Goal: Task Accomplishment & Management: Use online tool/utility

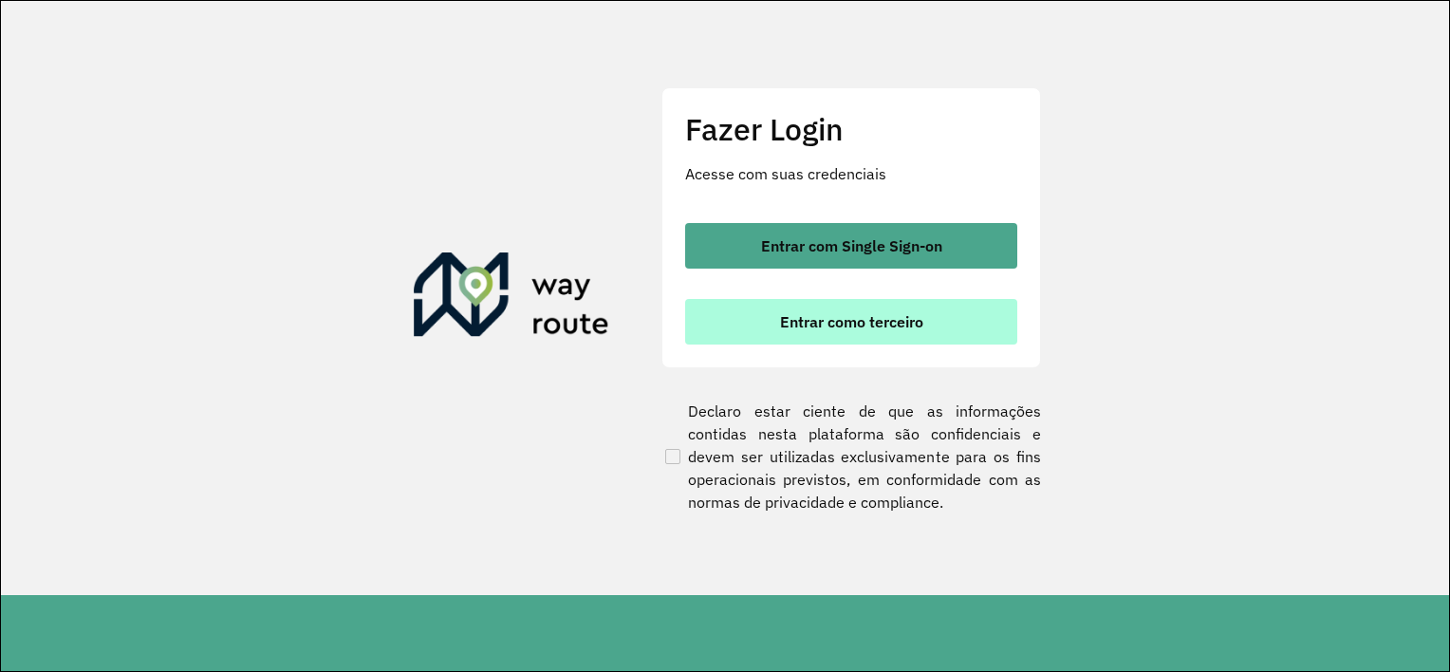
click at [917, 334] on button "Entrar como terceiro" at bounding box center [851, 322] width 332 height 46
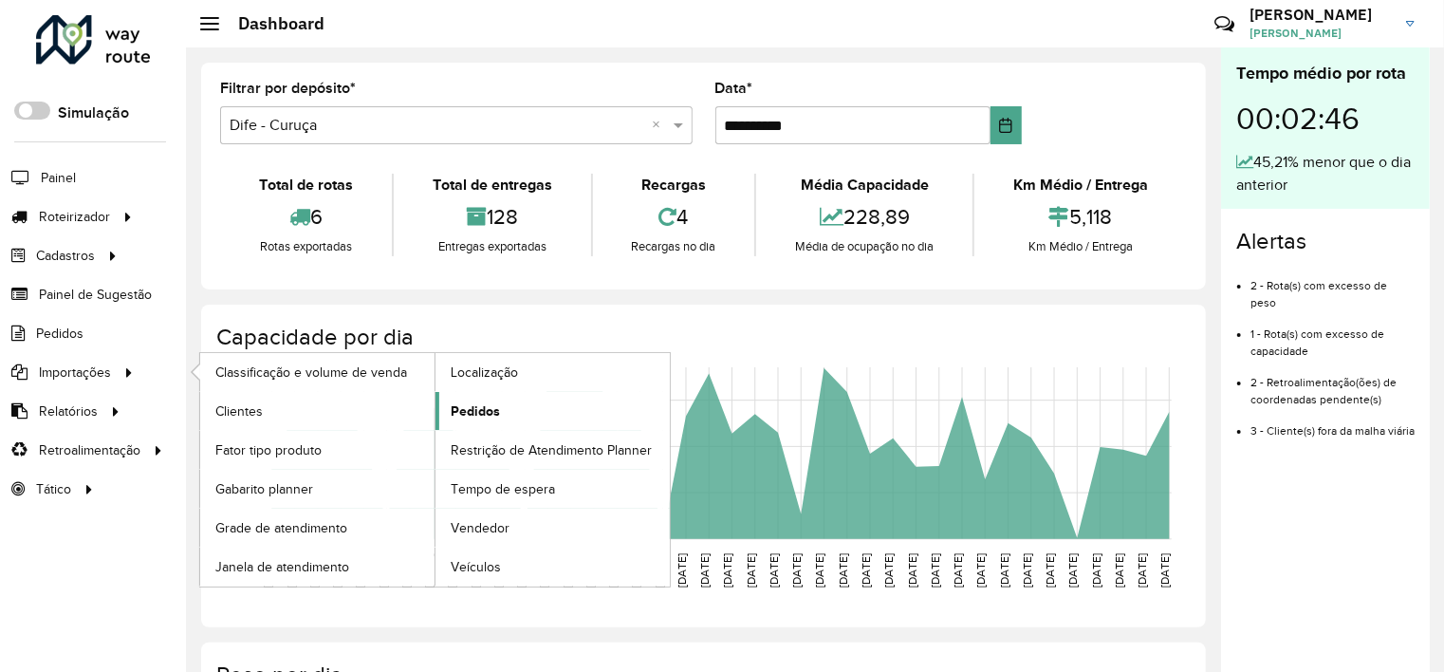
click at [500, 406] on link "Pedidos" at bounding box center [552, 411] width 234 height 38
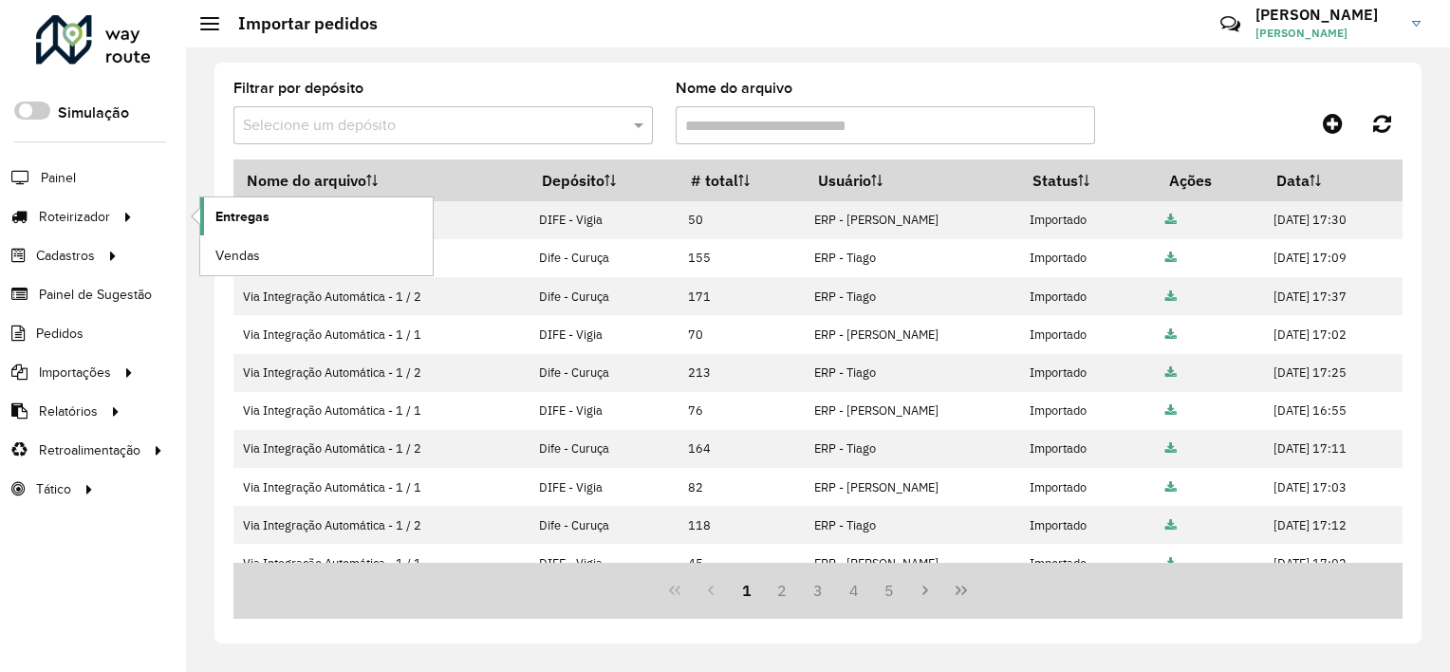
click at [222, 220] on span "Entregas" at bounding box center [242, 217] width 54 height 20
click at [235, 212] on span "Entregas" at bounding box center [242, 217] width 54 height 20
click at [250, 215] on span "Entregas" at bounding box center [242, 217] width 54 height 20
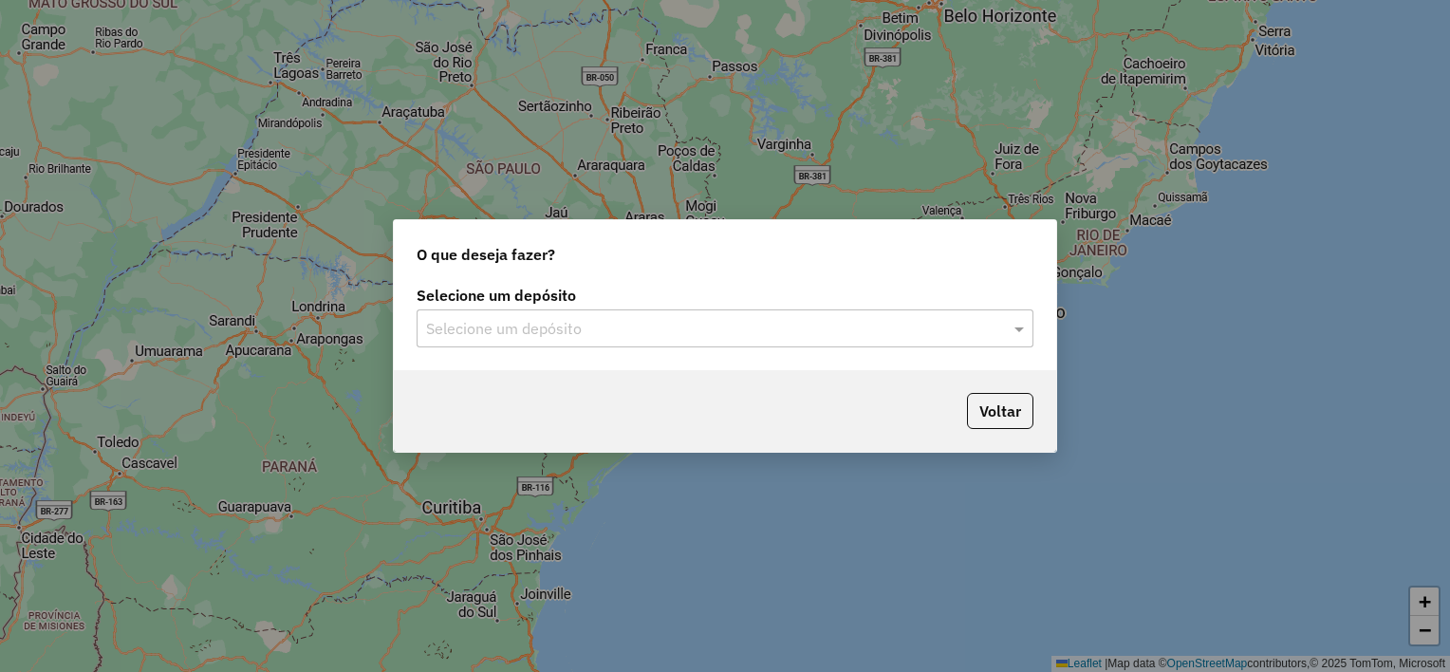
click at [645, 338] on input "text" at bounding box center [706, 329] width 560 height 23
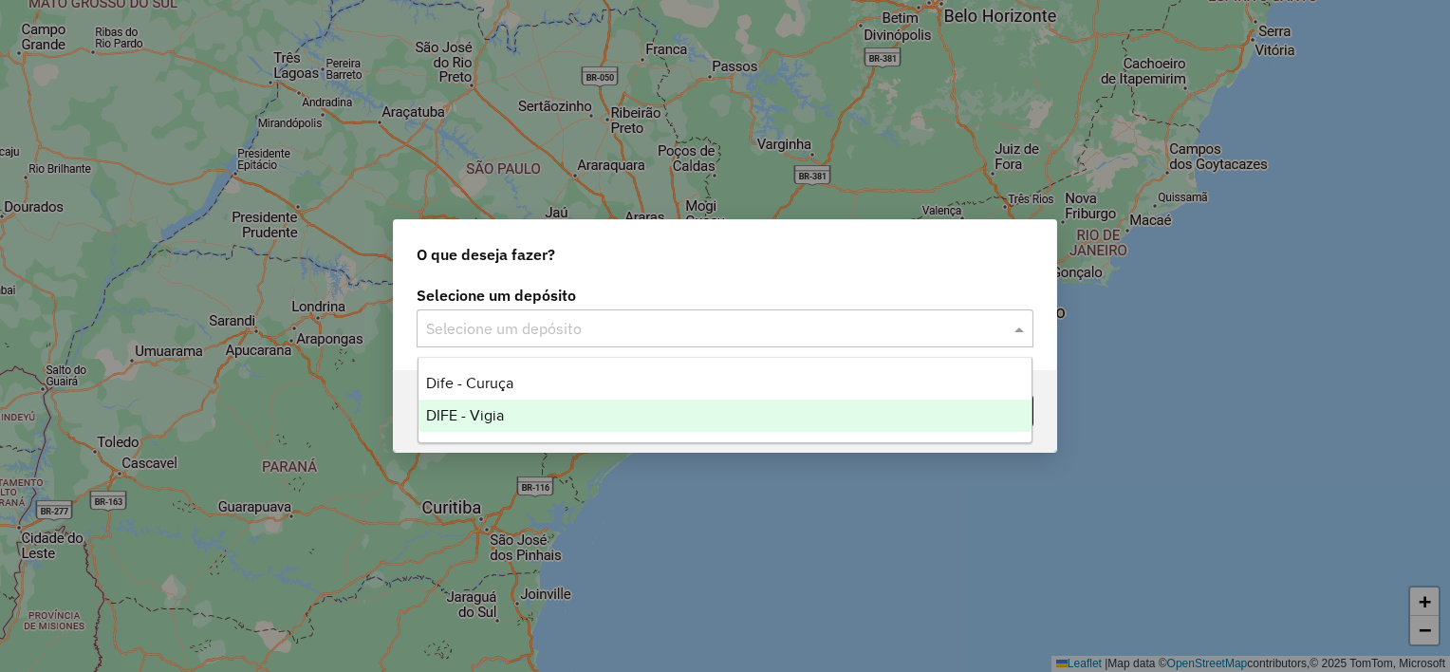
click at [482, 426] on div "DIFE - Vigia" at bounding box center [725, 415] width 614 height 32
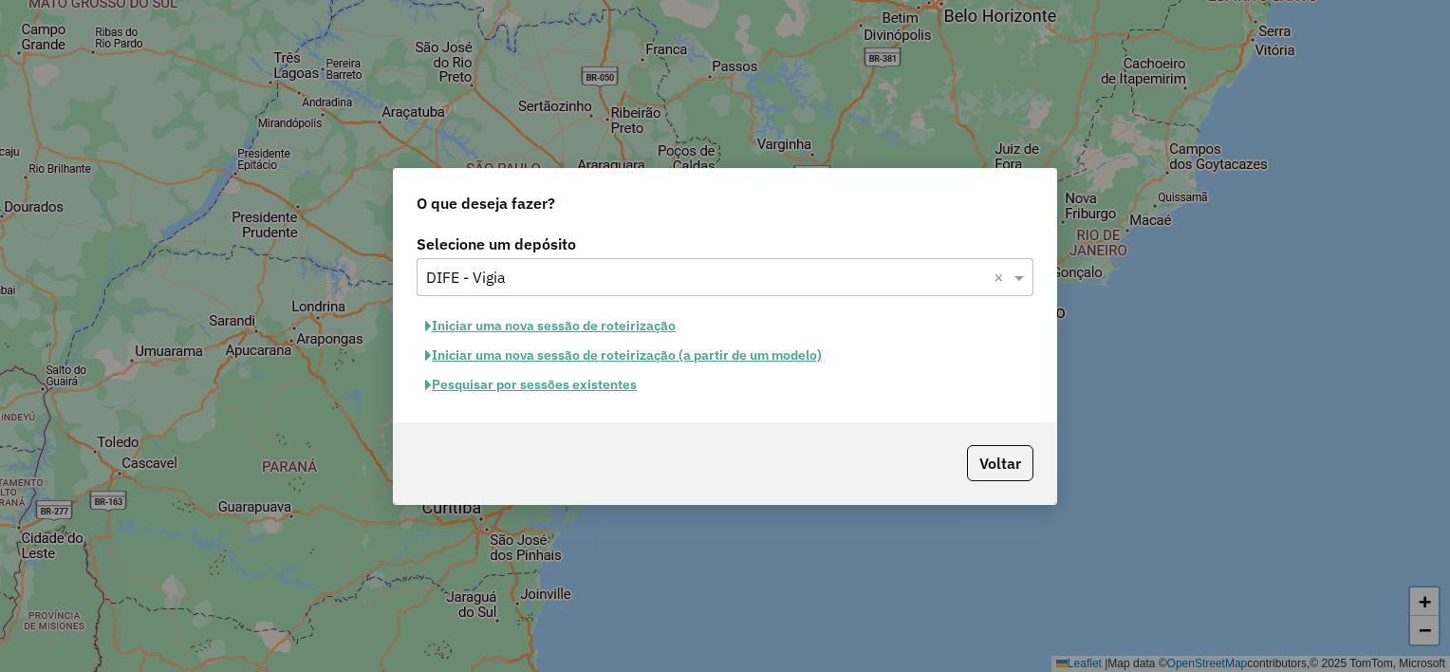
click at [532, 324] on button "Iniciar uma nova sessão de roteirização" at bounding box center [551, 325] width 268 height 29
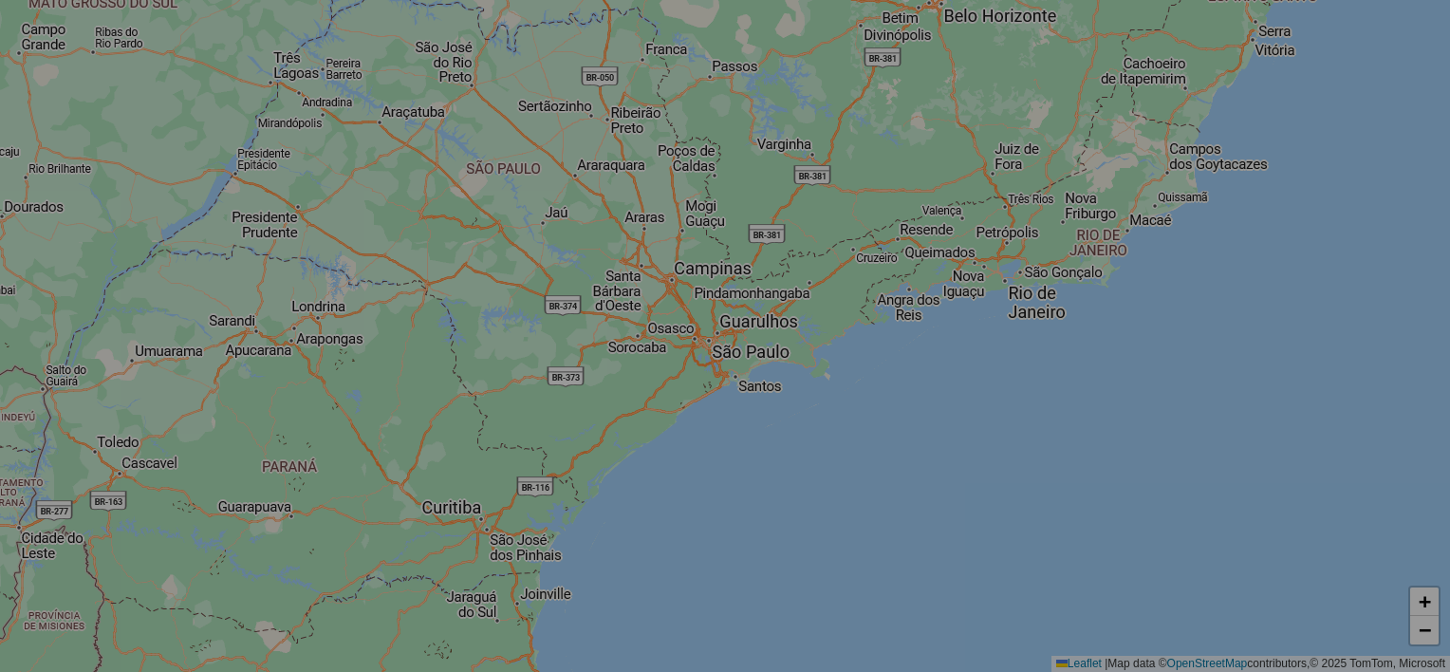
select select "*"
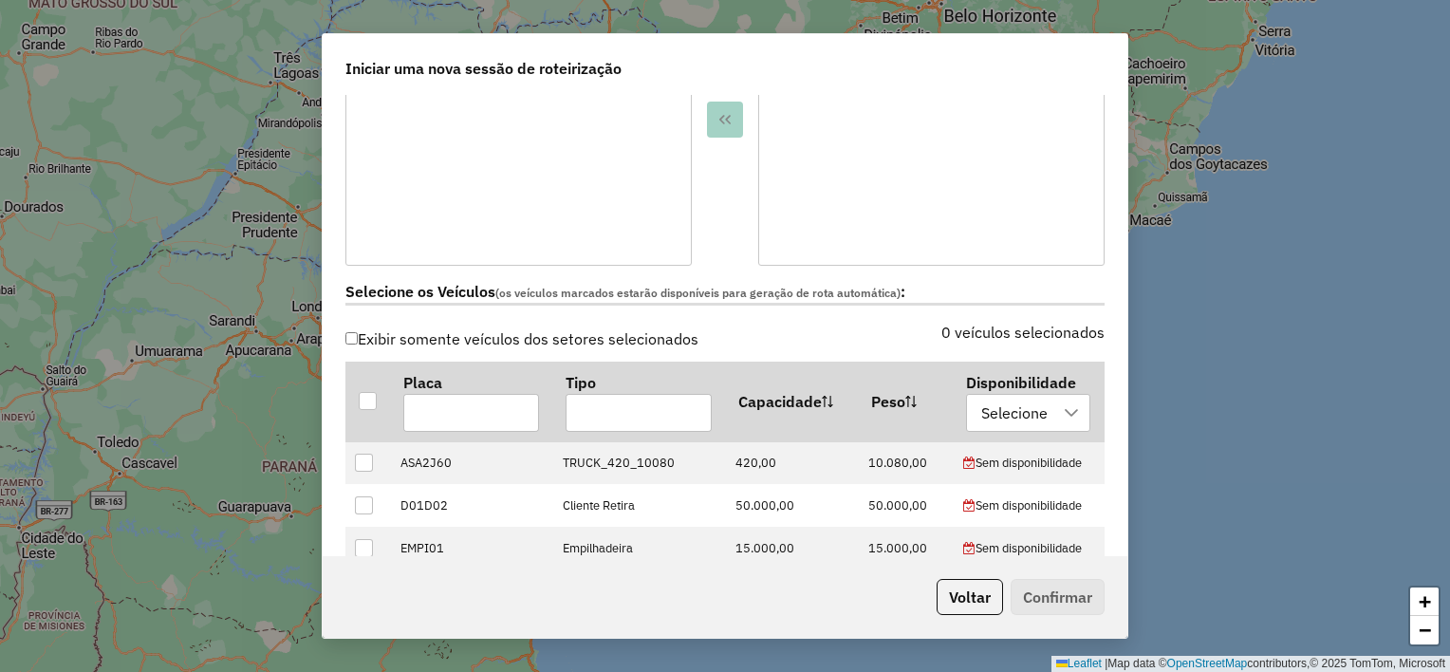
scroll to position [474, 0]
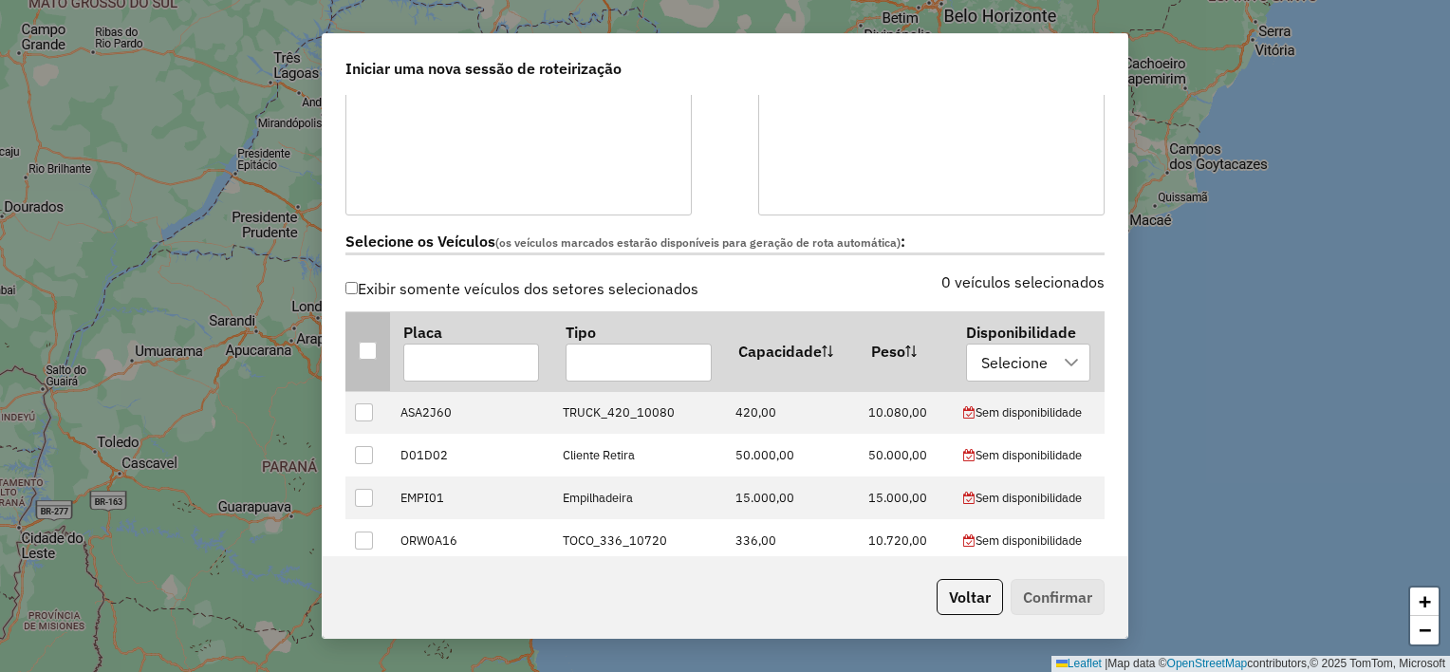
click at [366, 352] on div at bounding box center [368, 351] width 18 height 18
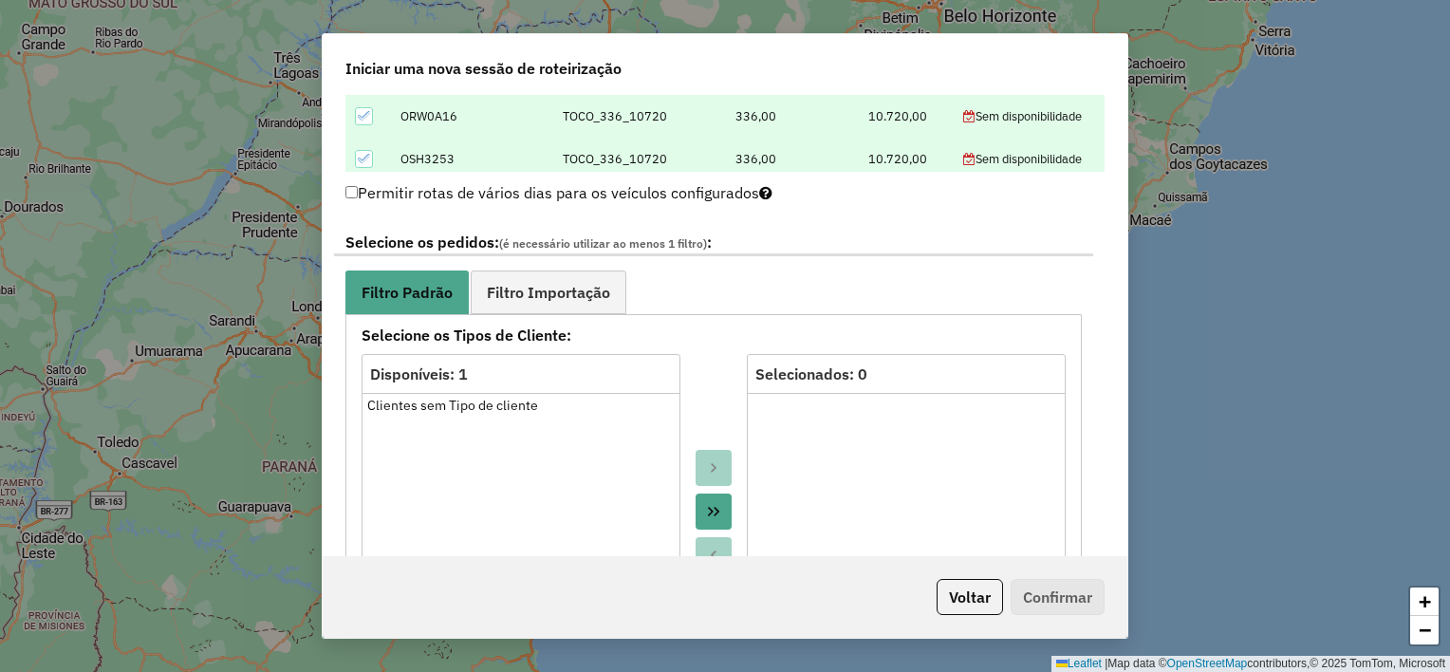
scroll to position [949, 0]
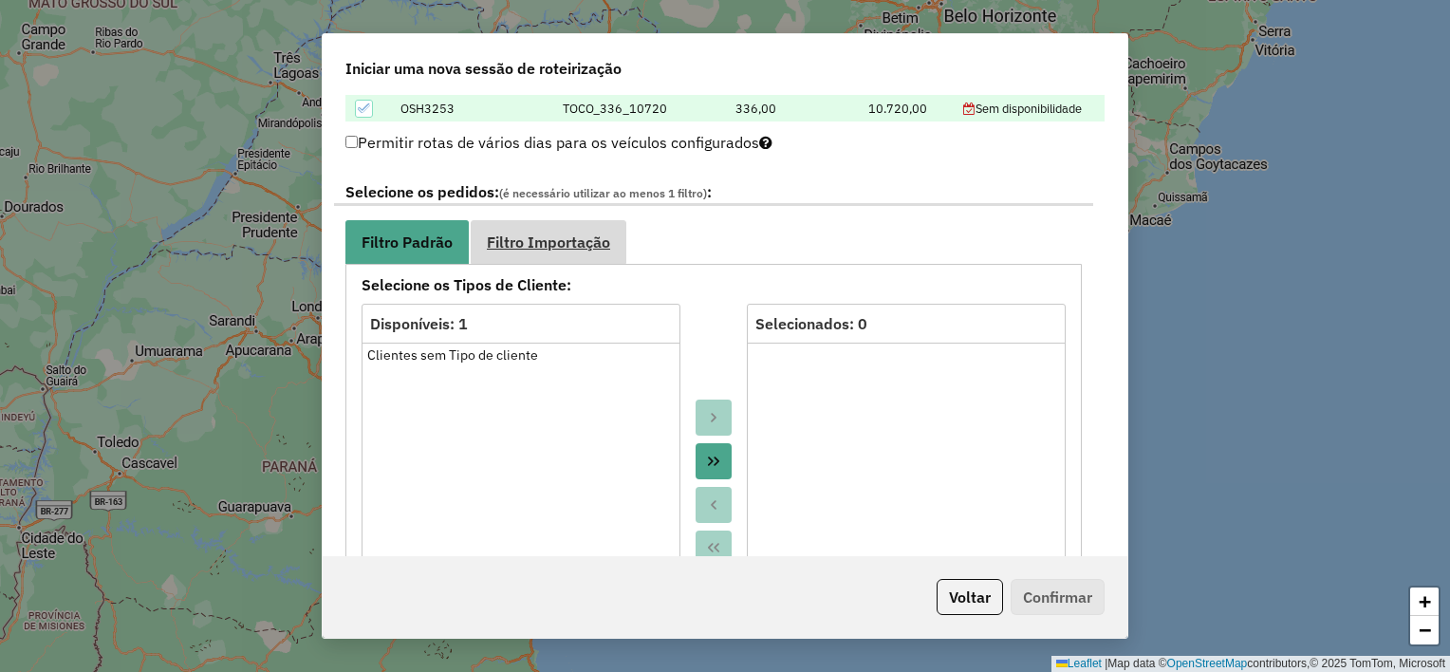
click at [553, 229] on link "Filtro Importação" at bounding box center [549, 241] width 156 height 43
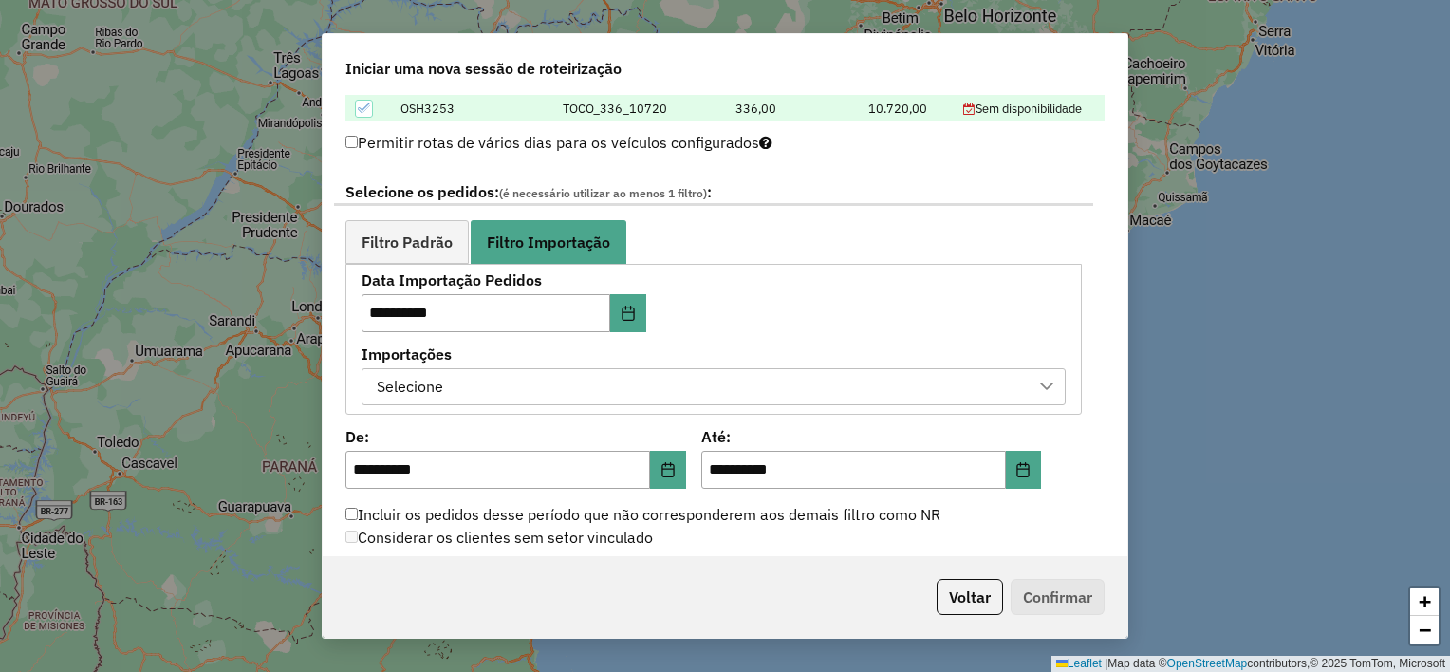
click at [516, 403] on div "**********" at bounding box center [713, 340] width 736 height 152
click at [516, 397] on div "Selecione" at bounding box center [699, 387] width 658 height 36
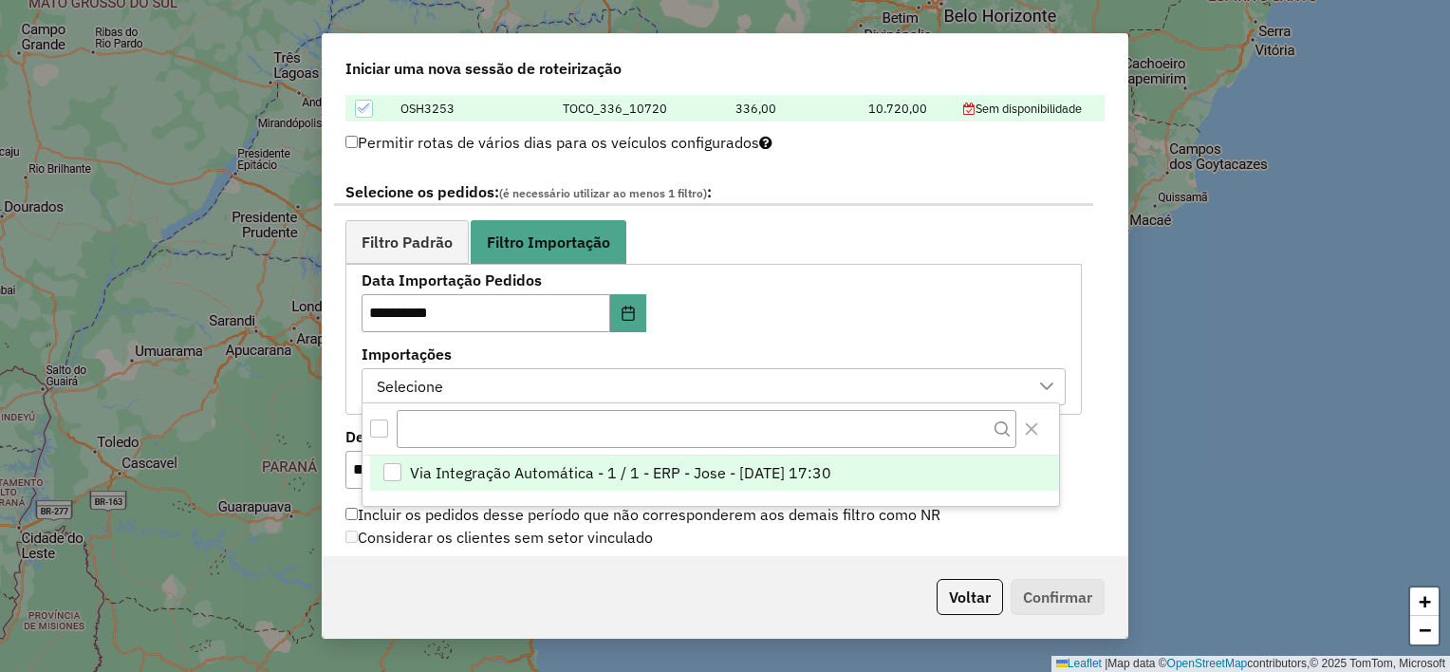
scroll to position [13, 85]
click at [454, 475] on span "Via Integração Automática - 1 / 1 - ERP - Jose - [DATE] 17:30" at bounding box center [620, 472] width 421 height 23
click at [877, 333] on div "**********" at bounding box center [713, 339] width 704 height 132
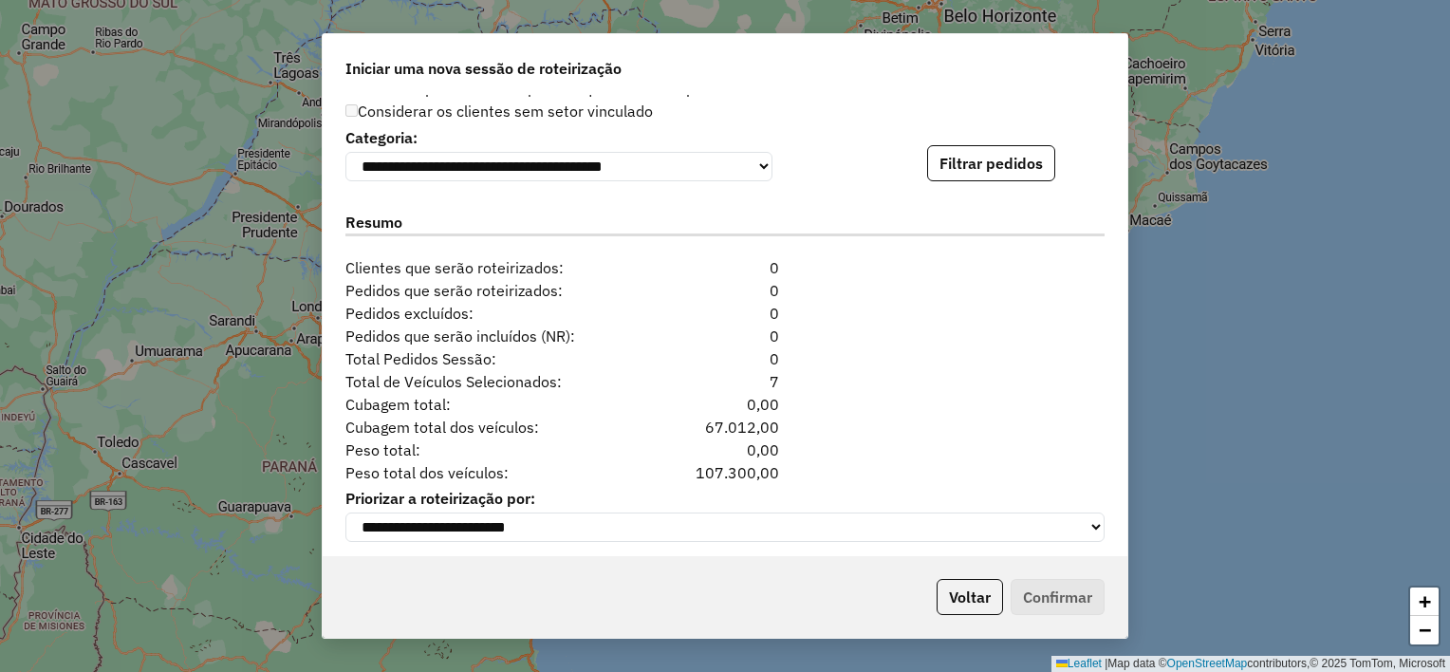
scroll to position [1391, 0]
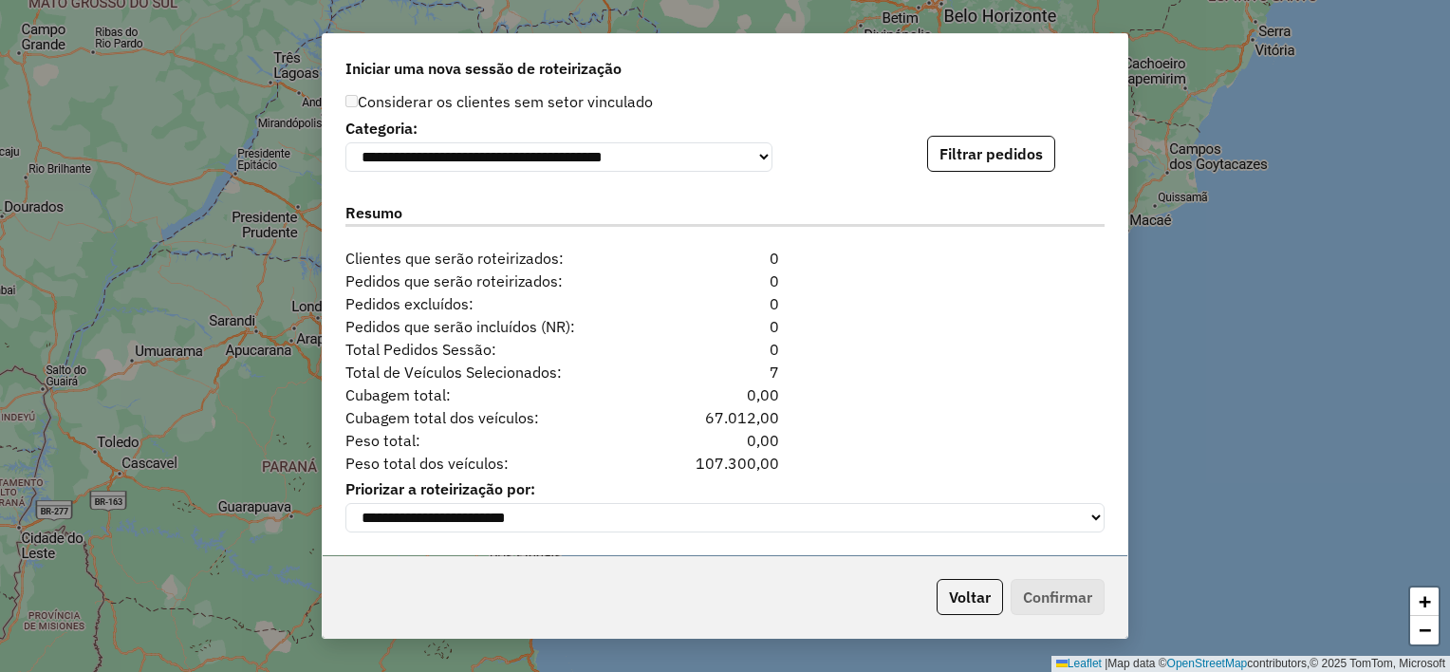
click at [979, 93] on div "Iniciar uma nova sessão de roteirização" at bounding box center [725, 64] width 805 height 61
click at [983, 160] on button "Filtrar pedidos" at bounding box center [991, 154] width 128 height 36
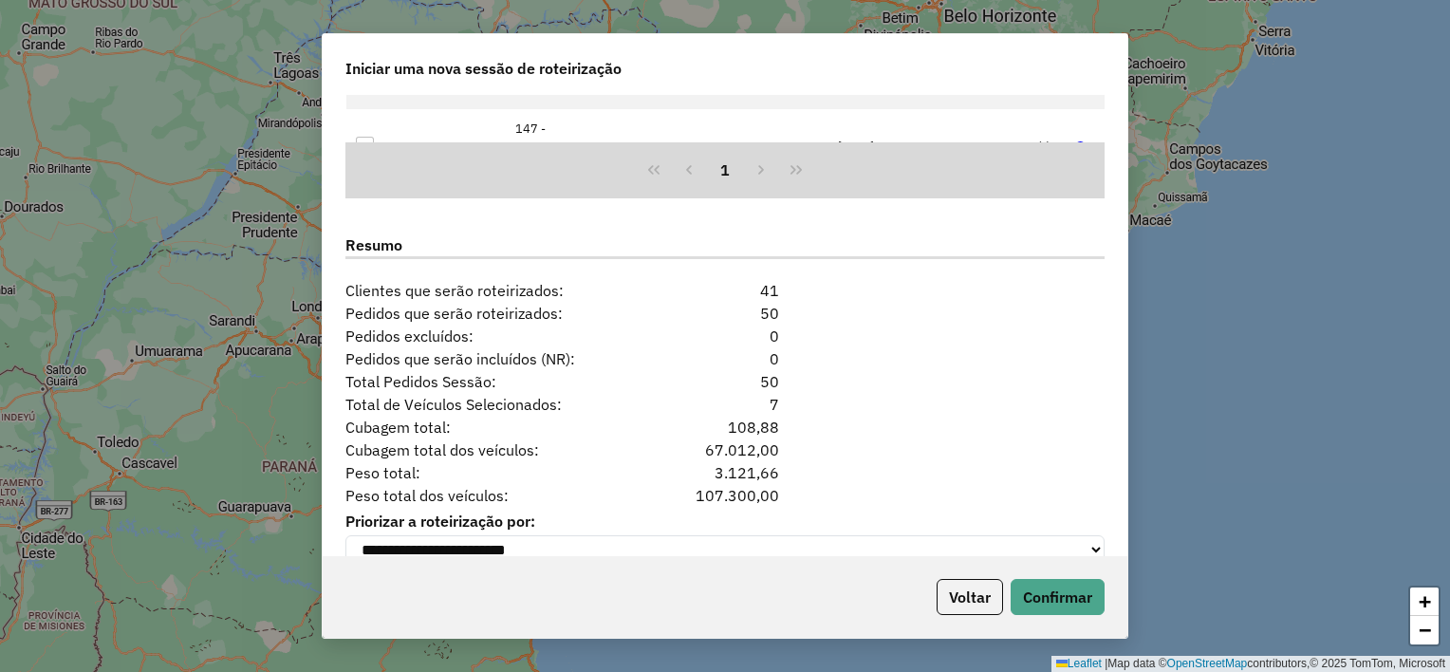
scroll to position [1782, 0]
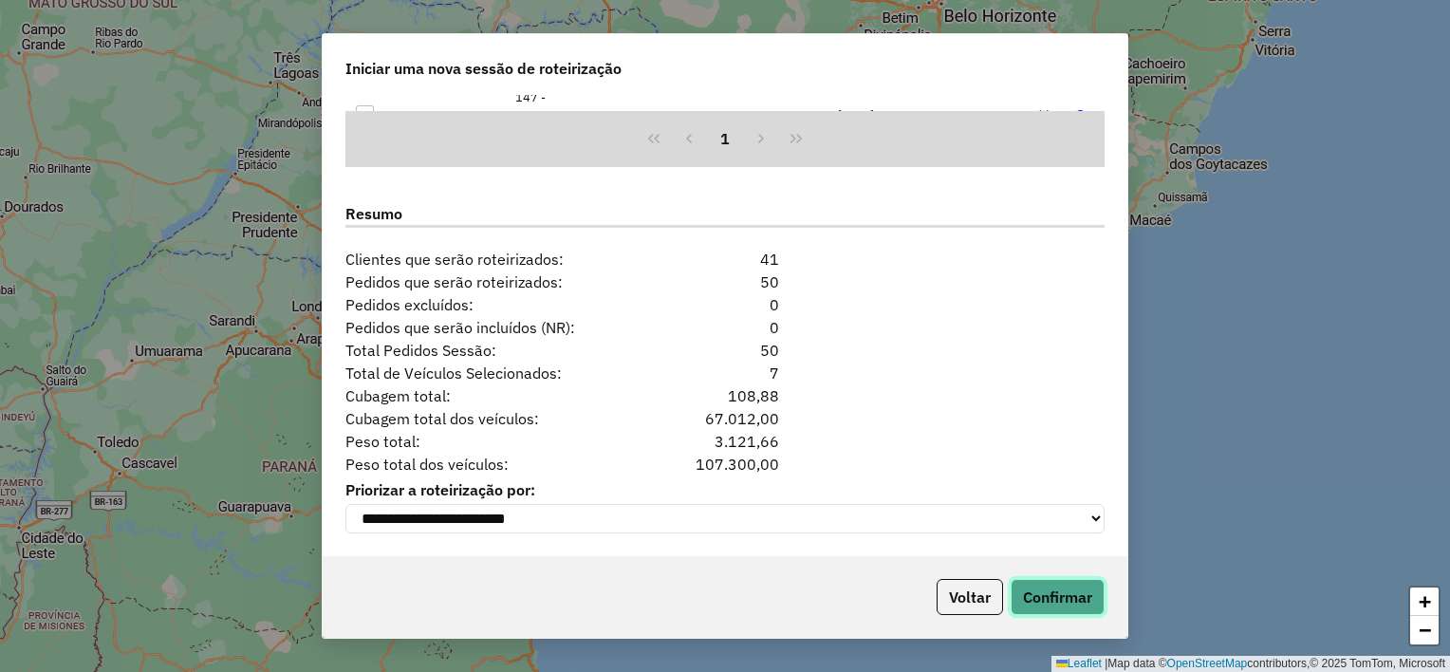
click at [1048, 587] on button "Confirmar" at bounding box center [1057, 597] width 94 height 36
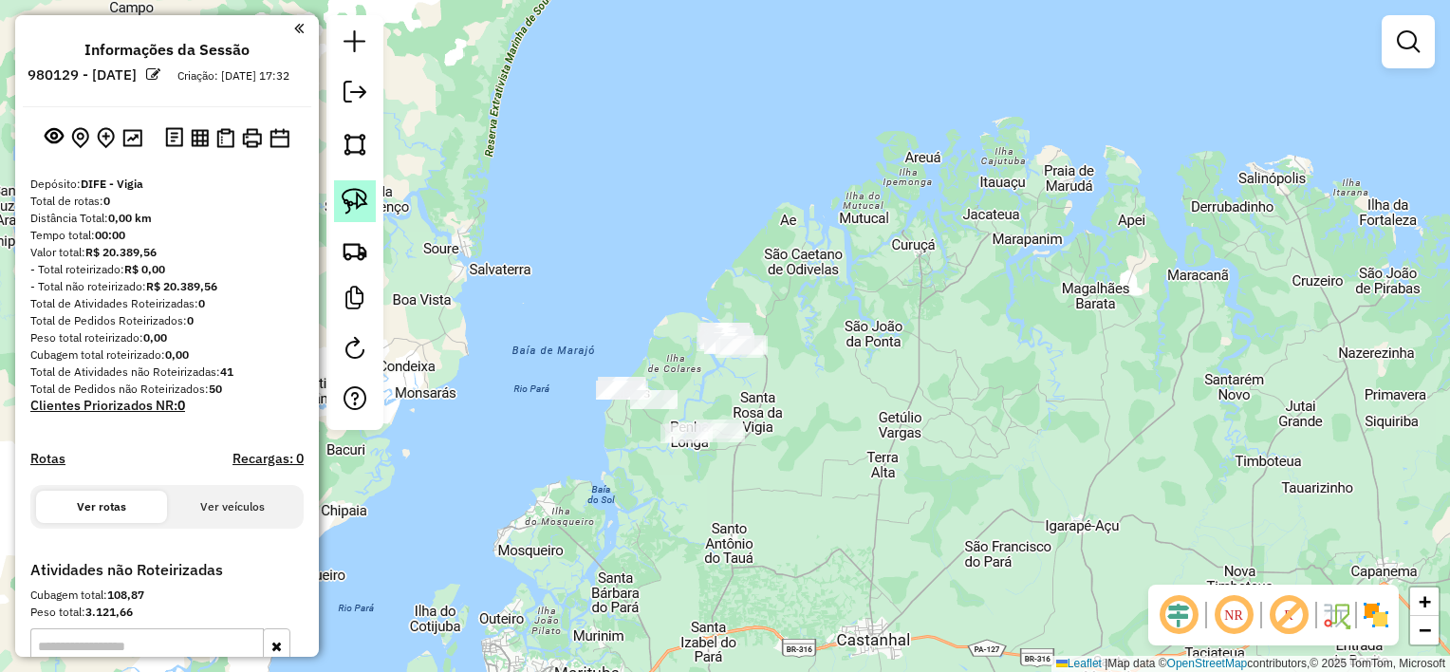
click at [361, 197] on img at bounding box center [355, 201] width 27 height 27
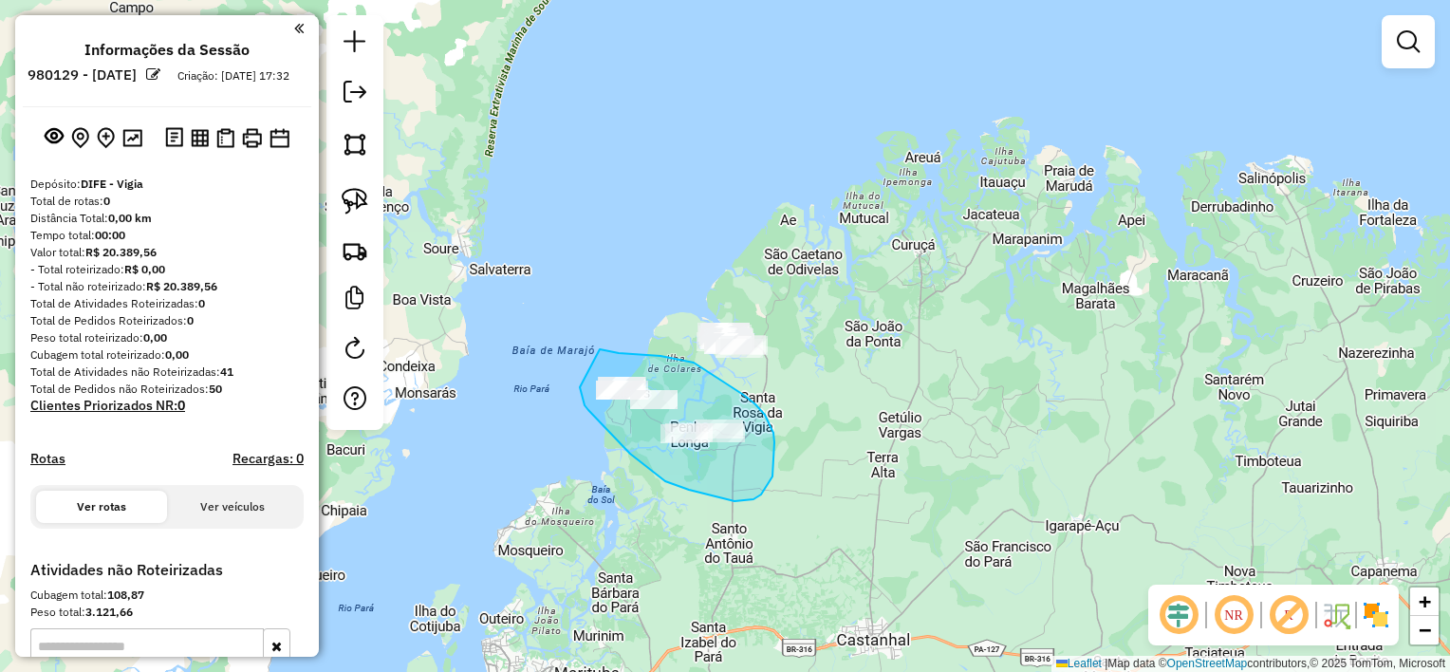
drag, startPoint x: 600, startPoint y: 349, endPoint x: 580, endPoint y: 387, distance: 42.9
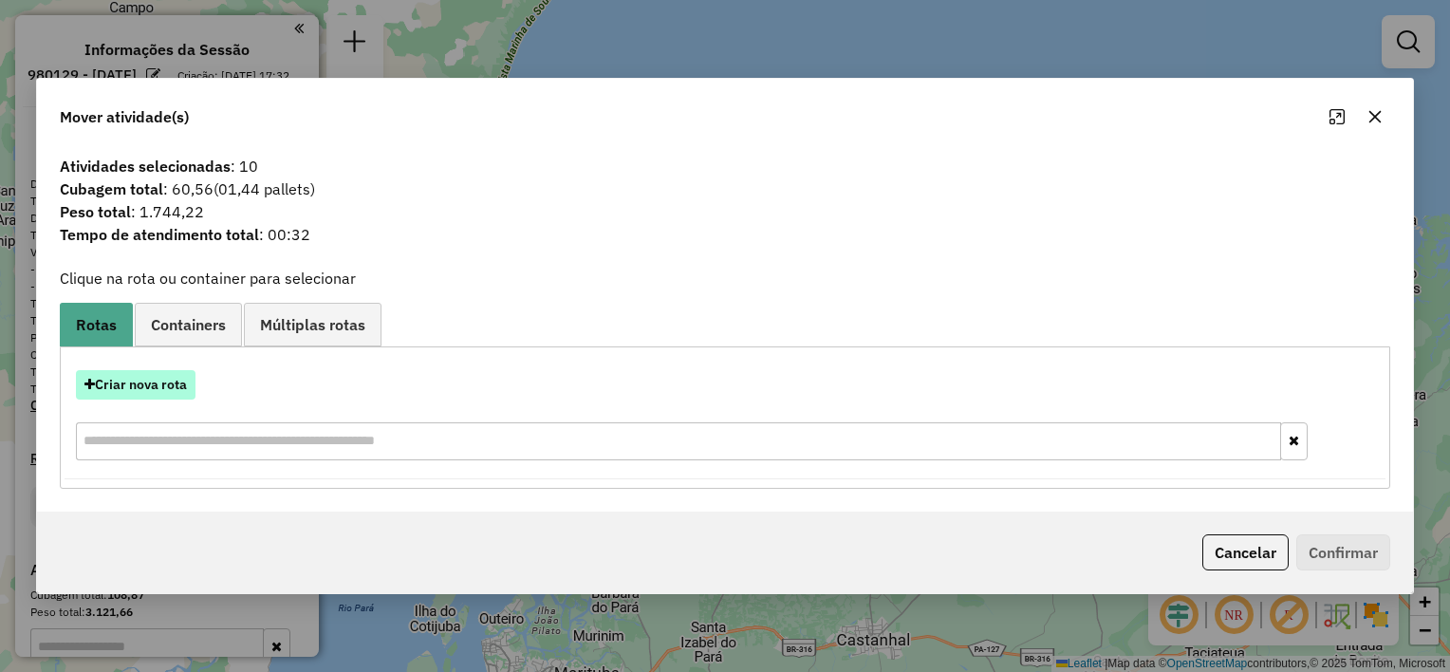
click at [168, 384] on button "Criar nova rota" at bounding box center [136, 384] width 120 height 29
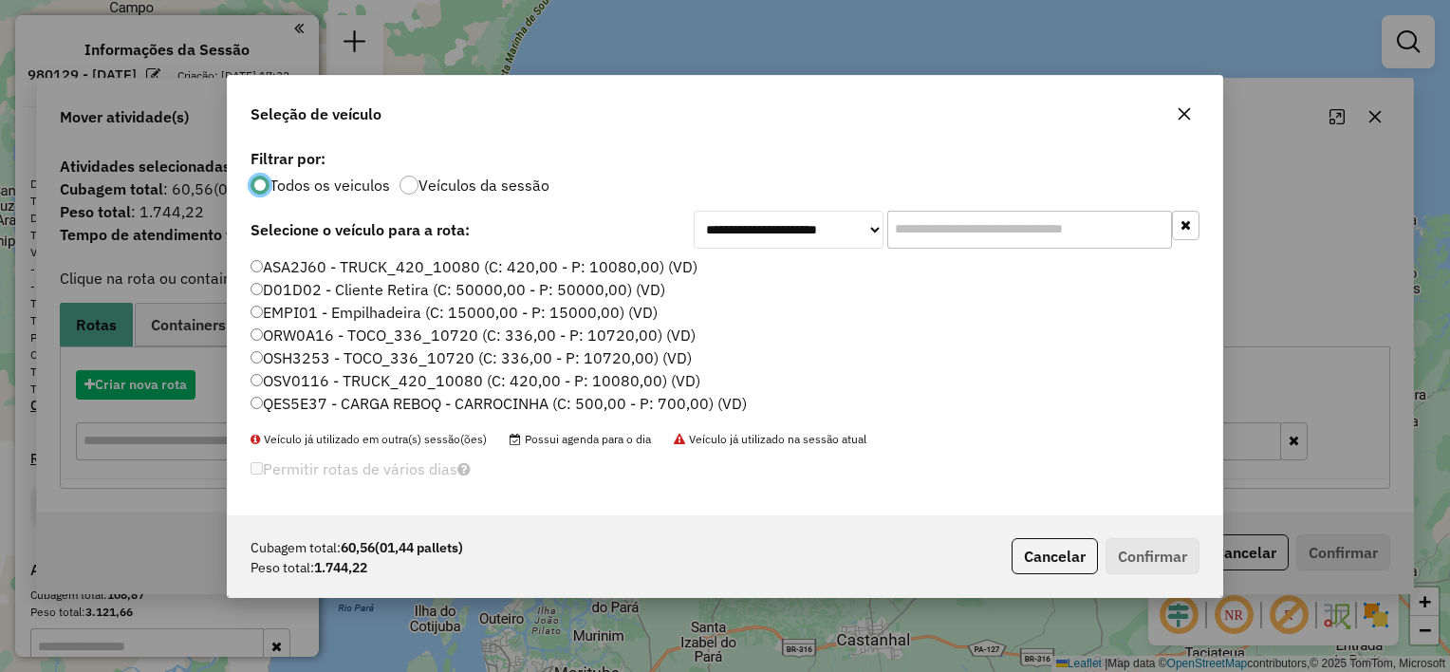
scroll to position [9, 6]
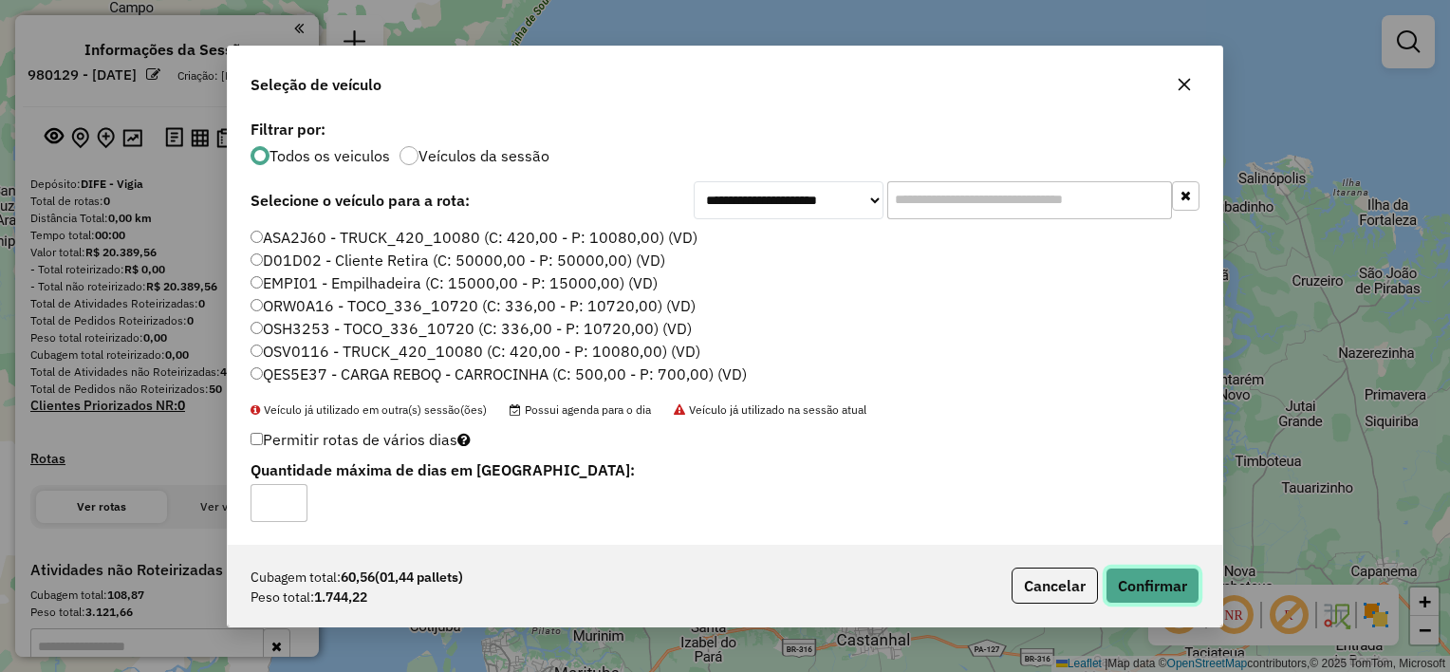
click at [1114, 585] on button "Confirmar" at bounding box center [1152, 585] width 94 height 36
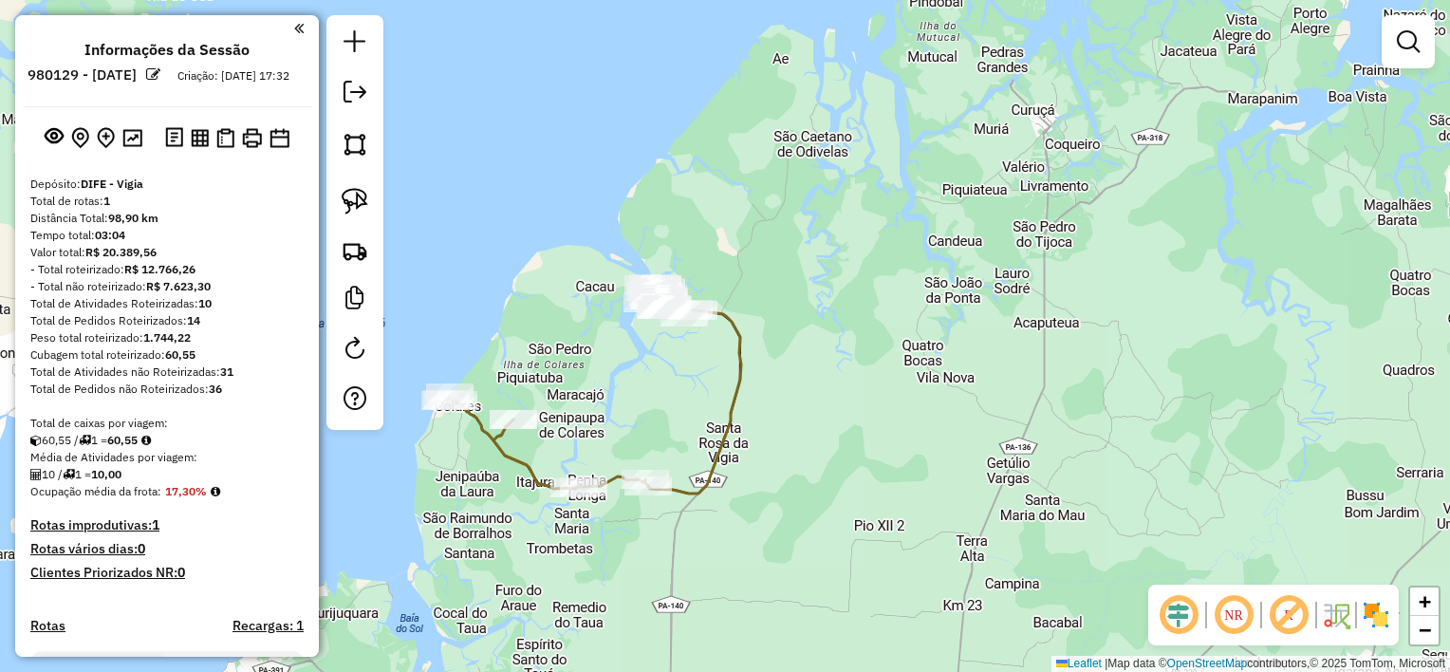
drag, startPoint x: 755, startPoint y: 355, endPoint x: 796, endPoint y: 380, distance: 48.2
click at [796, 380] on div "Janela de atendimento Grade de atendimento Capacidade Transportadoras Veículos …" at bounding box center [725, 336] width 1450 height 672
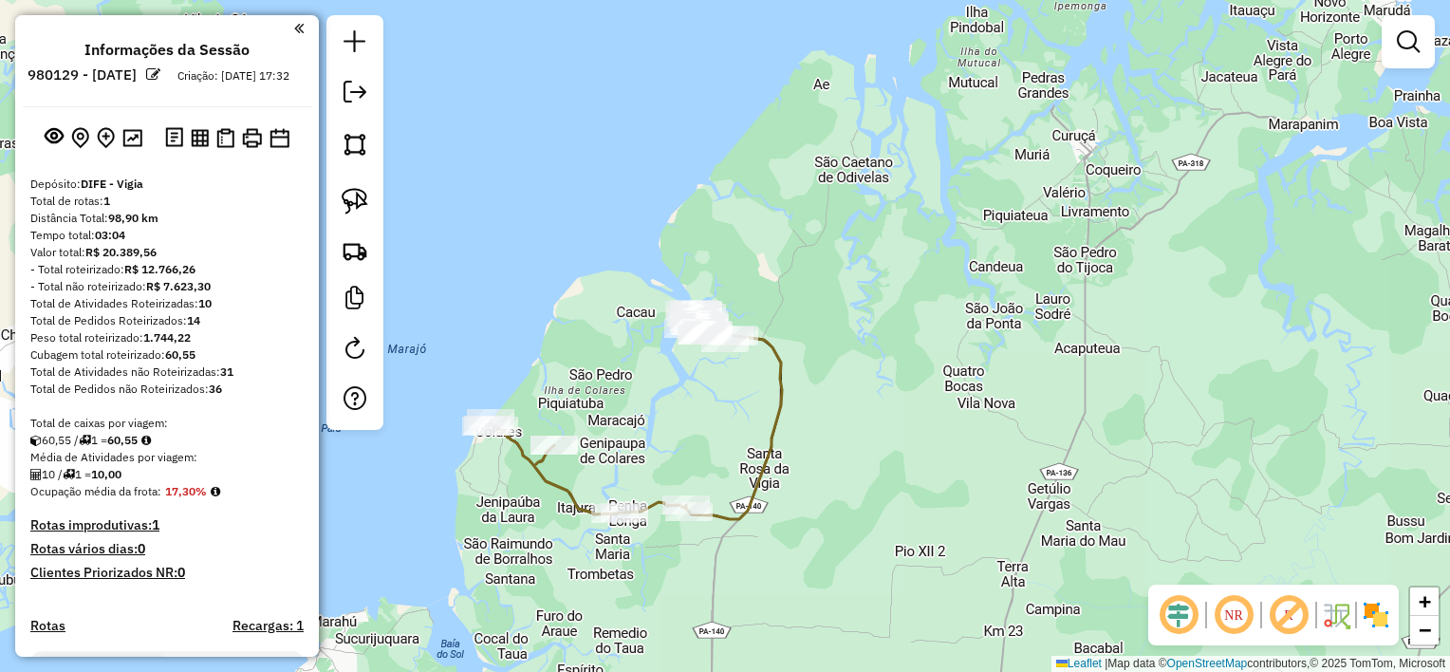
drag, startPoint x: 364, startPoint y: 212, endPoint x: 417, endPoint y: 218, distance: 52.6
click at [364, 212] on img at bounding box center [355, 201] width 27 height 27
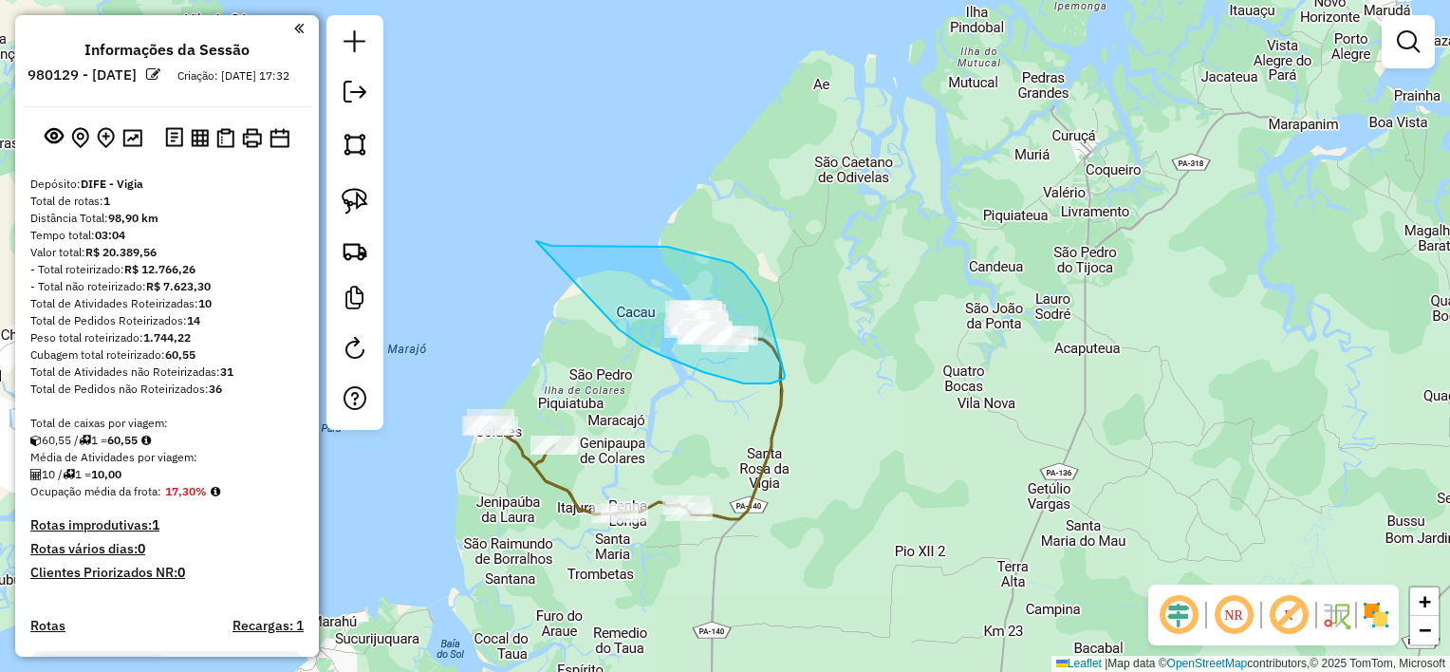
drag, startPoint x: 537, startPoint y: 242, endPoint x: 619, endPoint y: 329, distance: 119.5
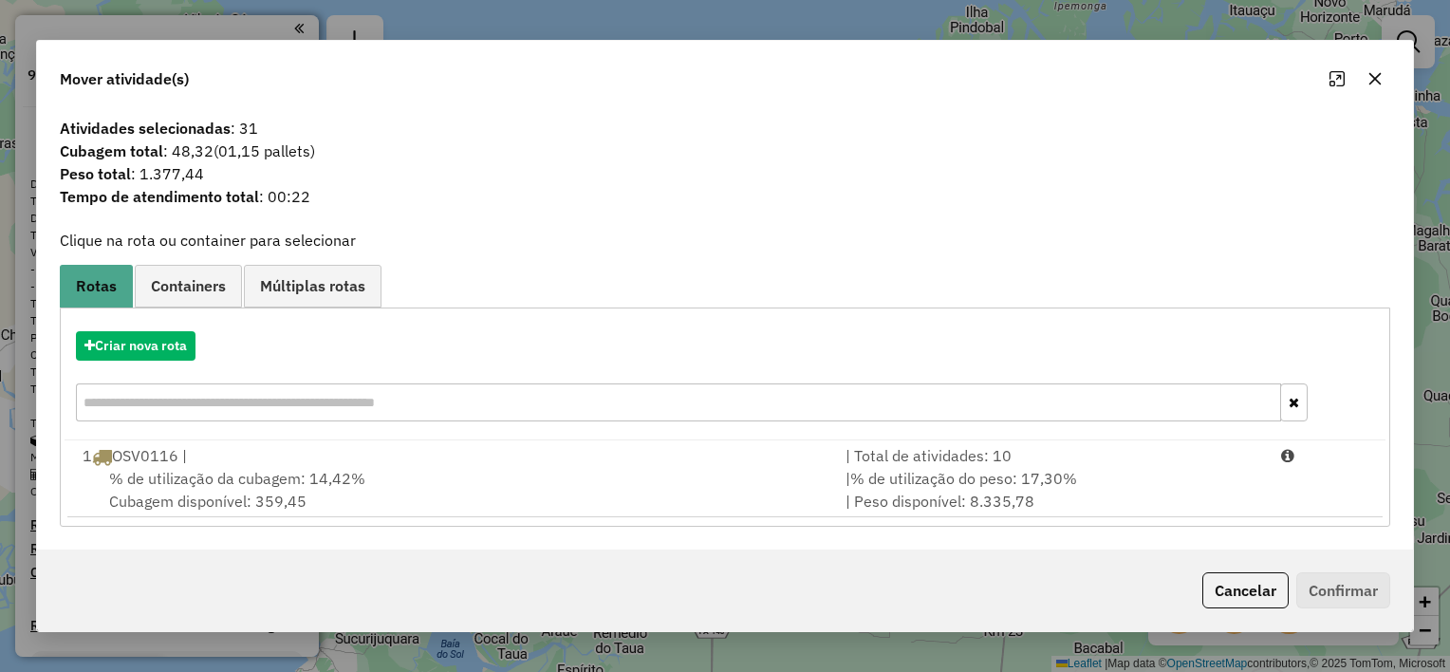
click at [1374, 83] on icon "button" at bounding box center [1374, 78] width 15 height 15
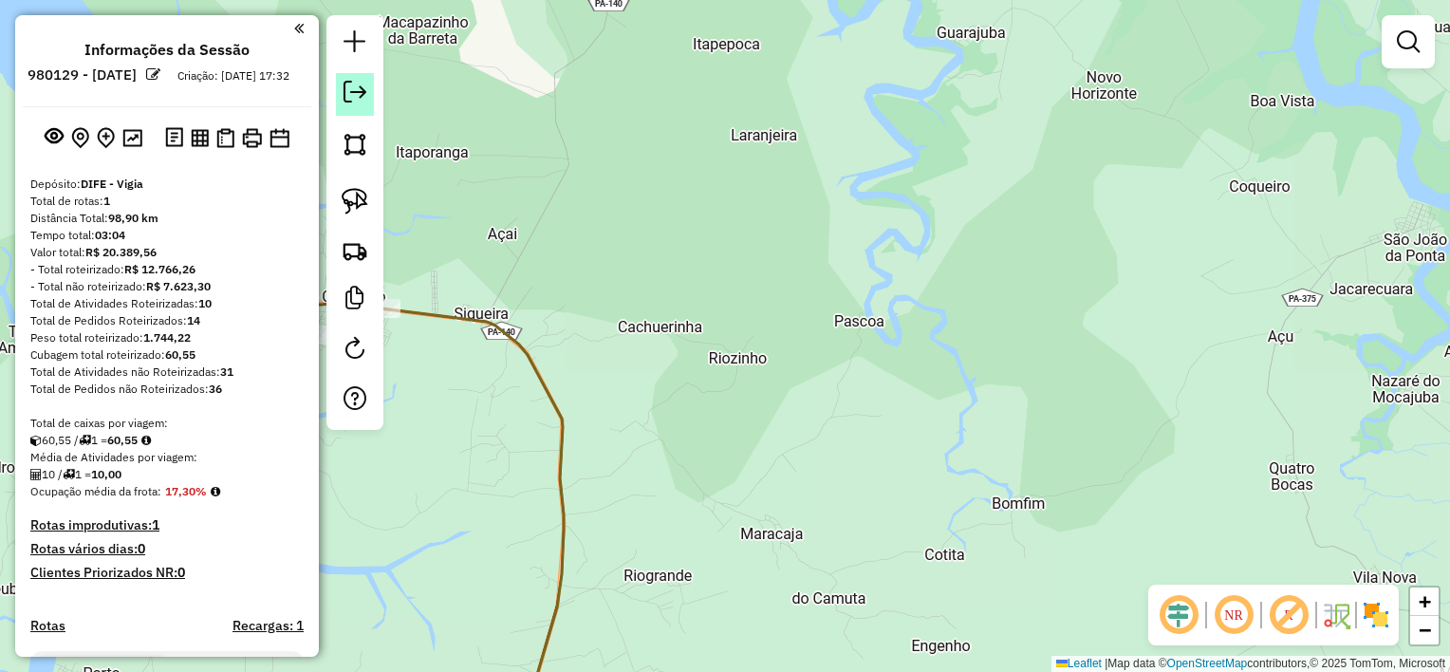
click at [358, 96] on em at bounding box center [354, 92] width 23 height 23
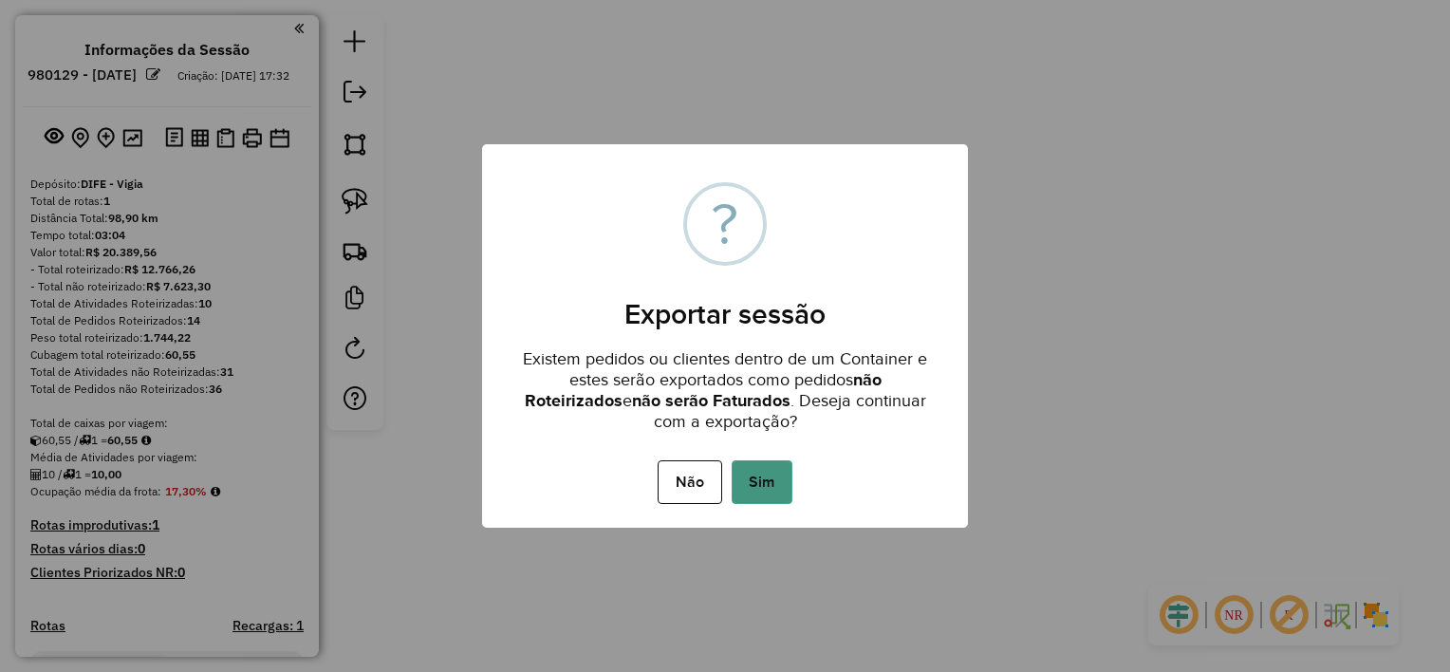
click at [748, 473] on button "Sim" at bounding box center [762, 482] width 61 height 44
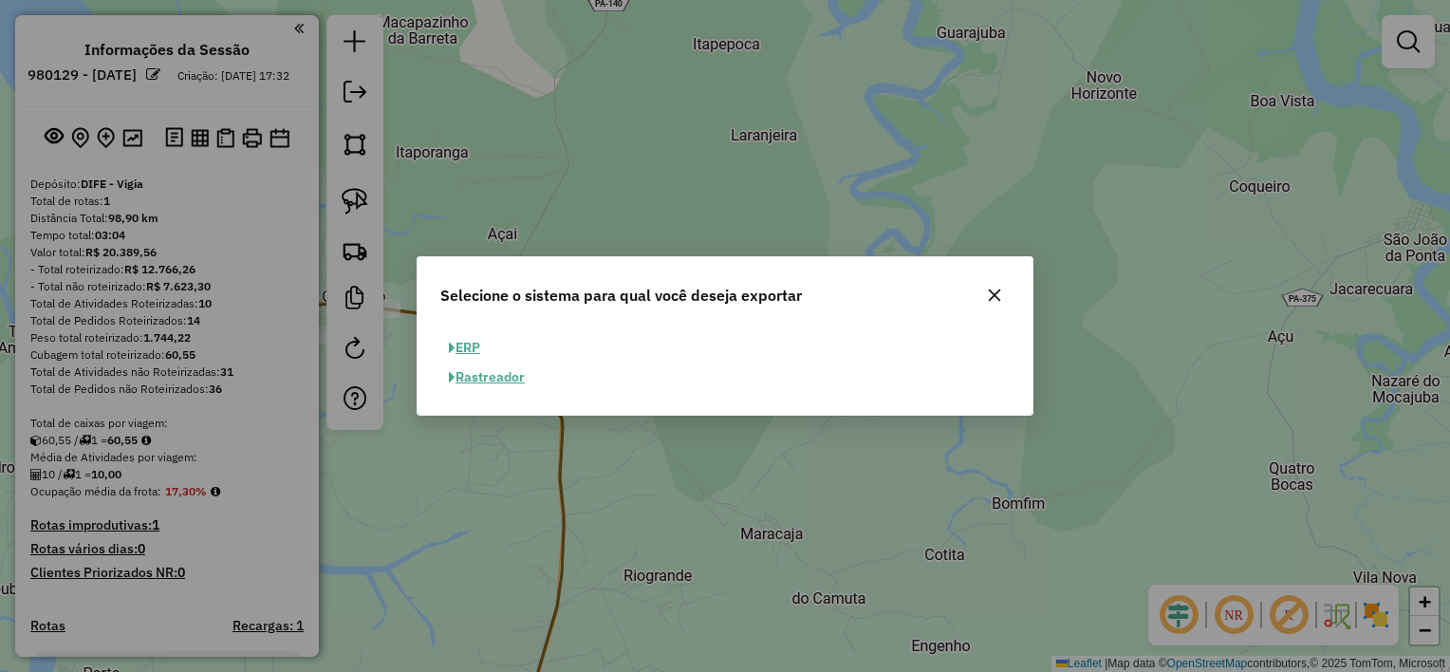
click at [465, 349] on button "ERP" at bounding box center [464, 347] width 48 height 29
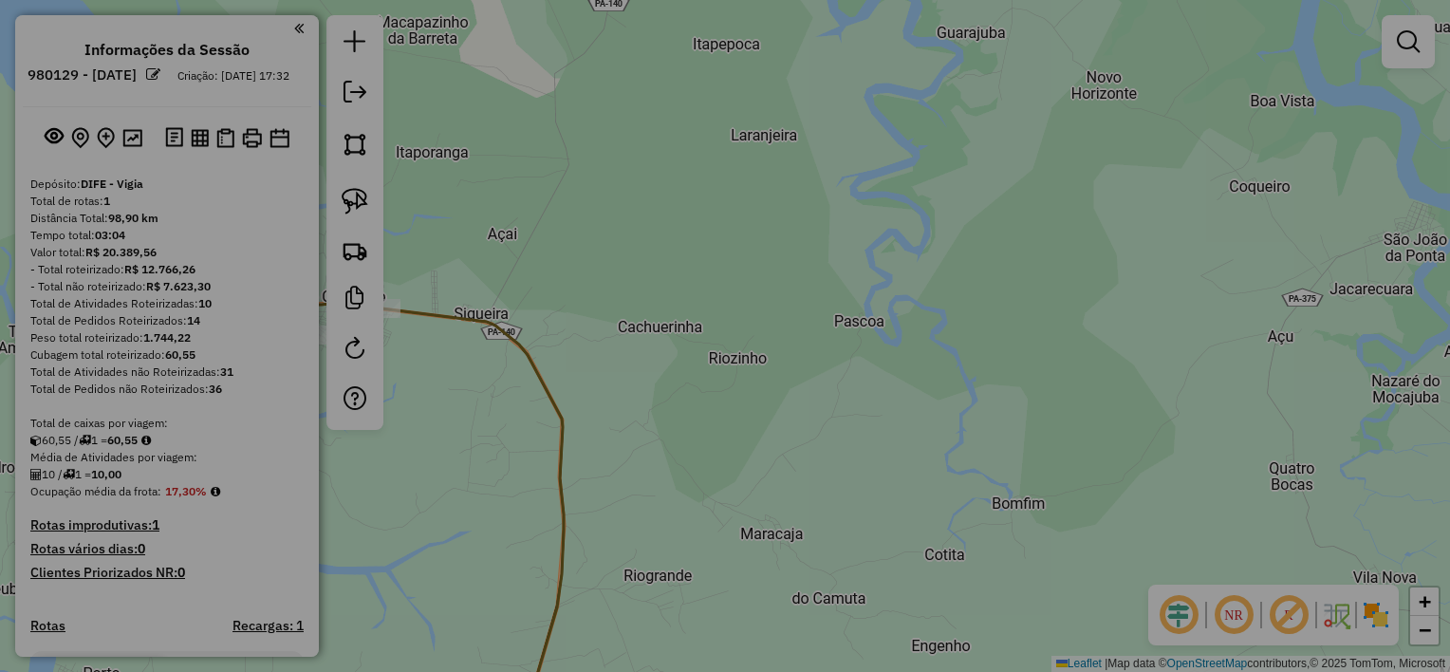
select select "**"
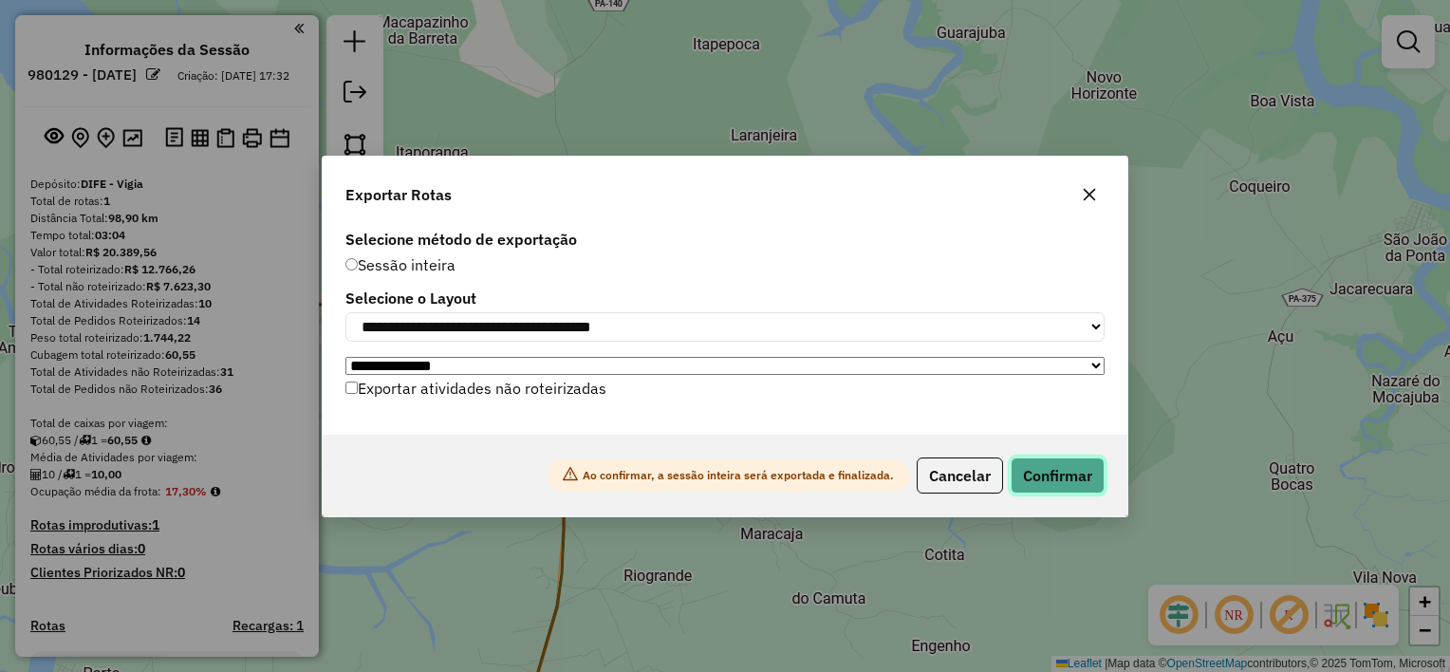
click at [1069, 485] on button "Confirmar" at bounding box center [1057, 475] width 94 height 36
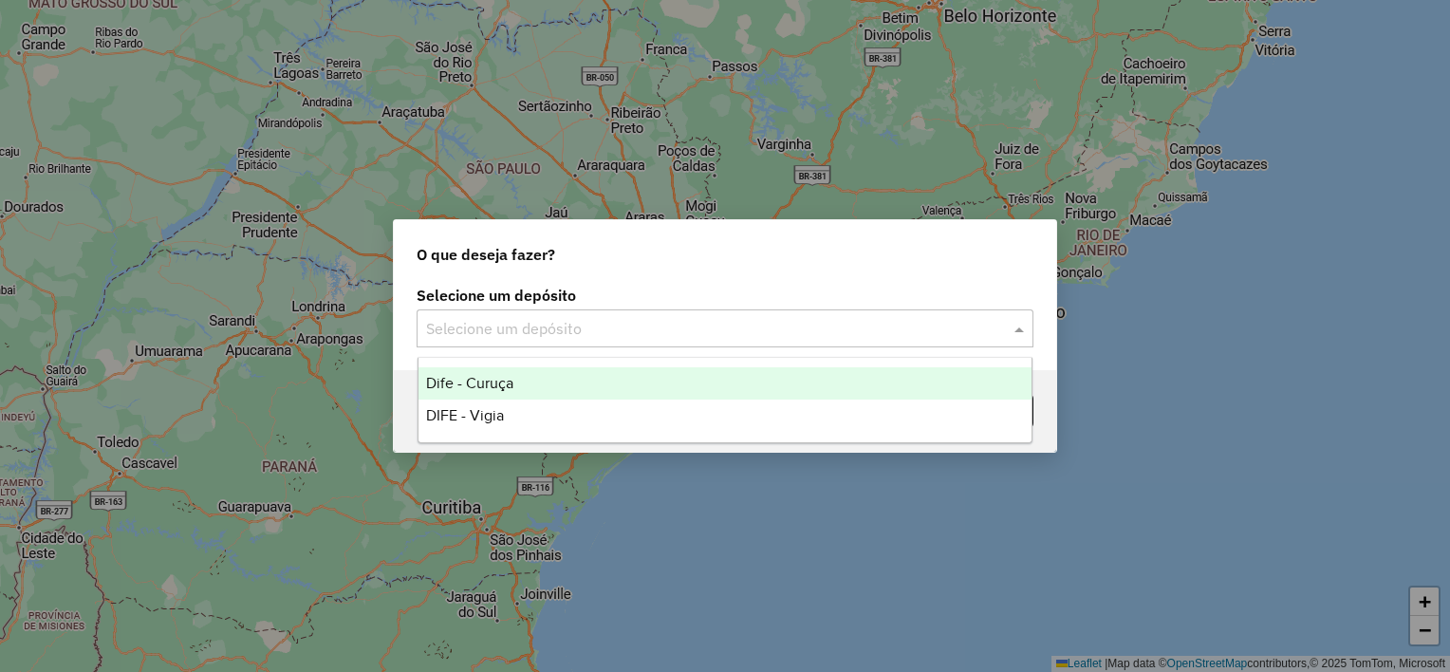
click at [608, 324] on input "text" at bounding box center [706, 329] width 560 height 23
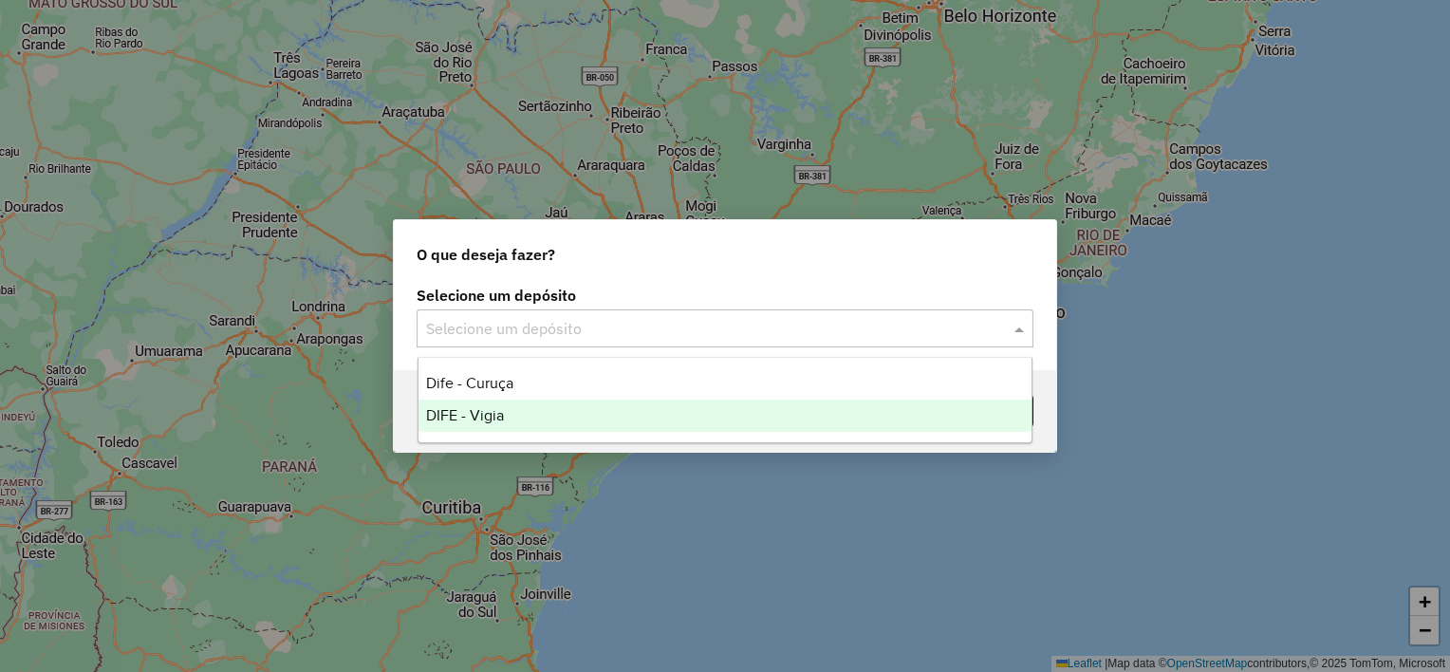
click at [528, 408] on div "DIFE - Vigia" at bounding box center [725, 415] width 614 height 32
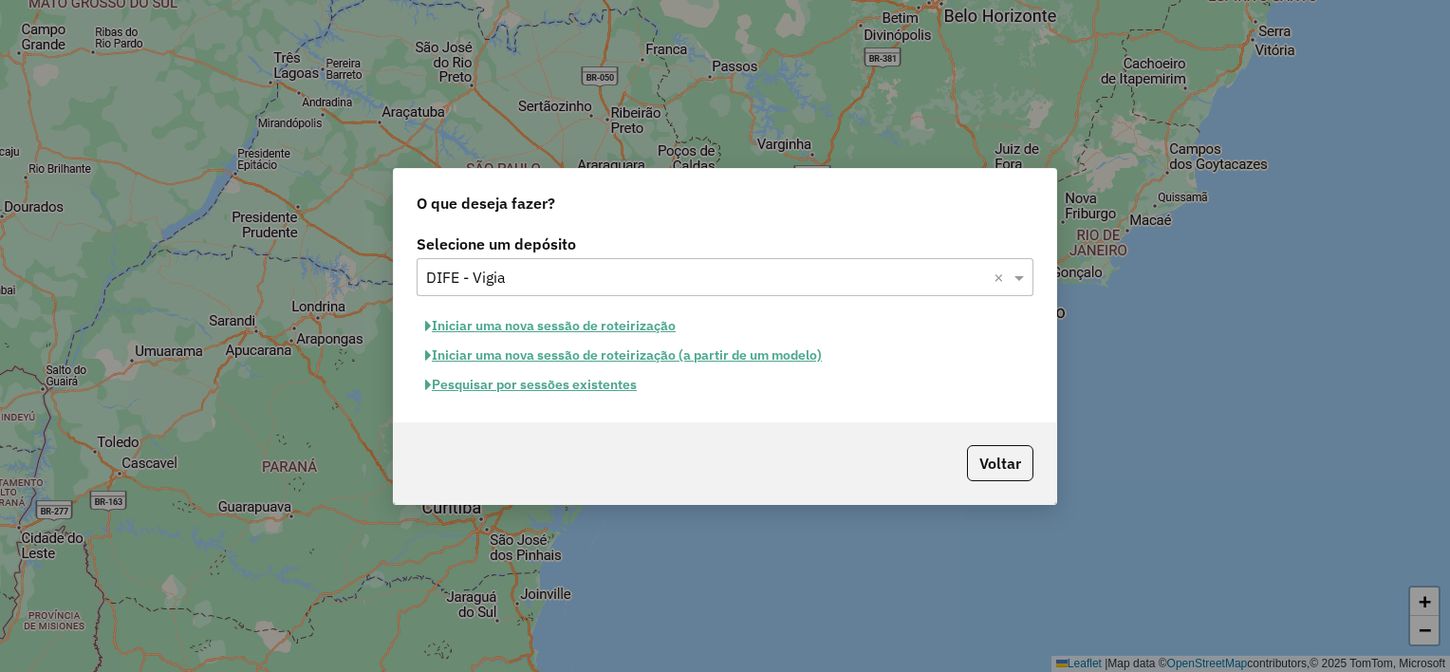
click at [511, 331] on button "Iniciar uma nova sessão de roteirização" at bounding box center [551, 325] width 268 height 29
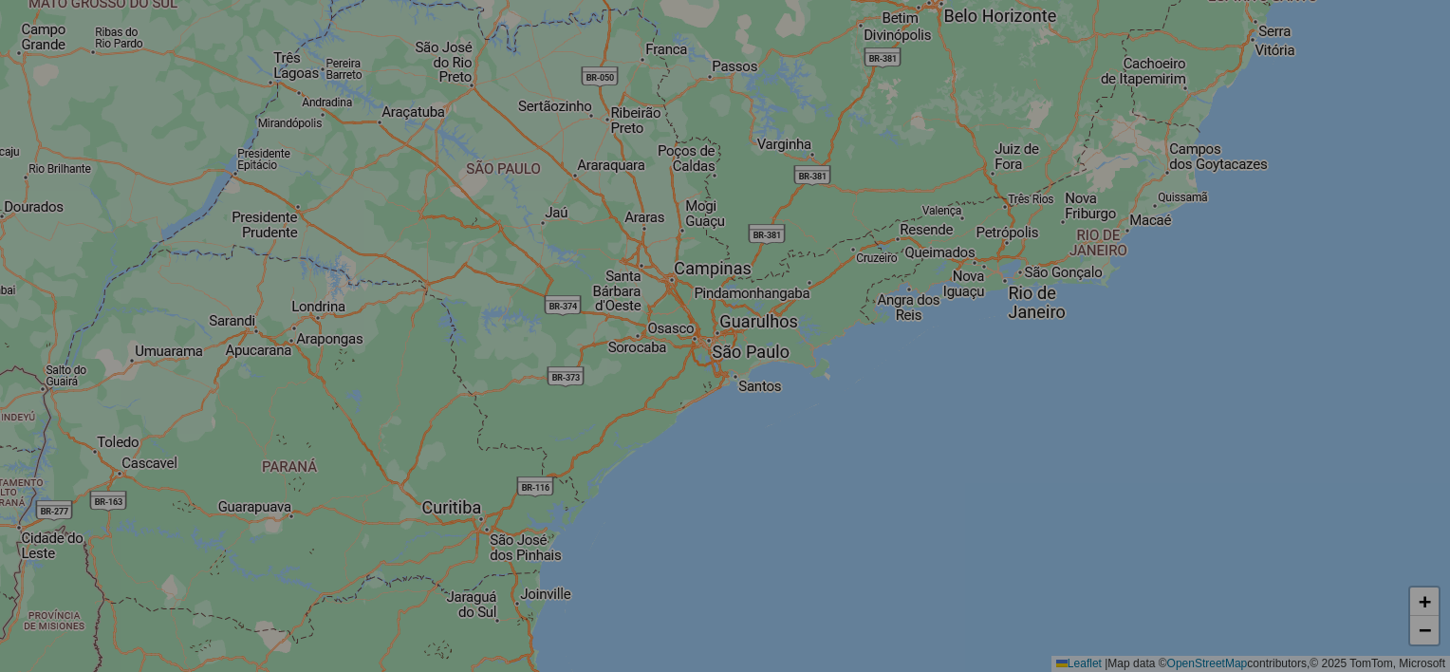
select select "*"
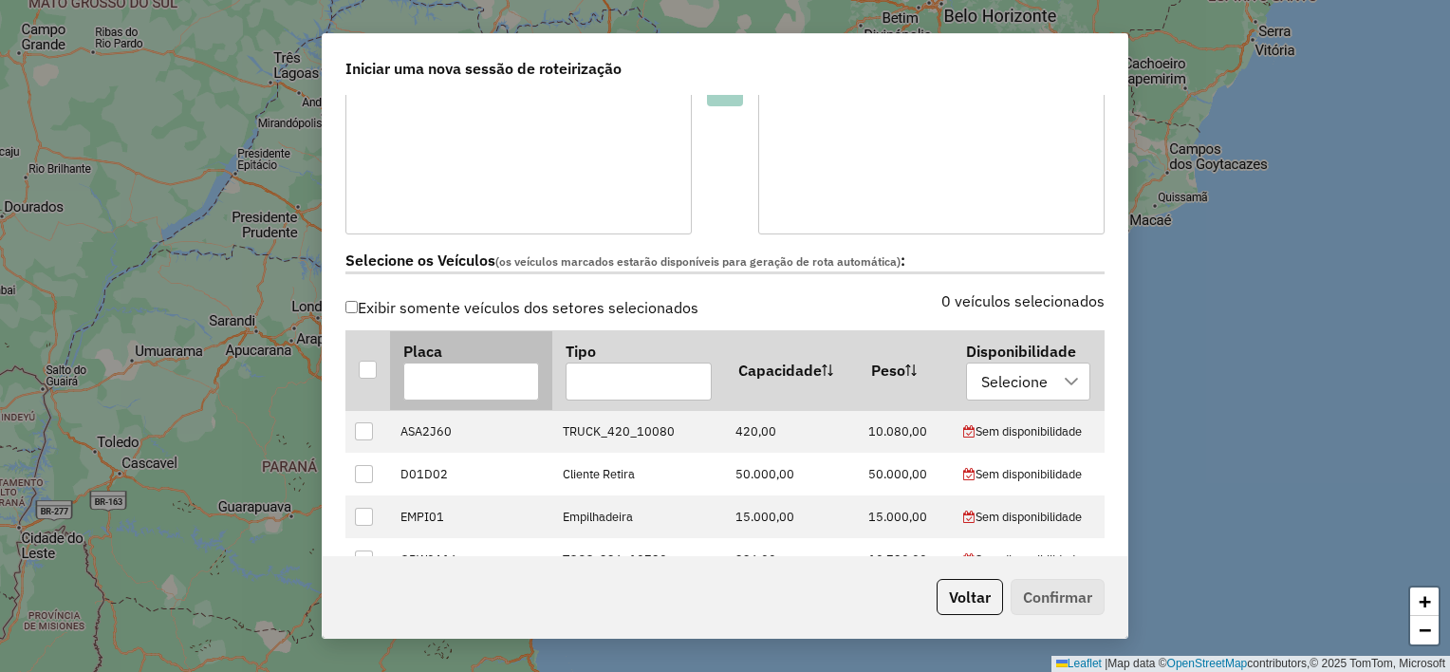
scroll to position [474, 0]
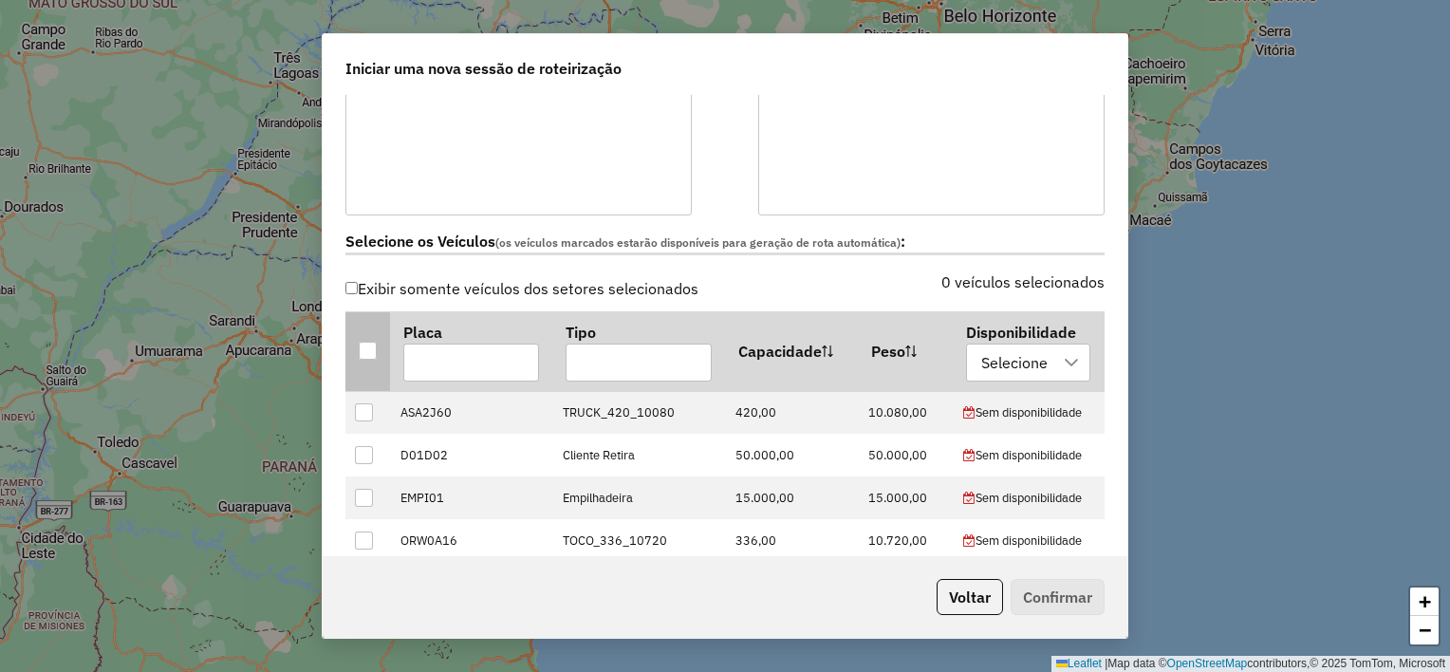
click at [364, 358] on div at bounding box center [368, 351] width 19 height 19
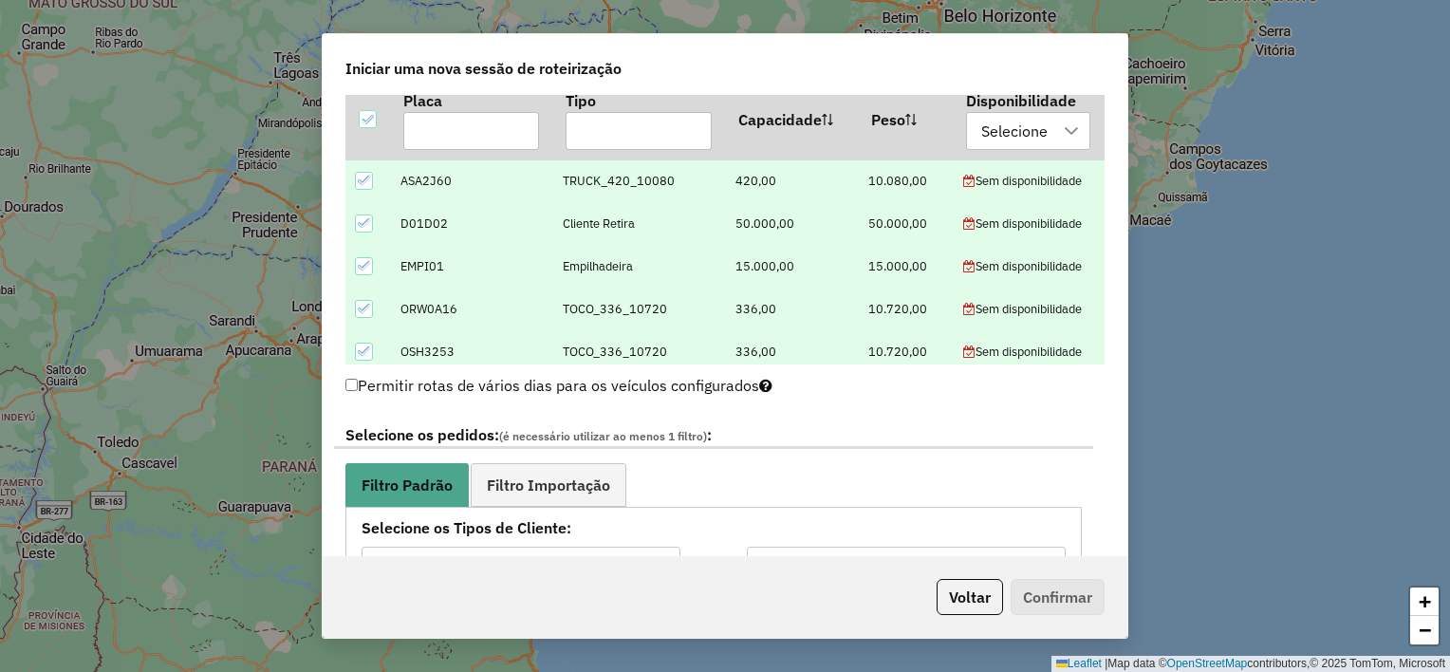
scroll to position [949, 0]
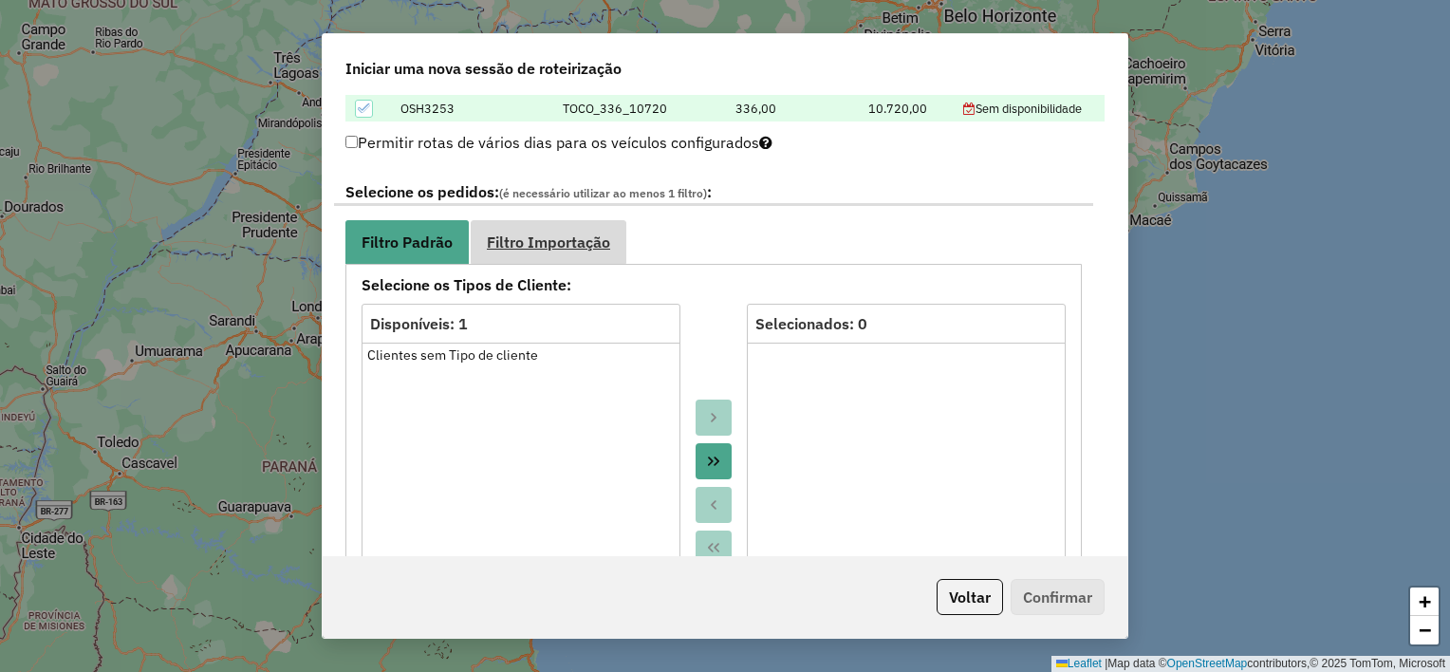
click at [613, 247] on link "Filtro Importação" at bounding box center [549, 241] width 156 height 43
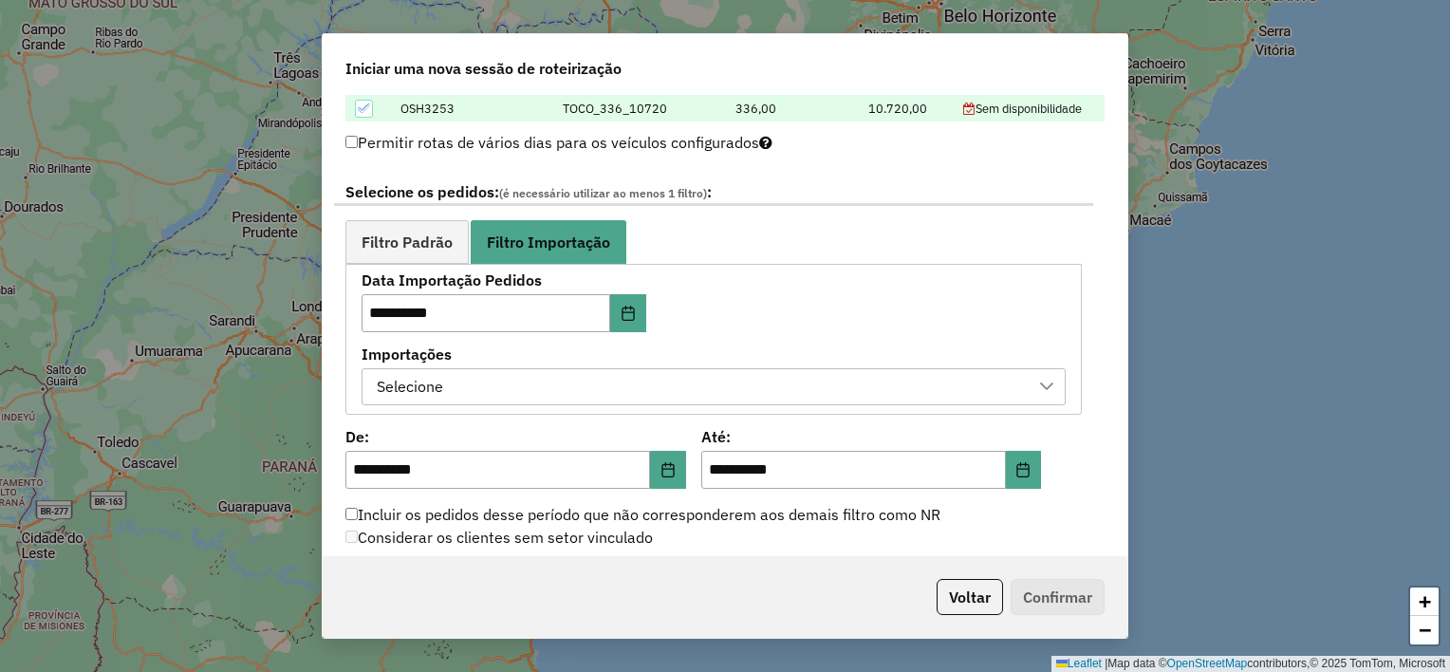
click at [454, 381] on div "Selecione" at bounding box center [699, 387] width 658 height 36
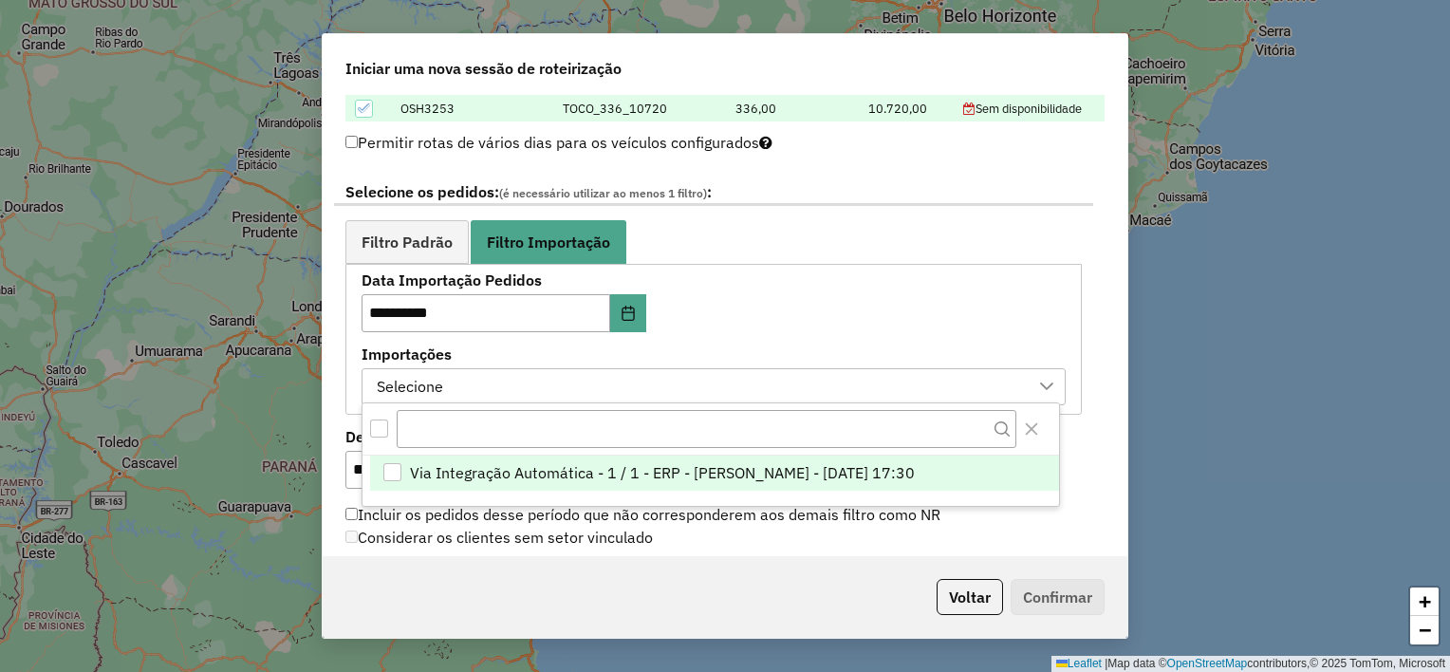
click at [417, 470] on span "Via Integração Automática - 1 / 1 - ERP - Jose - [DATE] 17:30" at bounding box center [662, 472] width 505 height 23
click at [827, 304] on div "**********" at bounding box center [713, 339] width 704 height 132
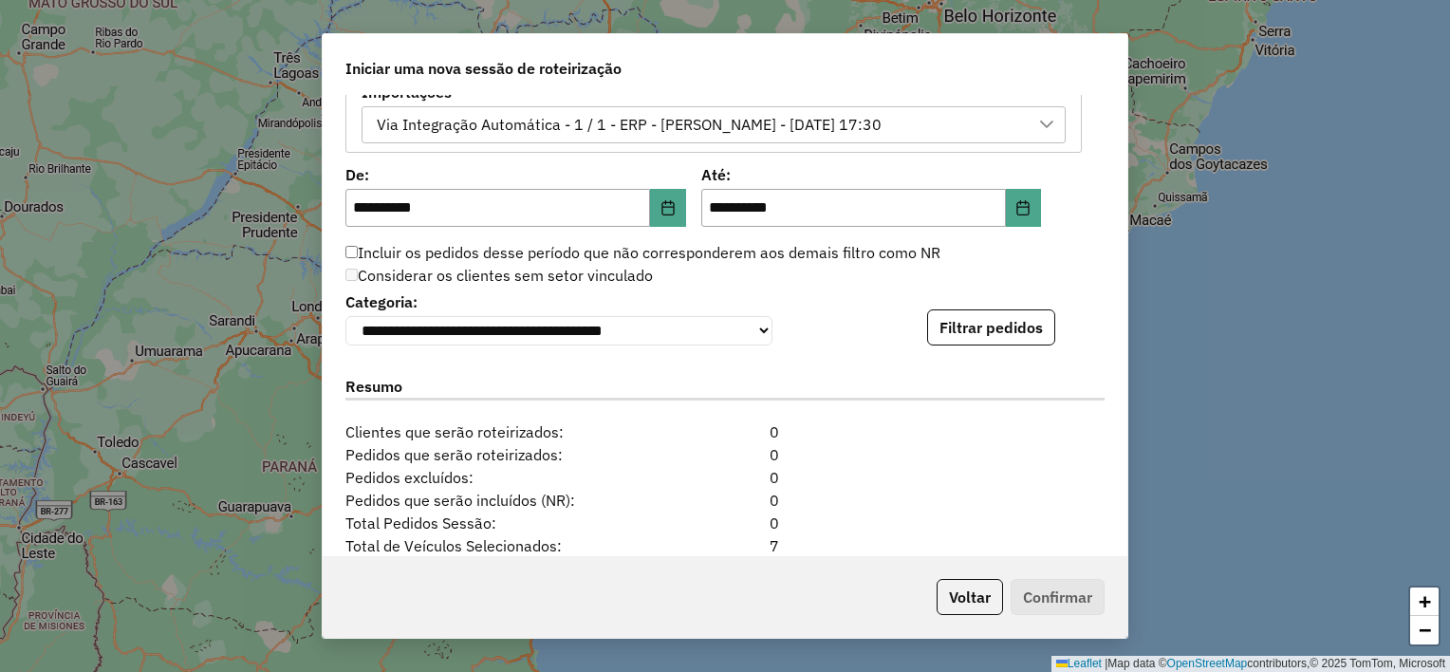
scroll to position [1233, 0]
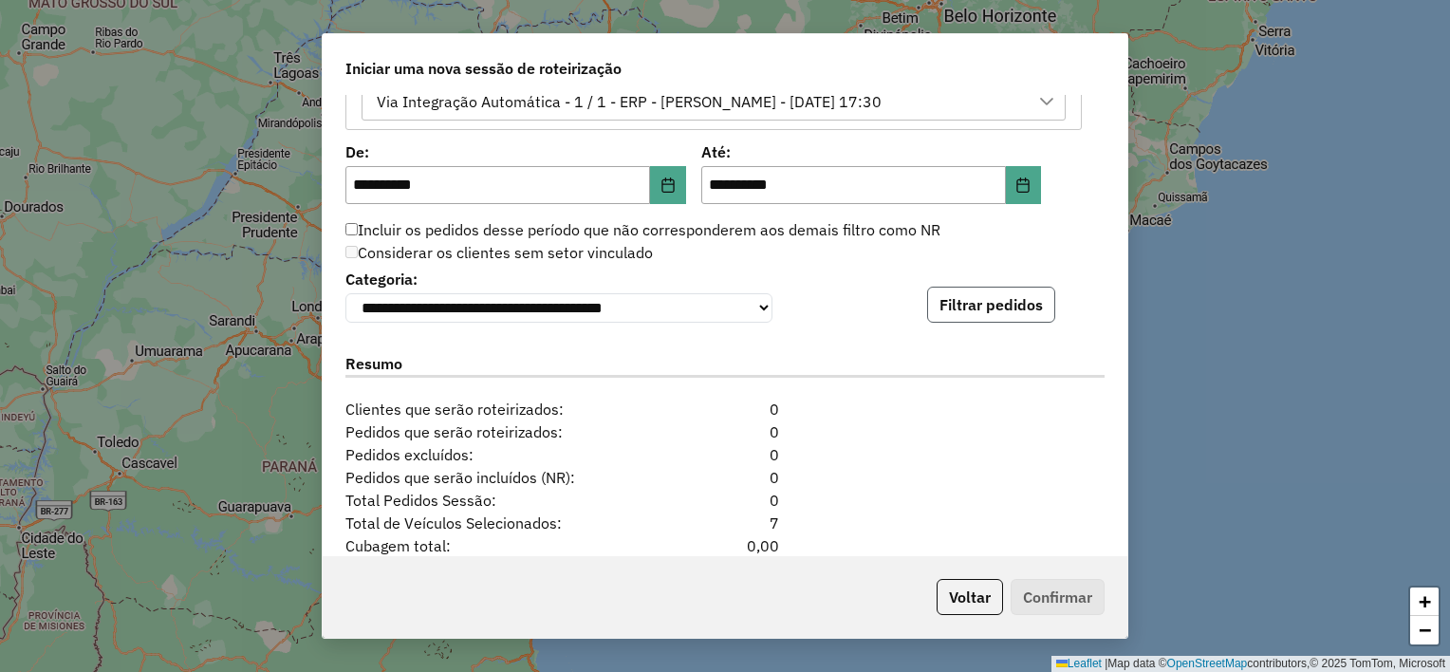
click at [983, 322] on button "Filtrar pedidos" at bounding box center [991, 305] width 128 height 36
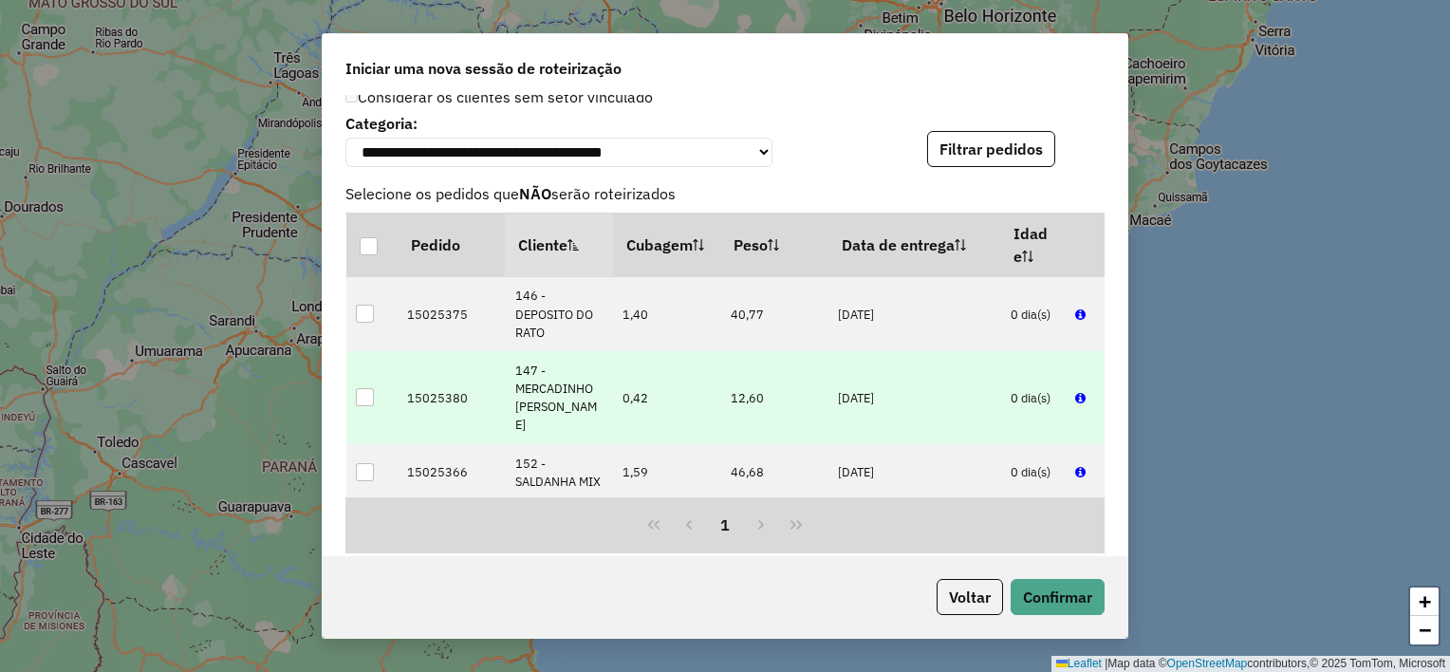
scroll to position [1423, 0]
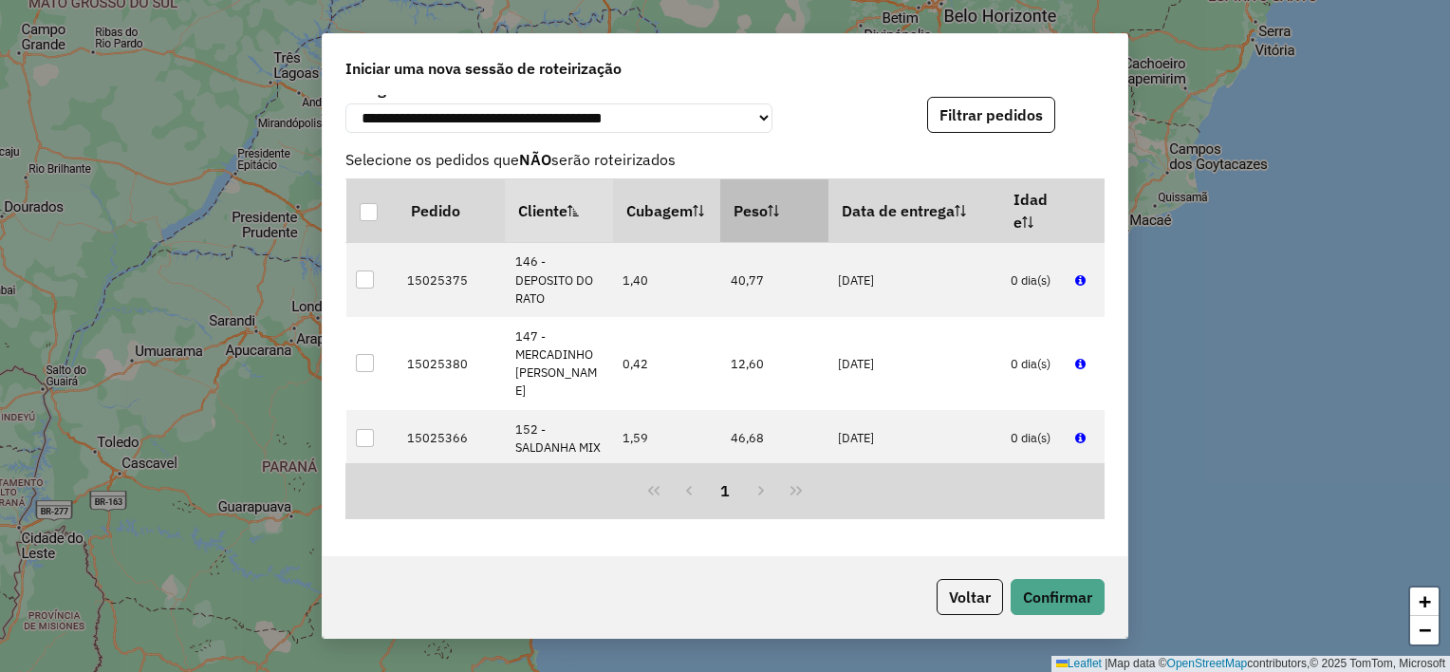
click at [763, 210] on th "Peso" at bounding box center [774, 211] width 108 height 64
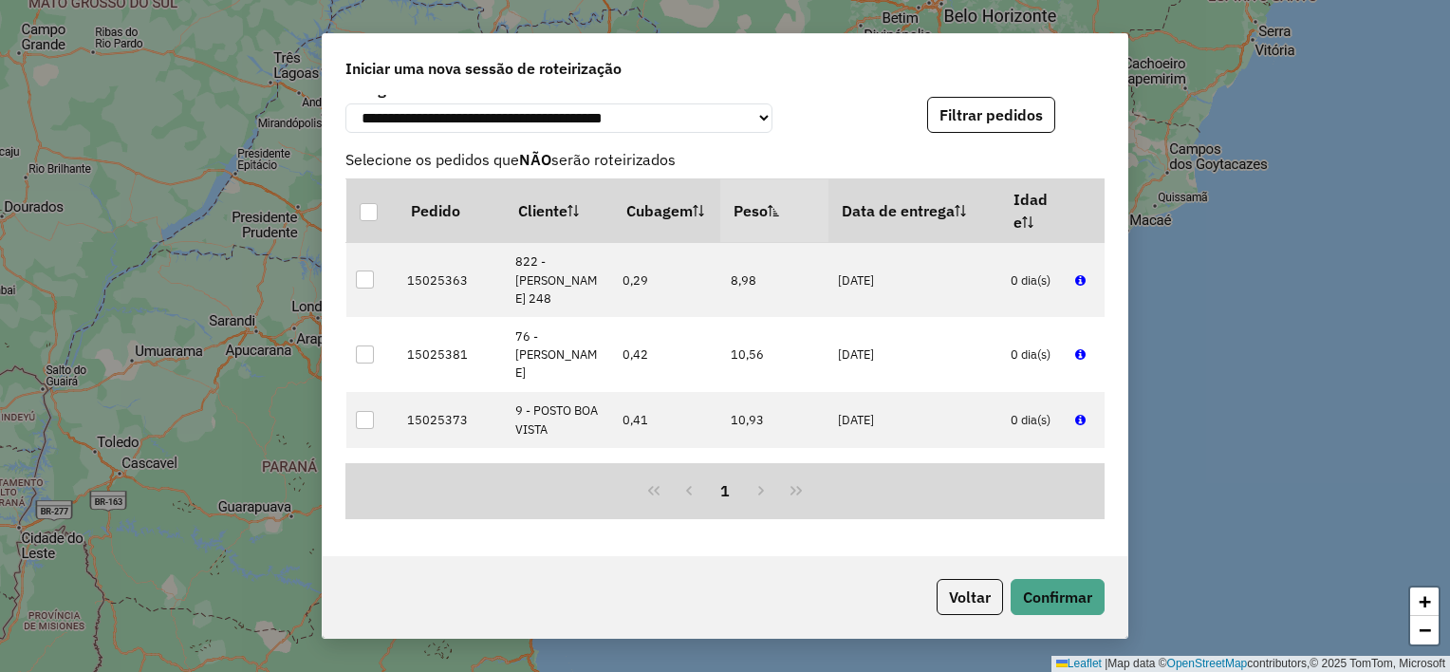
click at [763, 210] on th "Peso" at bounding box center [774, 211] width 108 height 64
click at [364, 216] on div at bounding box center [369, 212] width 18 height 18
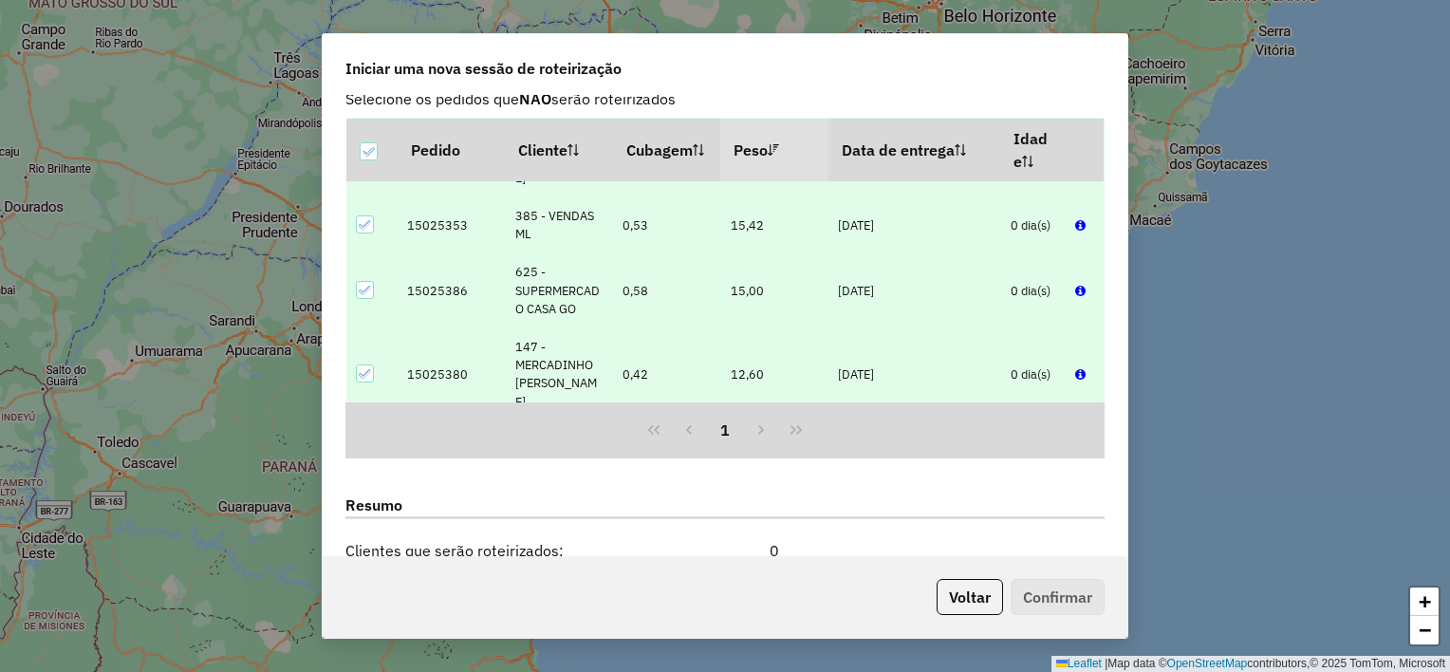
scroll to position [1308, 0]
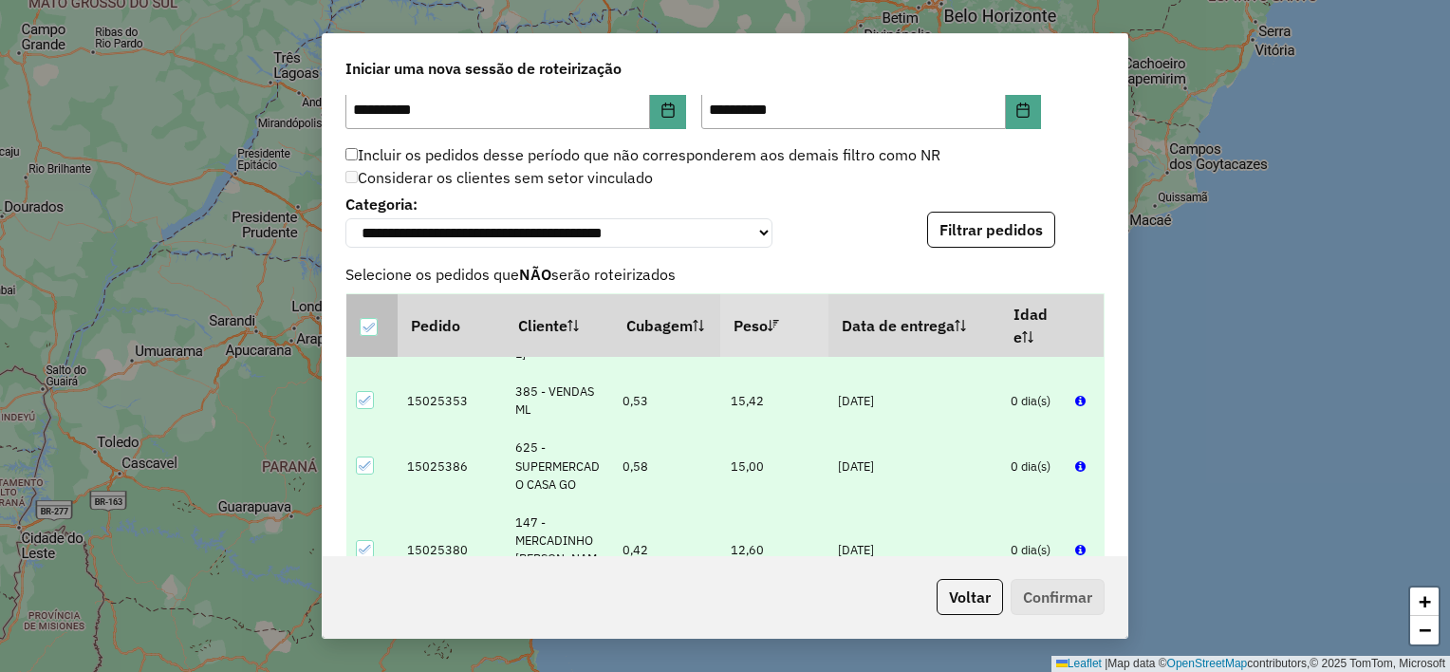
click at [364, 332] on icon at bounding box center [367, 326] width 13 height 13
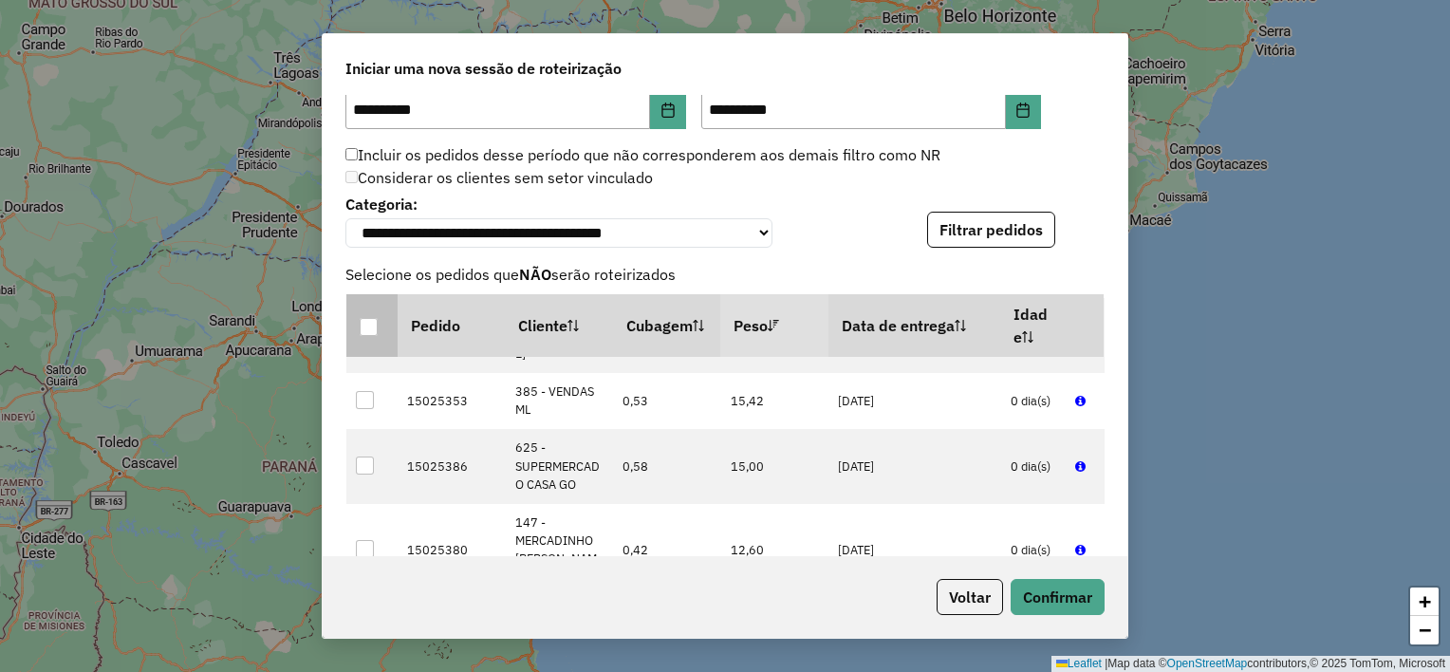
click at [372, 330] on div at bounding box center [369, 327] width 18 height 18
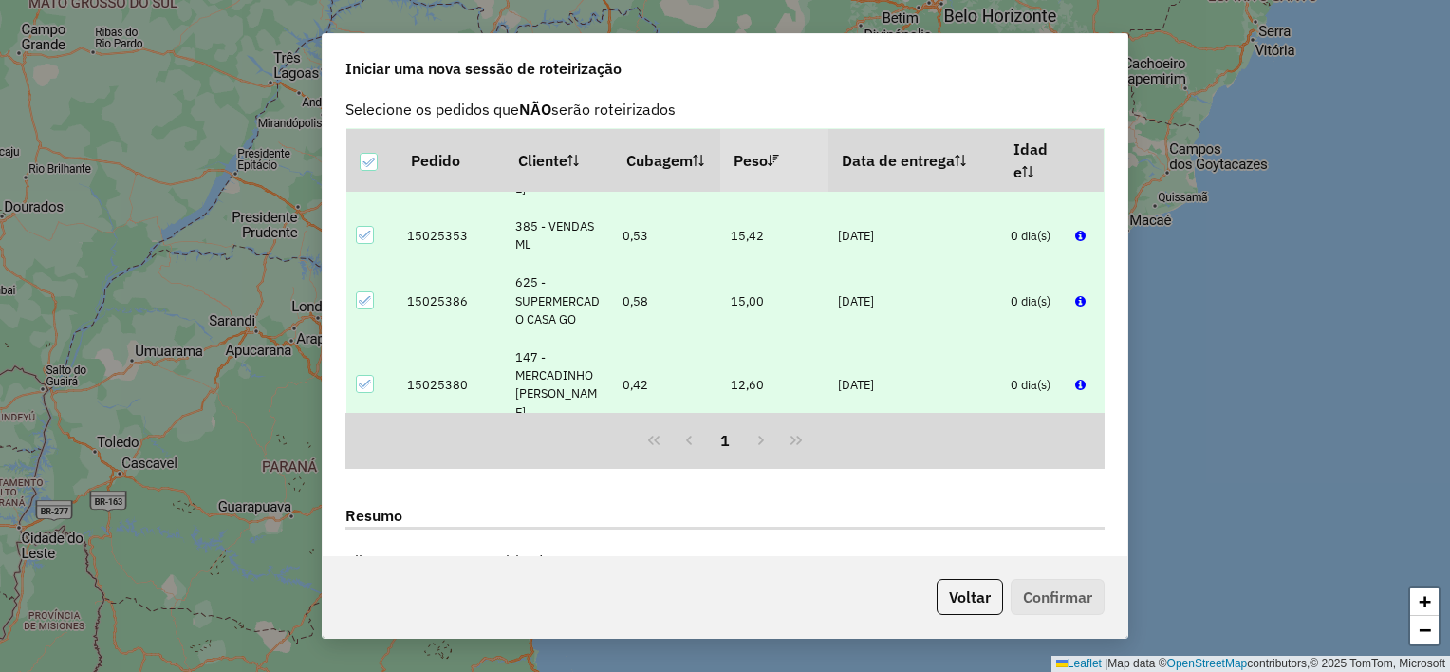
scroll to position [1497, 0]
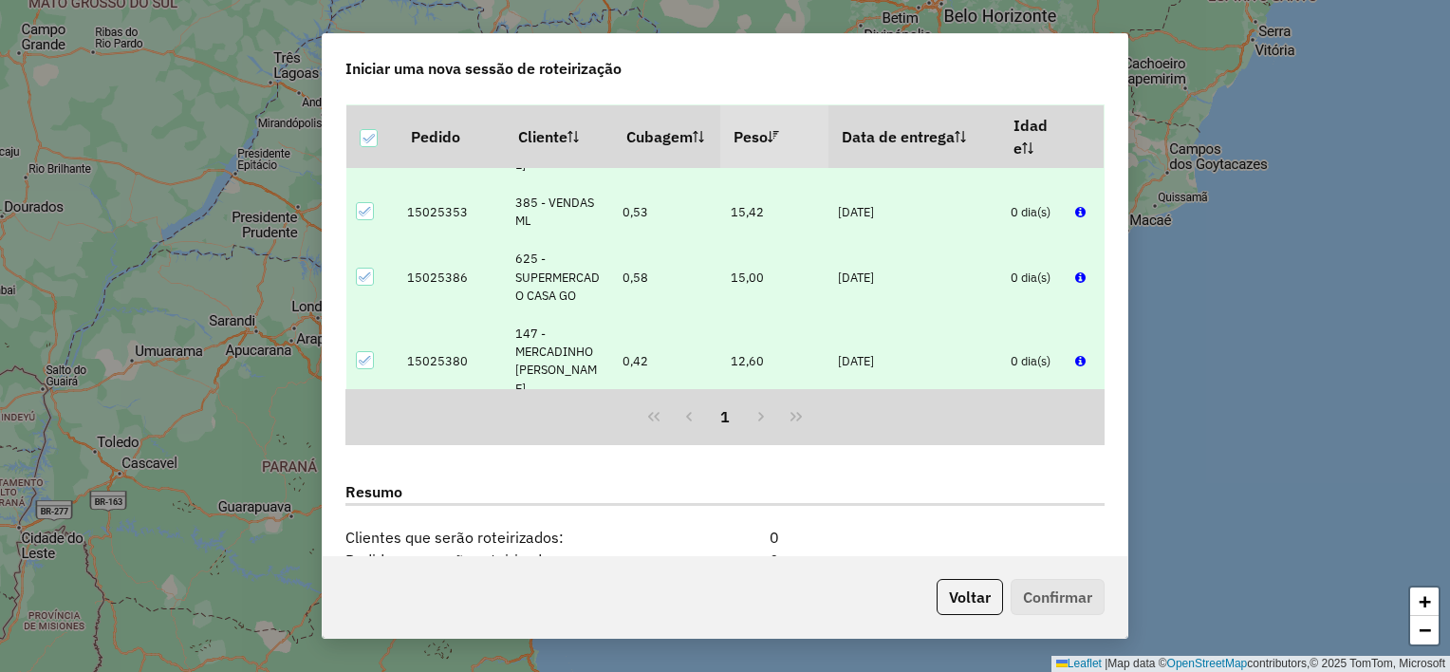
click at [364, 568] on icon at bounding box center [365, 574] width 13 height 13
click at [363, 493] on icon at bounding box center [365, 499] width 13 height 13
click at [361, 426] on div at bounding box center [365, 435] width 18 height 18
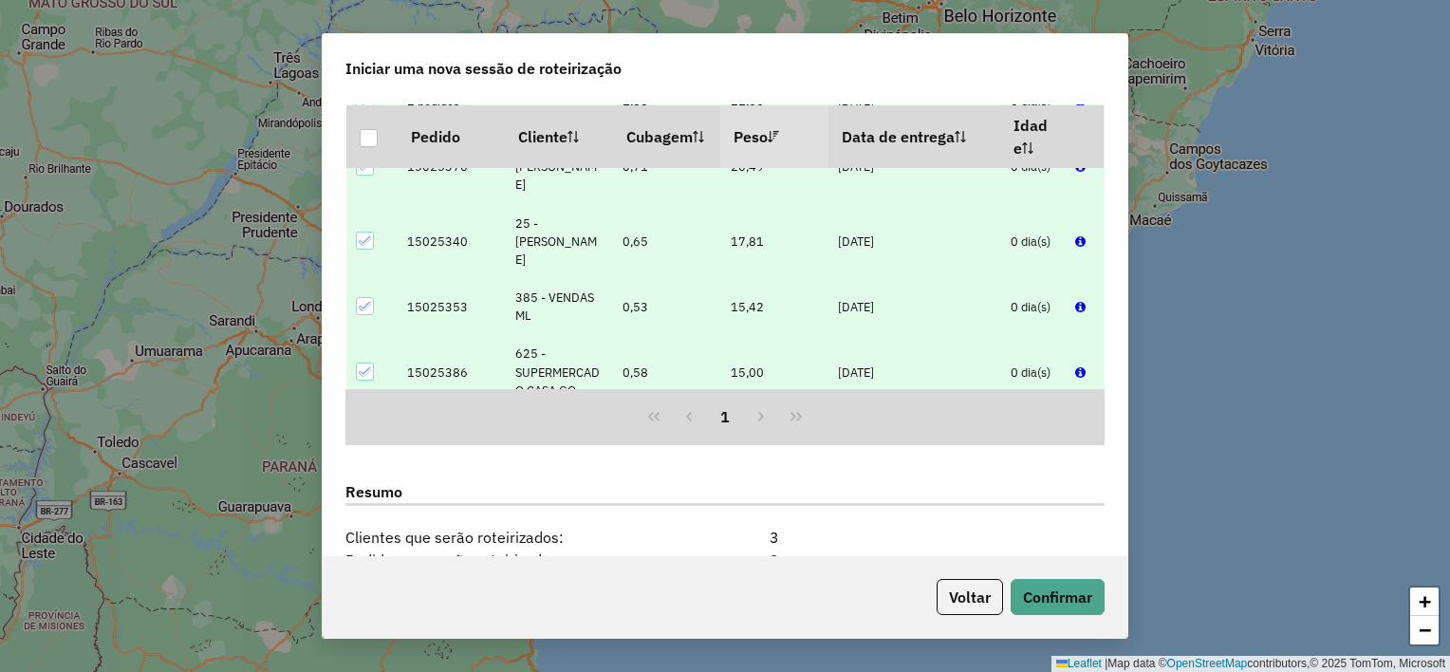
click at [360, 449] on icon at bounding box center [365, 455] width 13 height 13
click at [370, 362] on div at bounding box center [365, 371] width 18 height 18
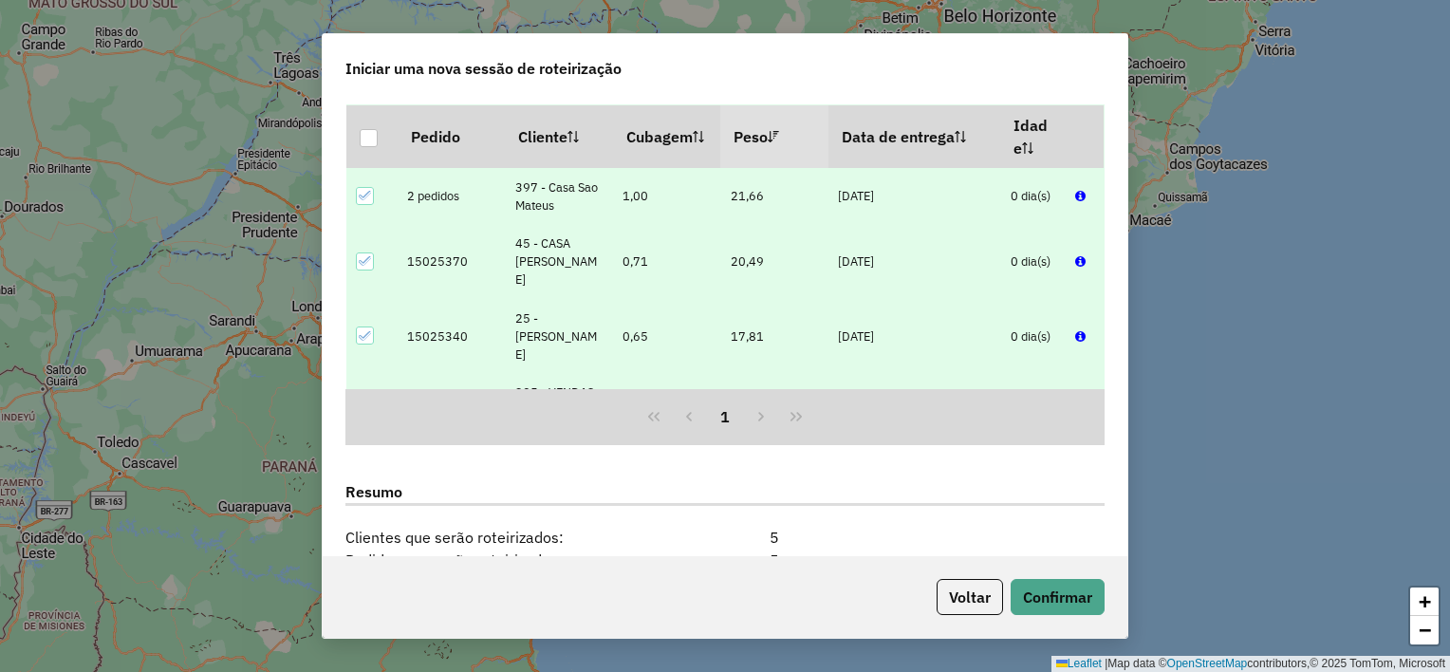
click at [364, 395] on icon at bounding box center [365, 401] width 13 height 13
click at [361, 329] on icon at bounding box center [365, 335] width 13 height 13
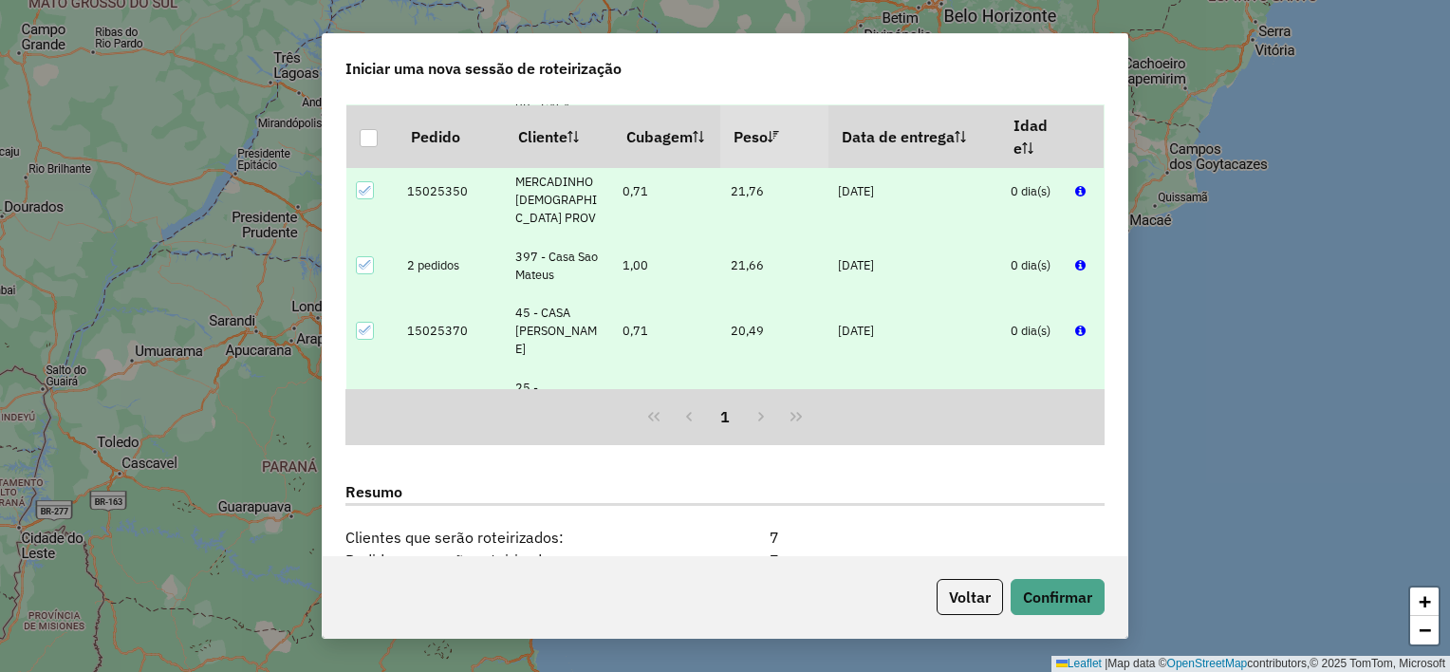
scroll to position [1455, 0]
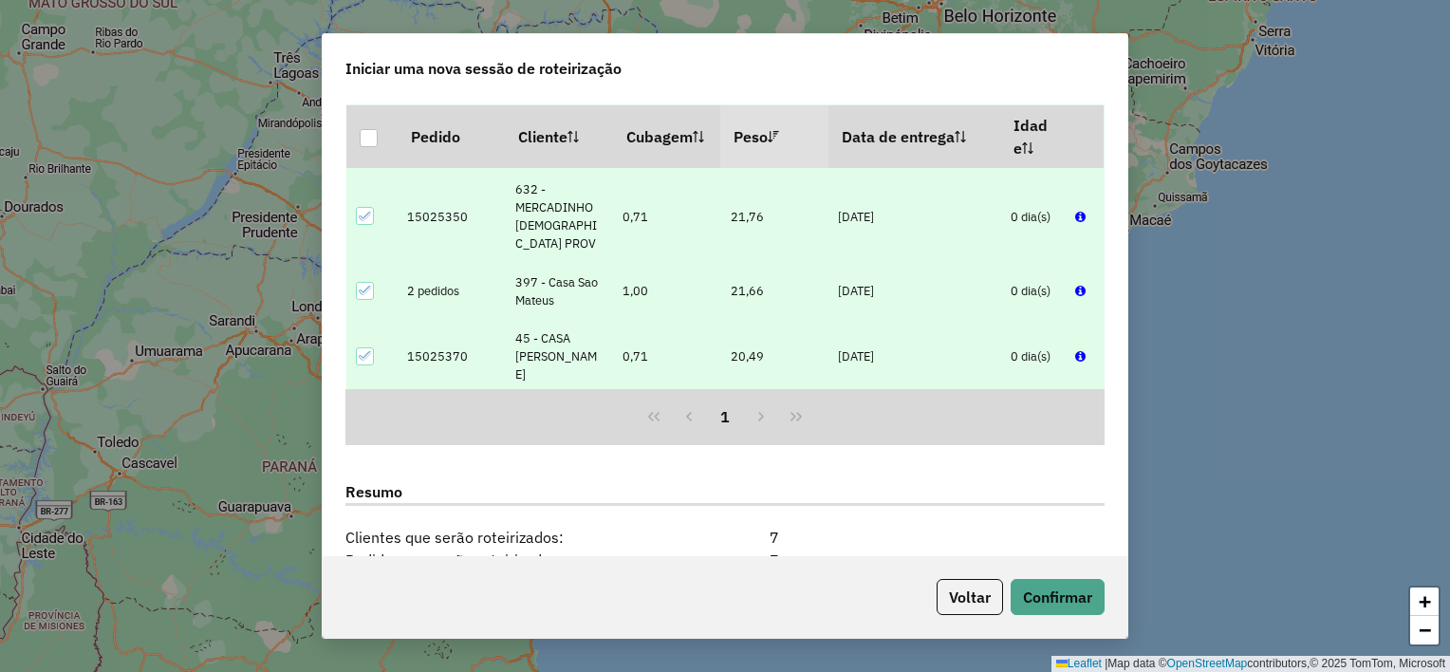
click at [366, 349] on icon at bounding box center [365, 355] width 13 height 13
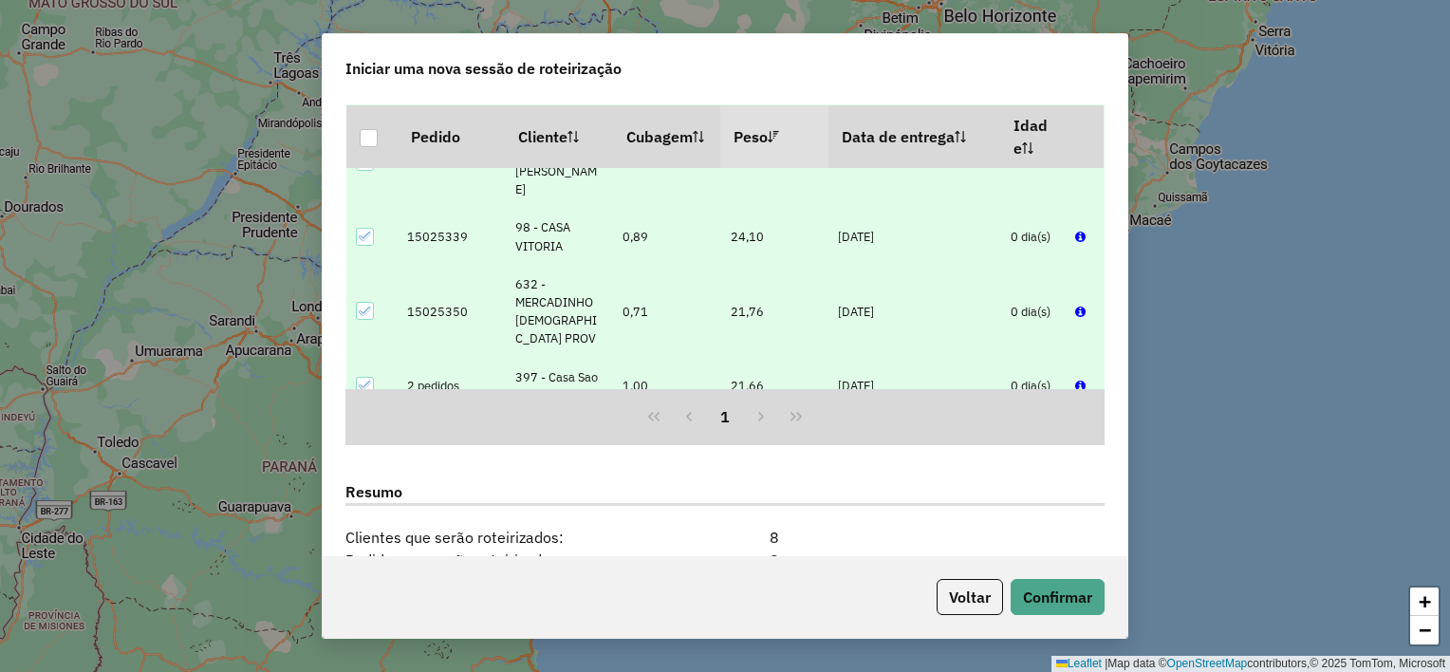
click at [371, 379] on icon at bounding box center [365, 385] width 13 height 13
click at [365, 306] on icon at bounding box center [365, 310] width 12 height 9
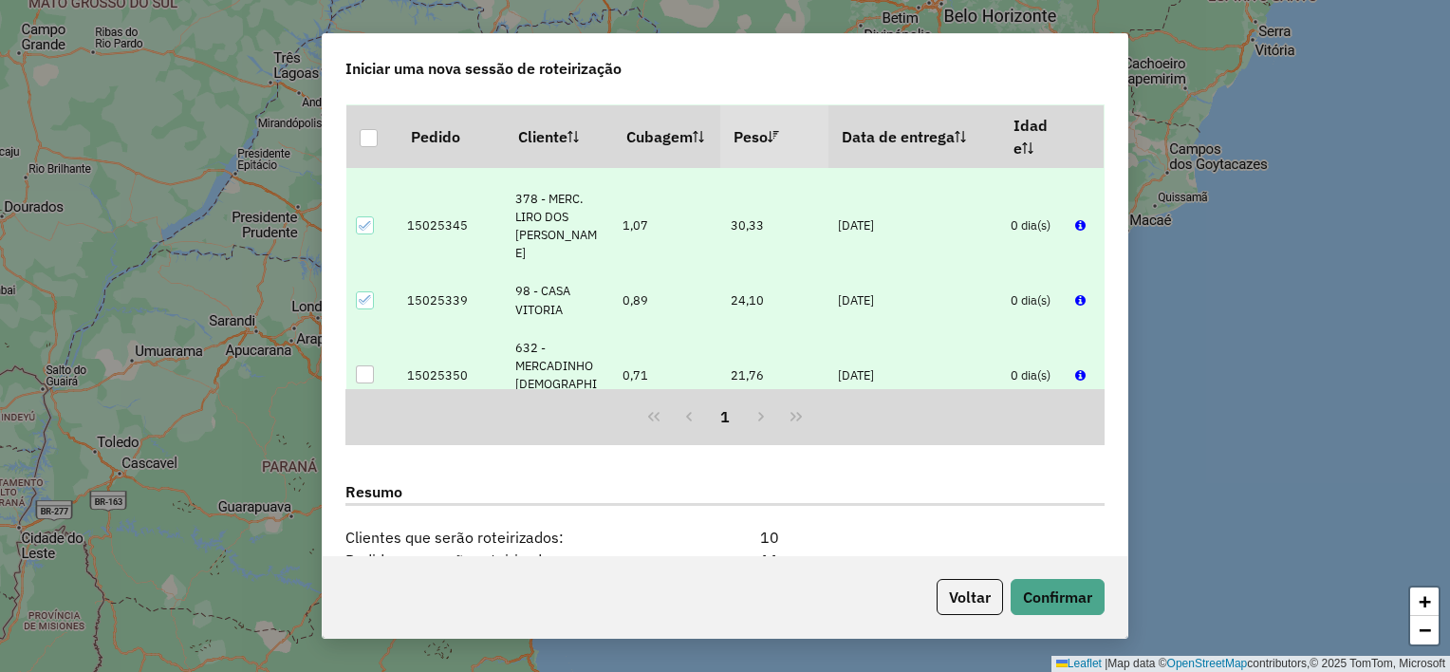
scroll to position [1266, 0]
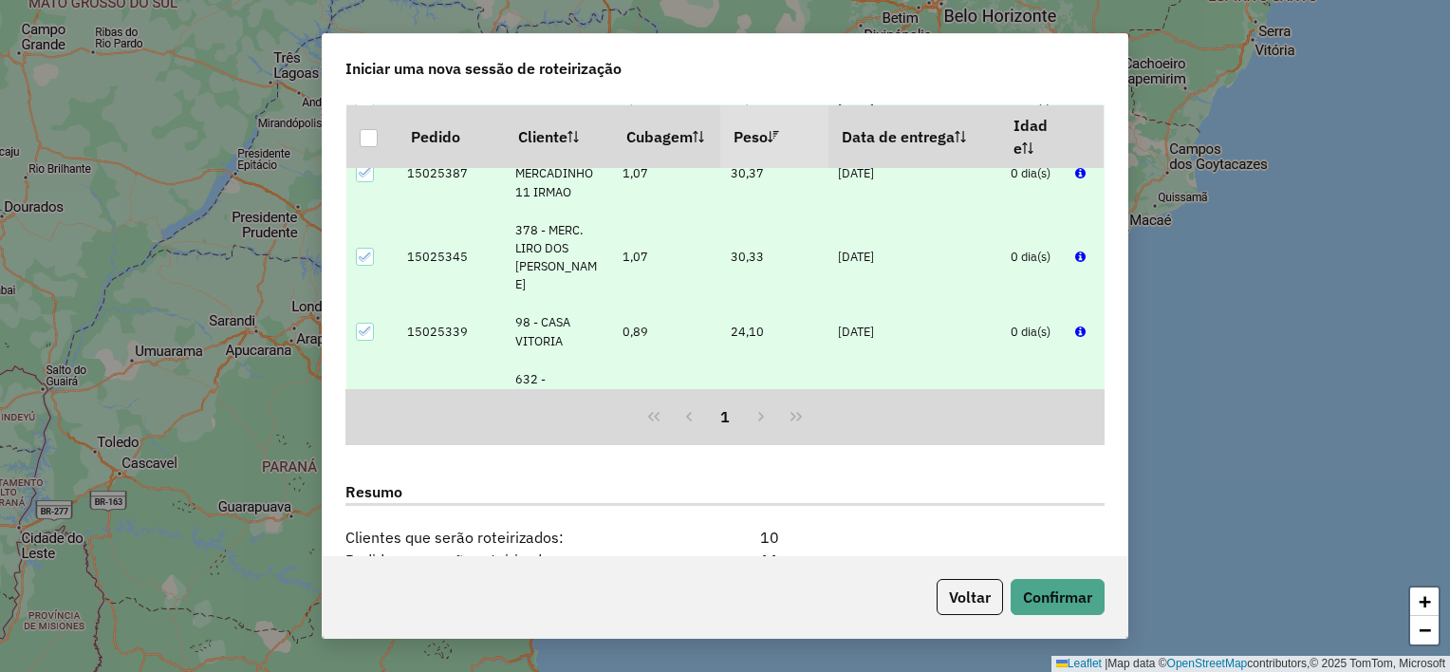
click at [376, 304] on td at bounding box center [371, 332] width 51 height 56
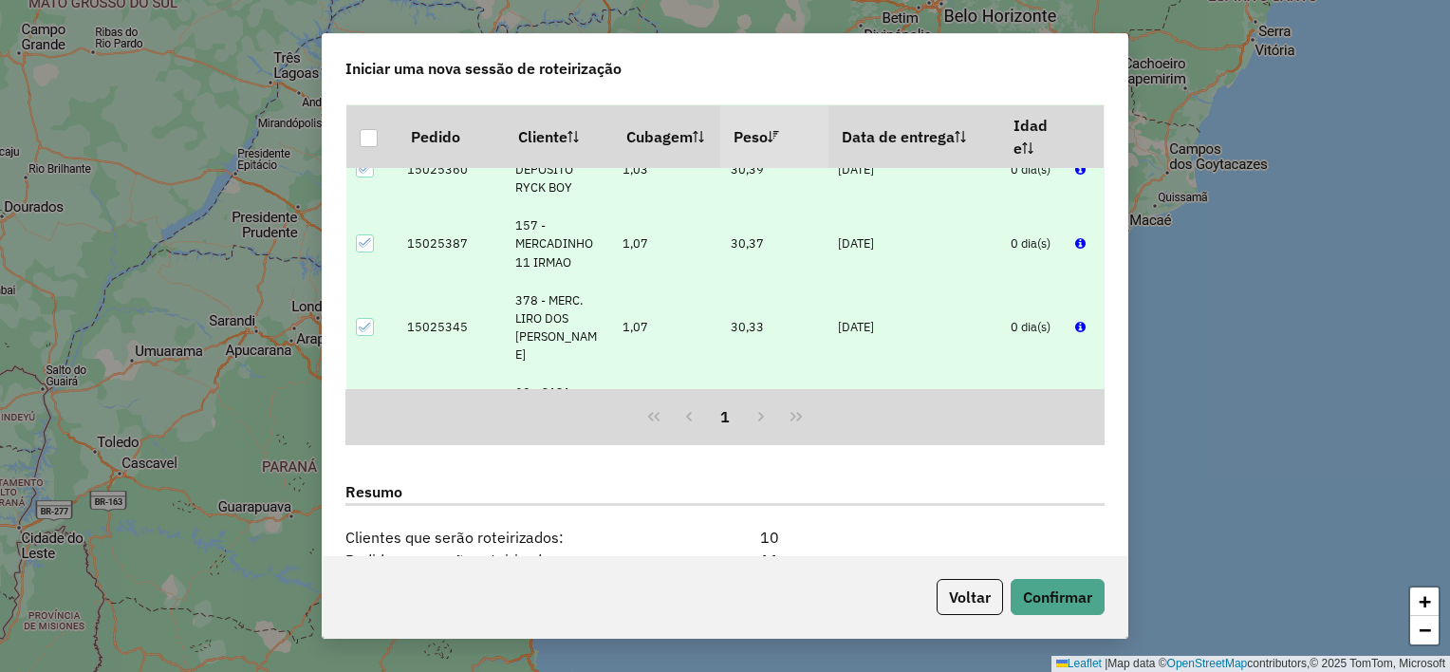
scroll to position [1171, 0]
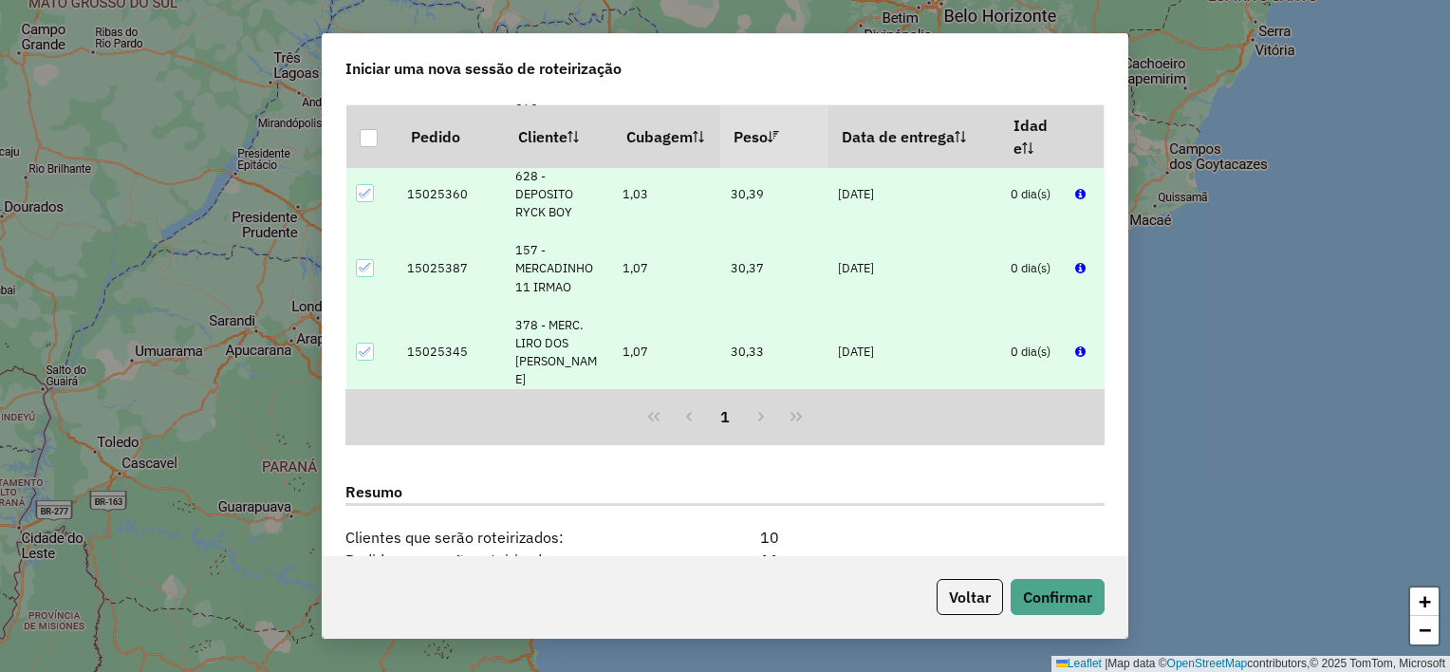
click at [367, 419] on icon at bounding box center [365, 425] width 13 height 13
click at [363, 345] on icon at bounding box center [365, 351] width 13 height 13
click at [365, 261] on icon at bounding box center [365, 267] width 13 height 13
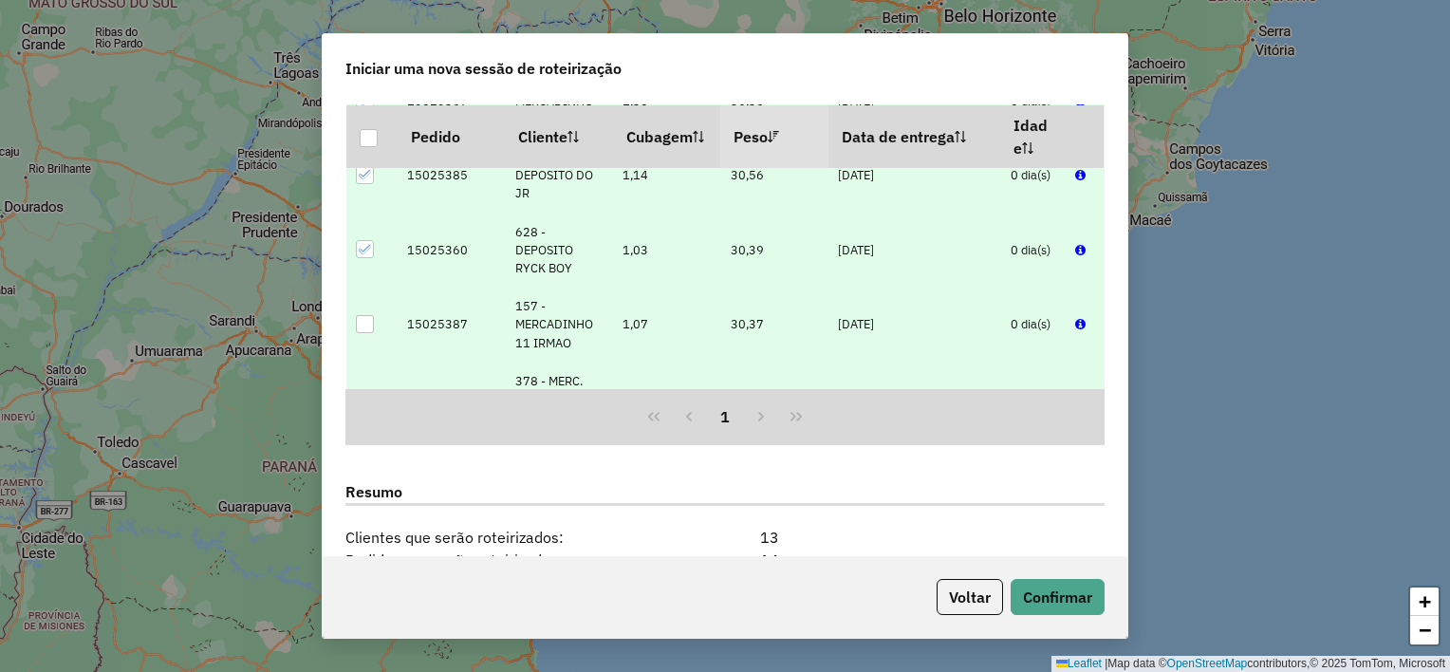
scroll to position [1076, 0]
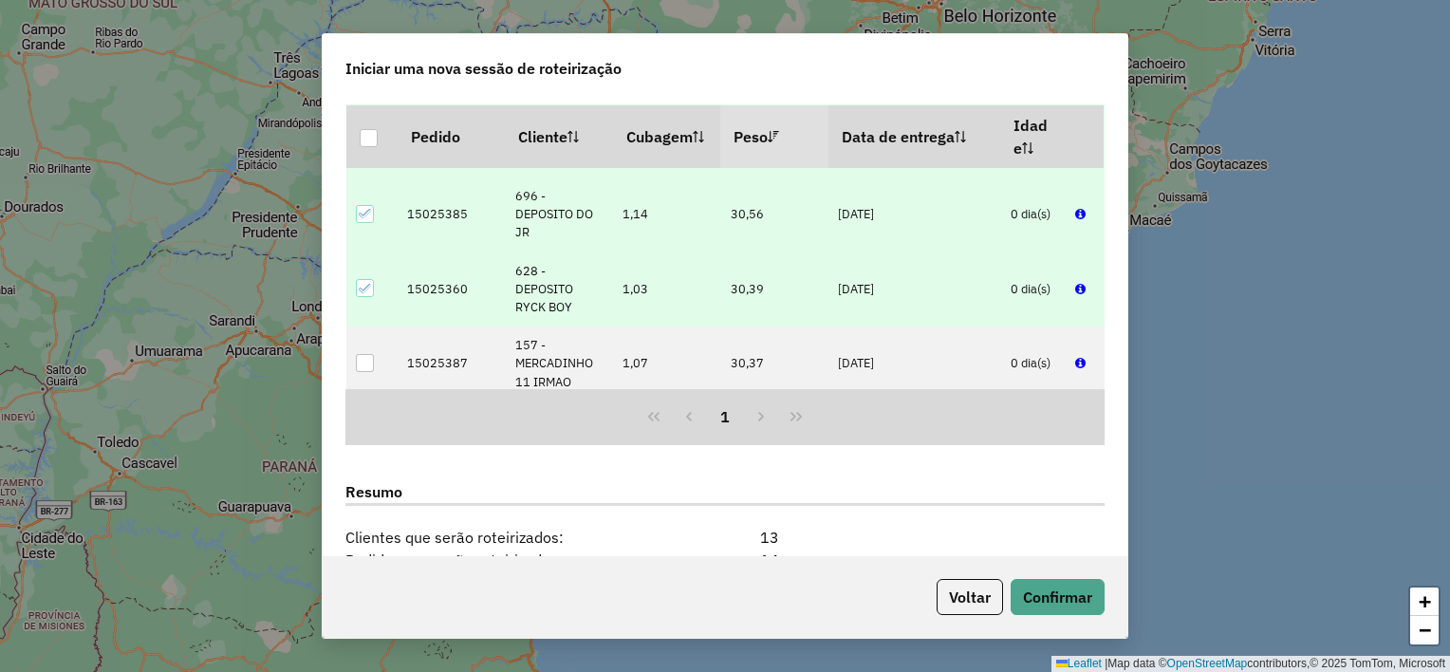
click at [369, 282] on icon at bounding box center [365, 288] width 13 height 13
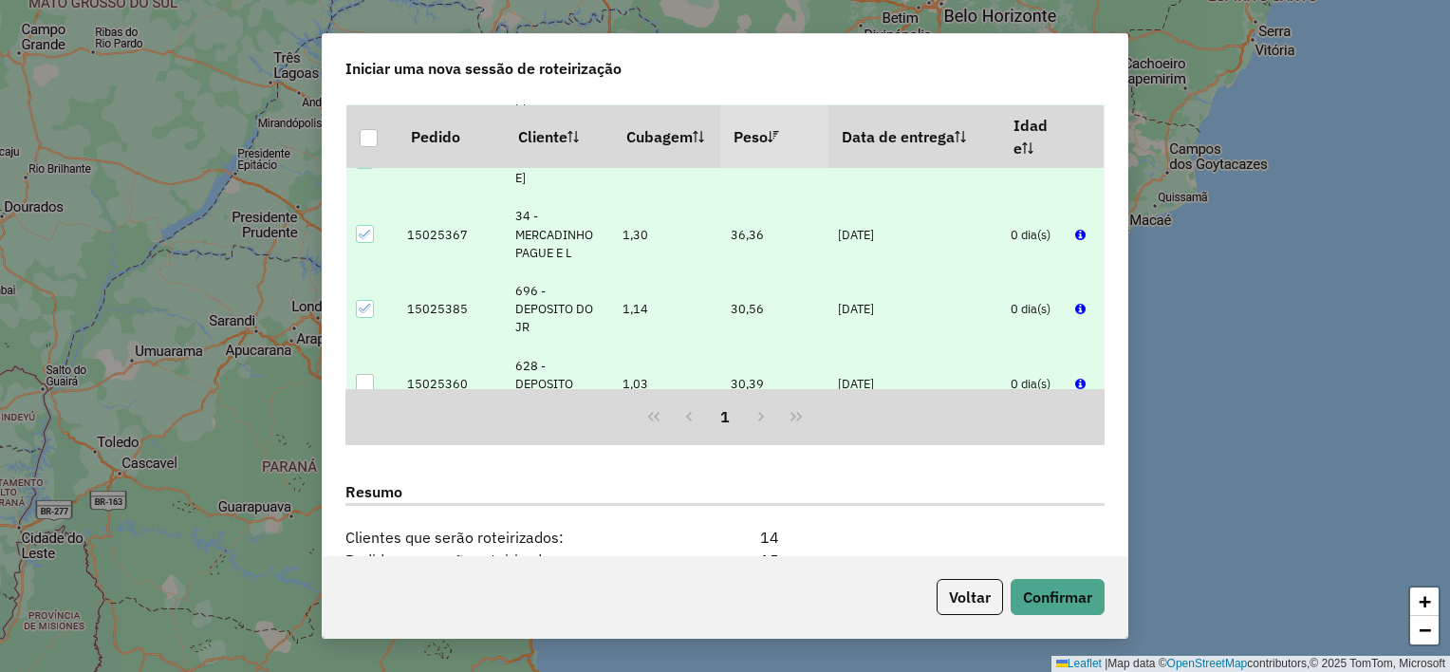
click at [367, 302] on icon at bounding box center [365, 308] width 13 height 13
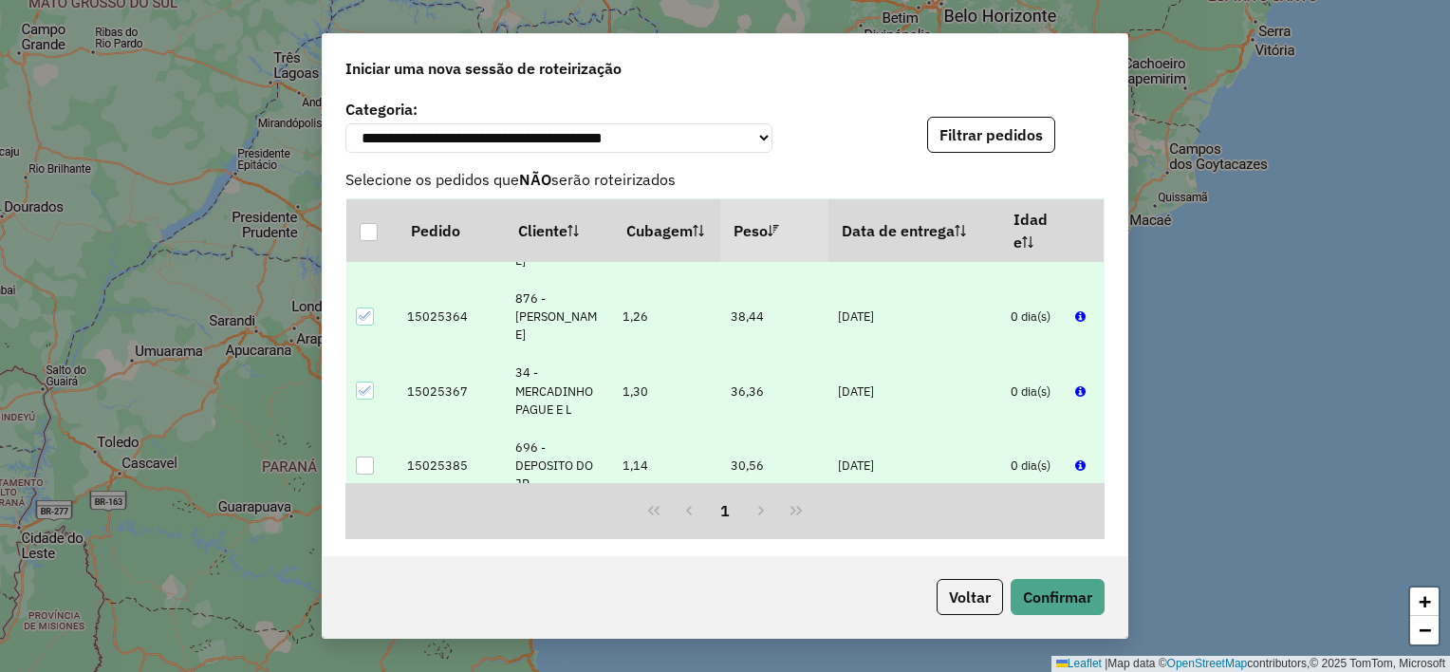
scroll to position [886, 0]
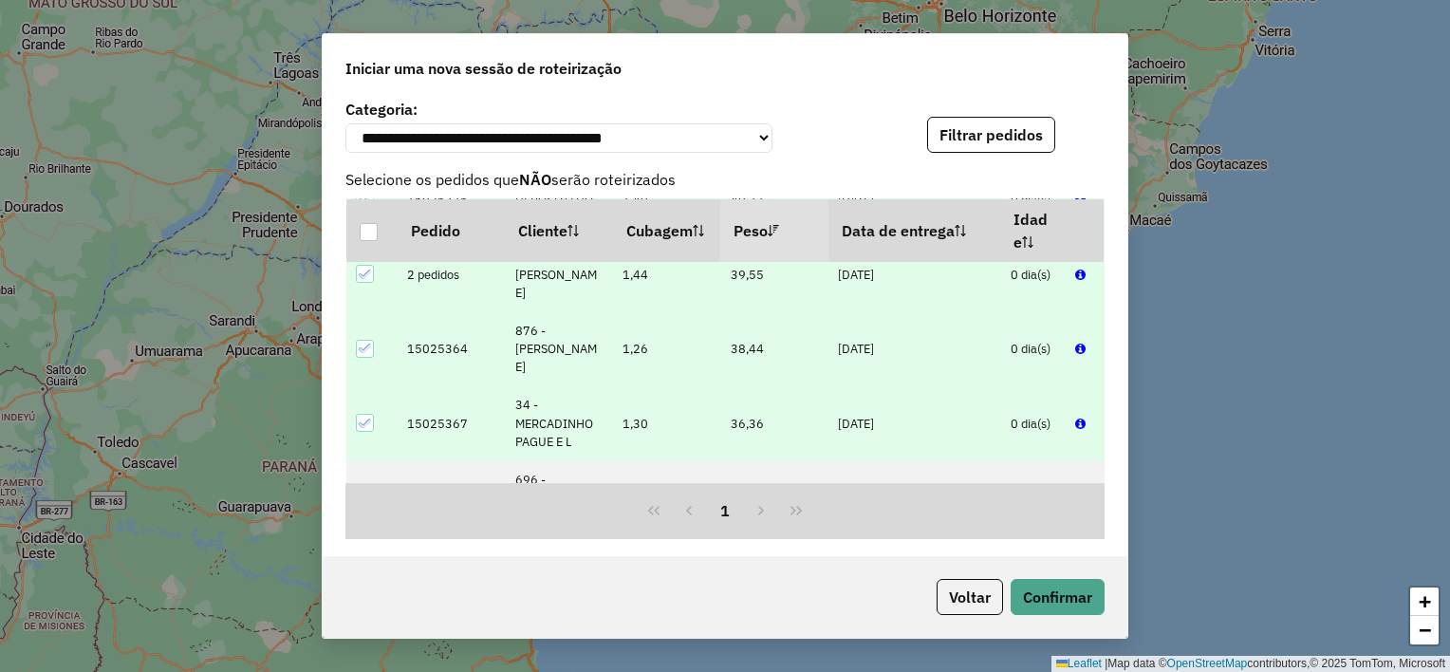
click at [369, 417] on icon at bounding box center [365, 423] width 13 height 13
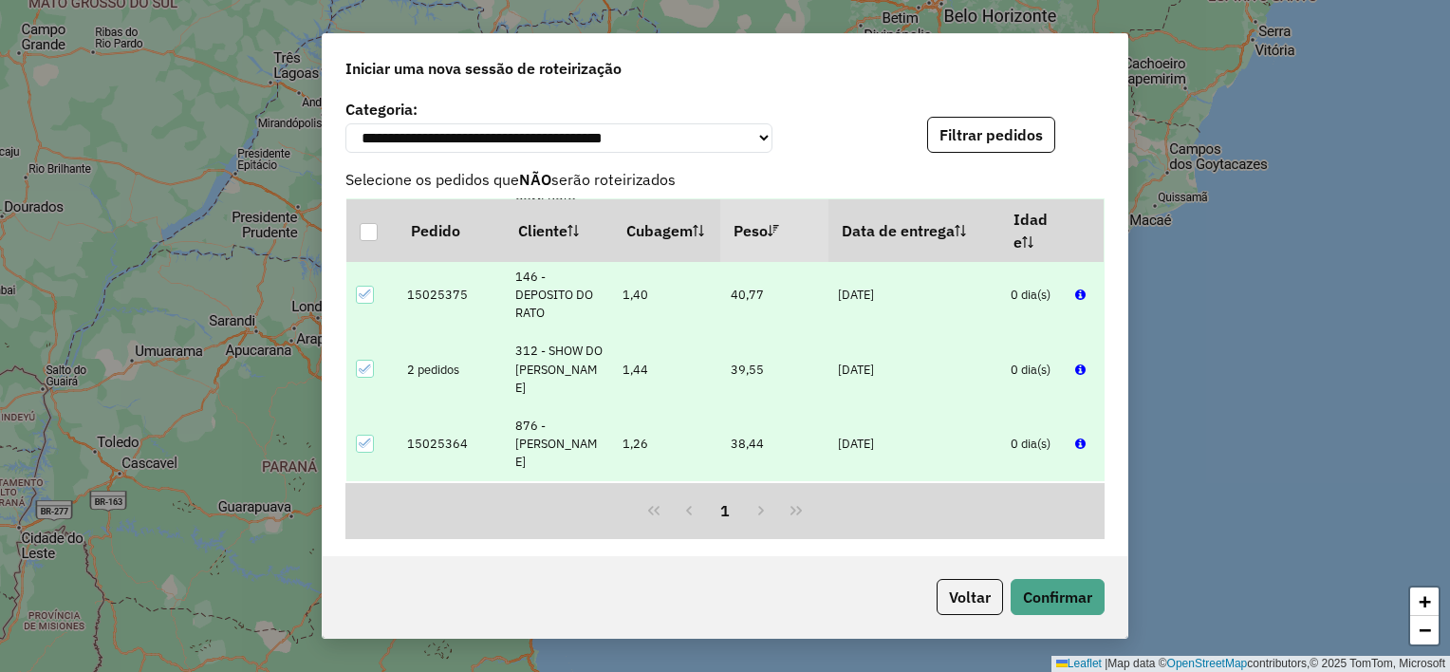
click at [363, 436] on icon at bounding box center [365, 442] width 13 height 13
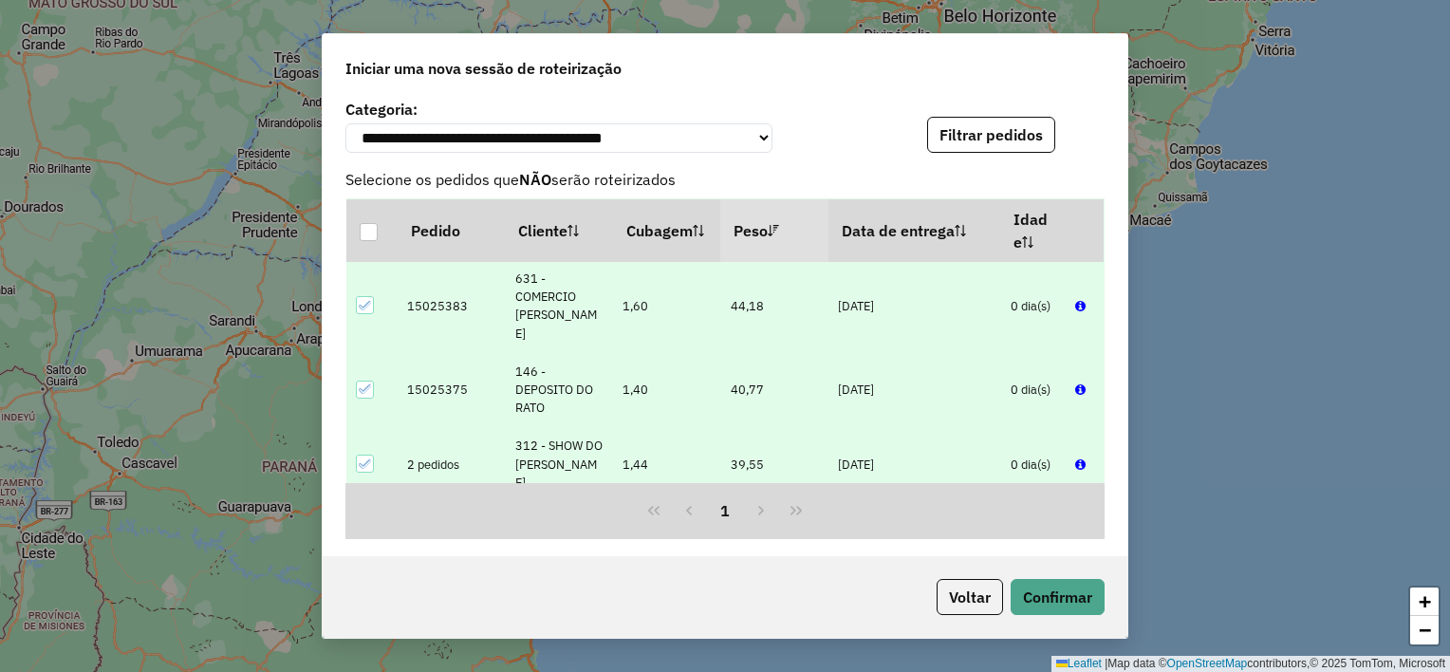
click at [372, 454] on div at bounding box center [365, 463] width 18 height 18
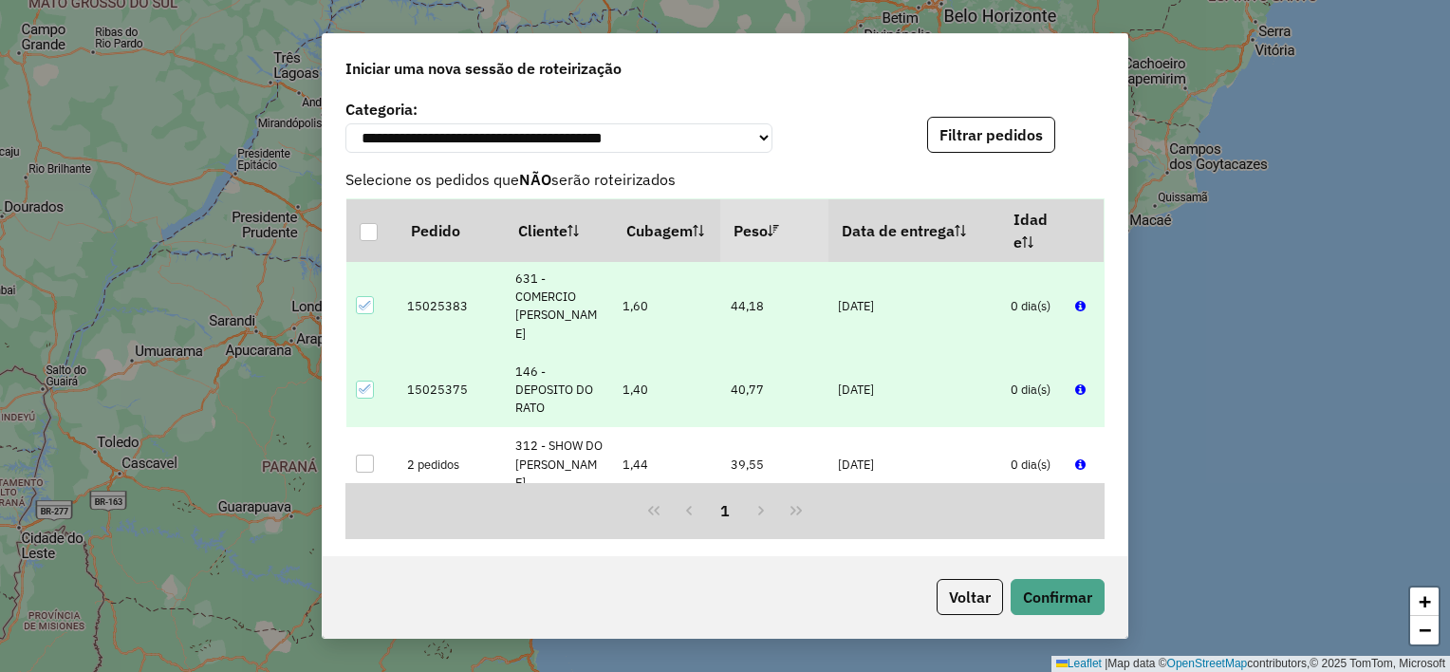
click at [361, 382] on icon at bounding box center [365, 388] width 13 height 13
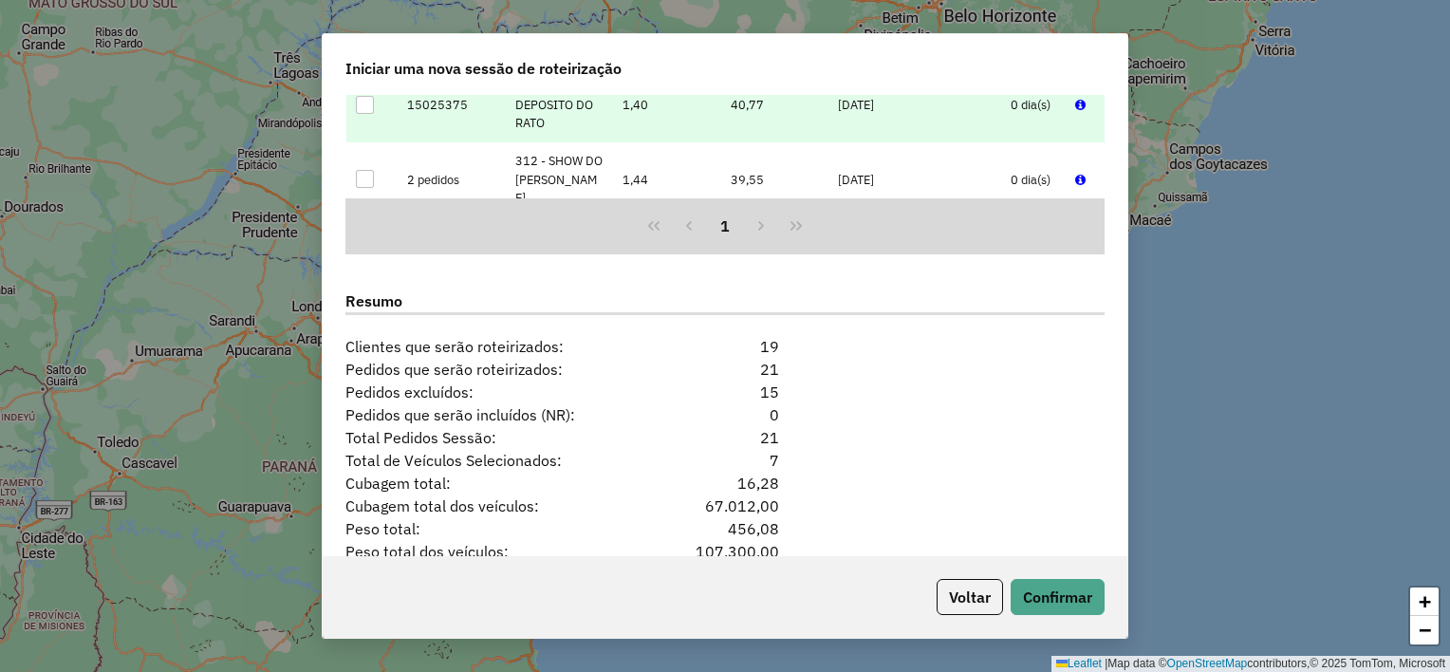
scroll to position [1782, 0]
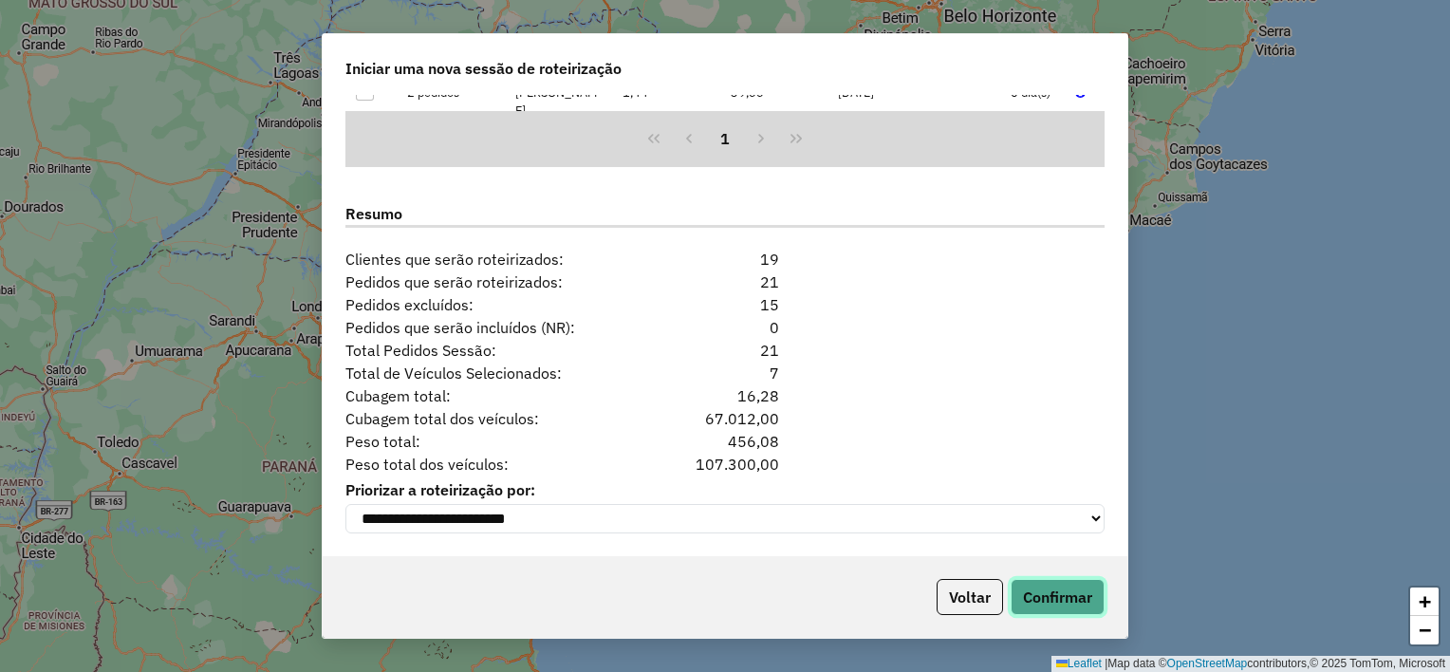
click at [1028, 594] on button "Confirmar" at bounding box center [1057, 597] width 94 height 36
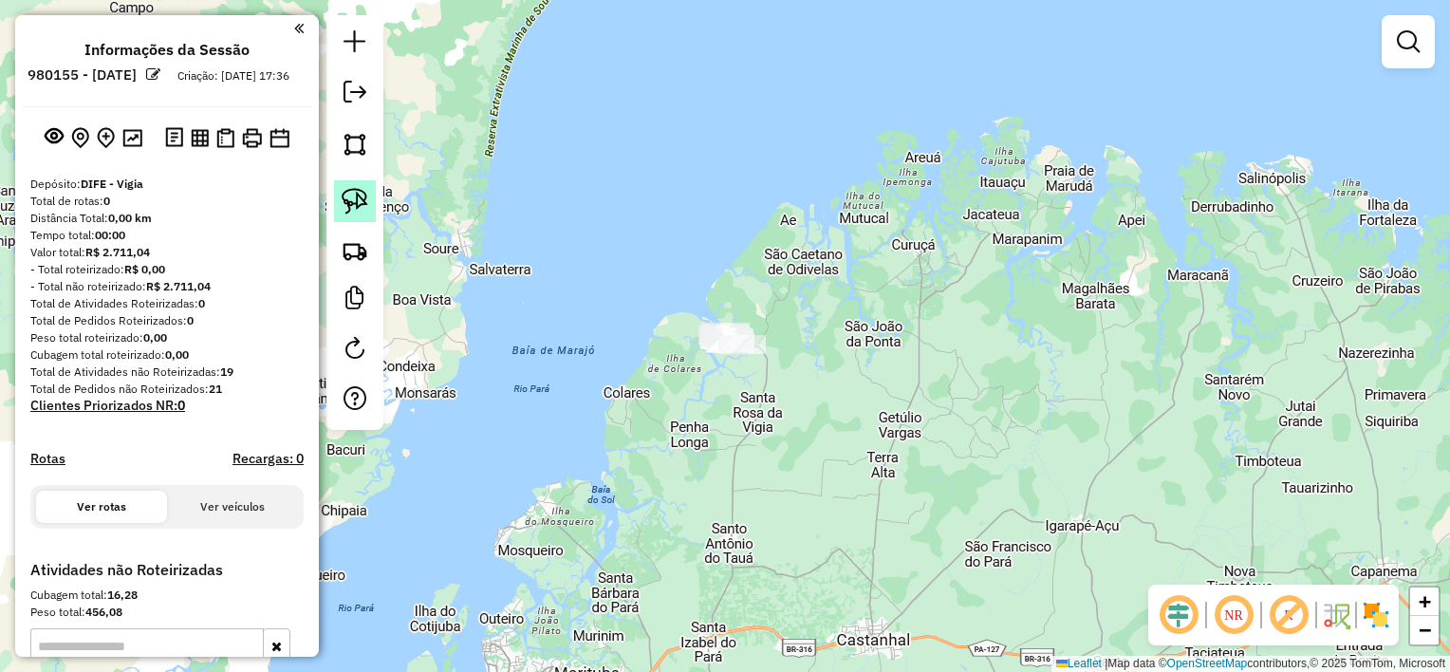
click at [353, 197] on img at bounding box center [355, 201] width 27 height 27
drag, startPoint x: 701, startPoint y: 306, endPoint x: 638, endPoint y: 353, distance: 78.8
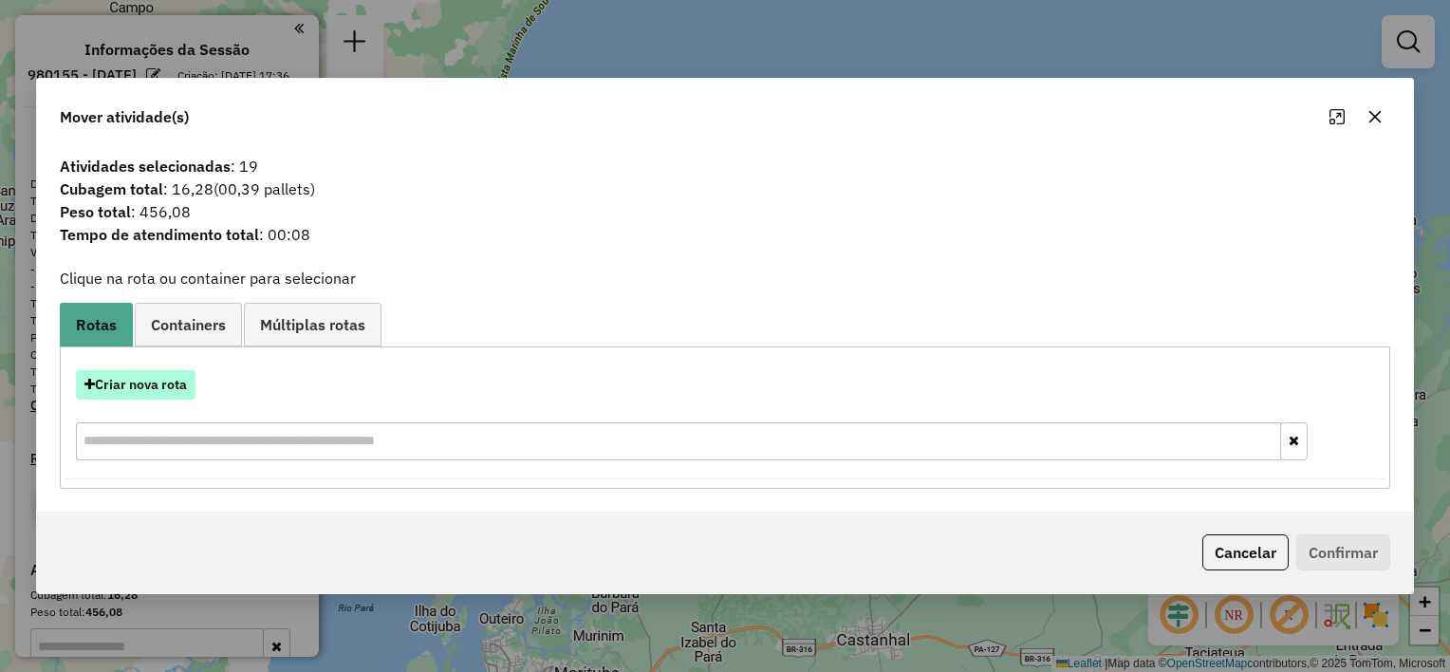
click at [183, 394] on button "Criar nova rota" at bounding box center [136, 384] width 120 height 29
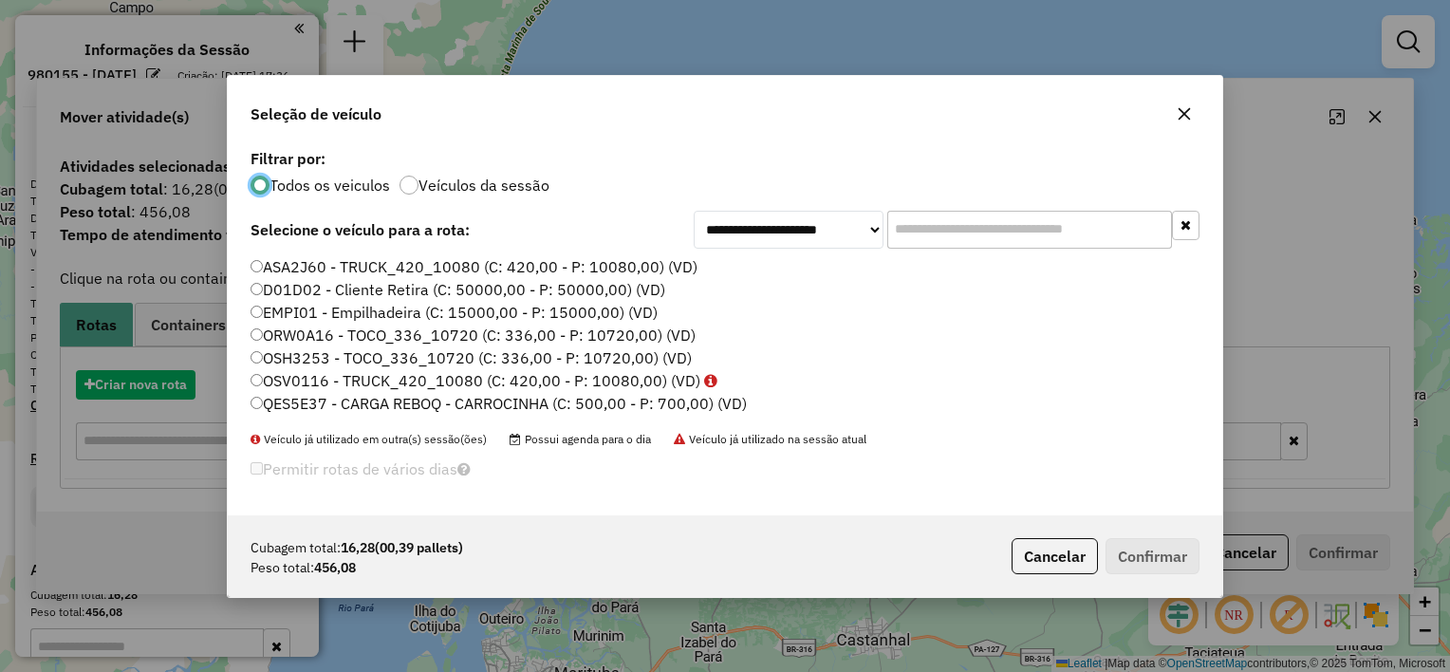
scroll to position [9, 6]
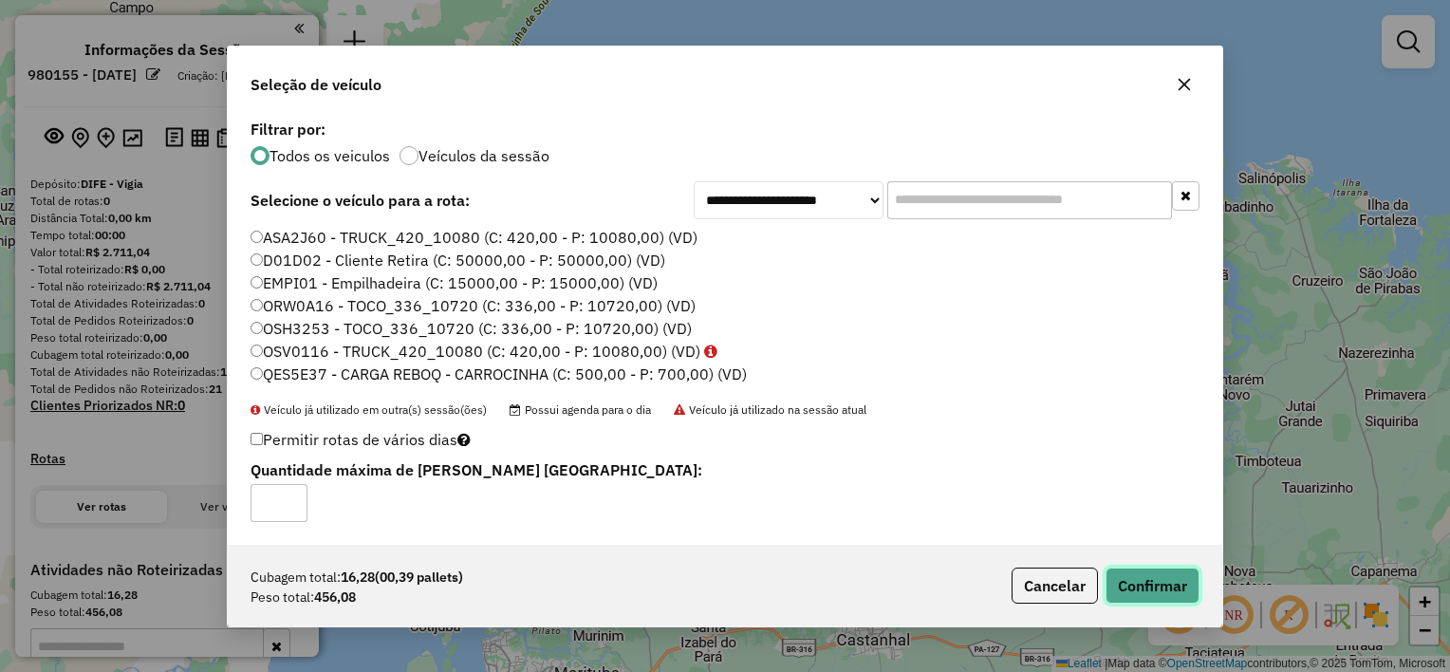
click at [1144, 573] on button "Confirmar" at bounding box center [1152, 585] width 94 height 36
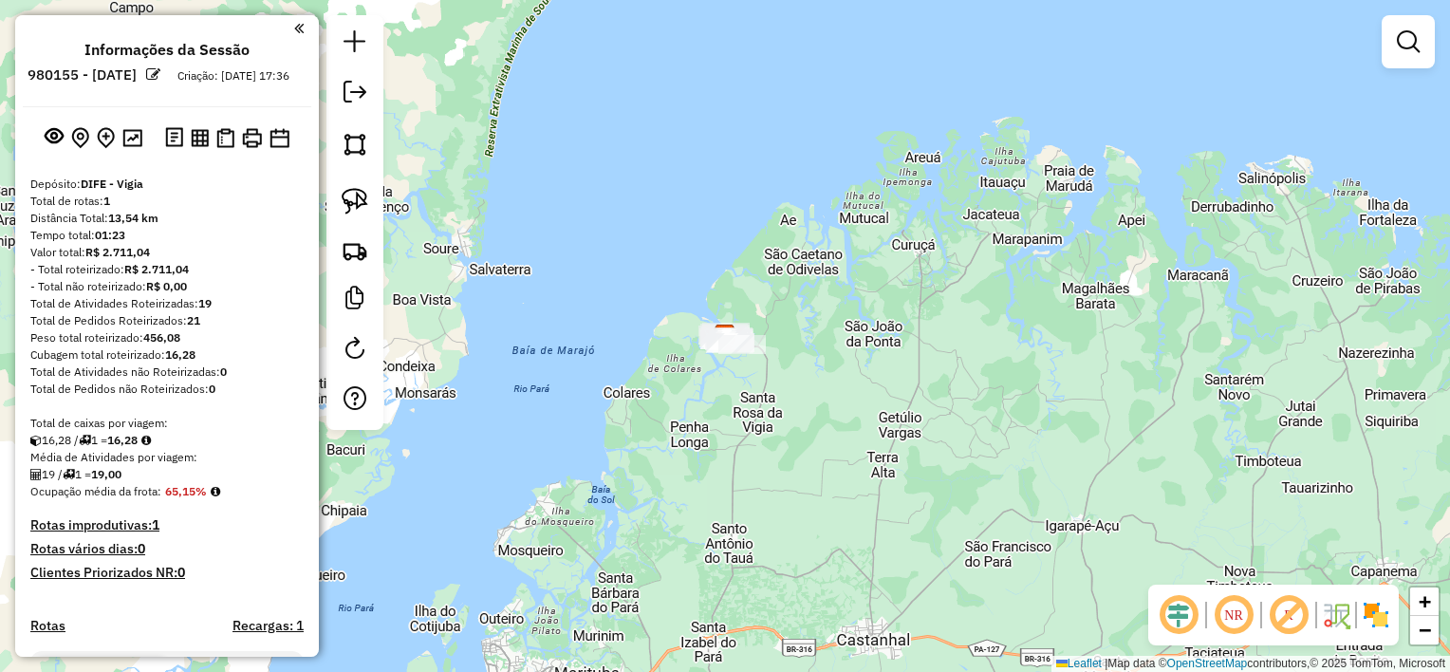
click at [324, 116] on div "Janela de atendimento Grade de atendimento Capacidade Transportadoras Veículos …" at bounding box center [725, 336] width 1450 height 672
click at [345, 114] on link at bounding box center [355, 94] width 38 height 43
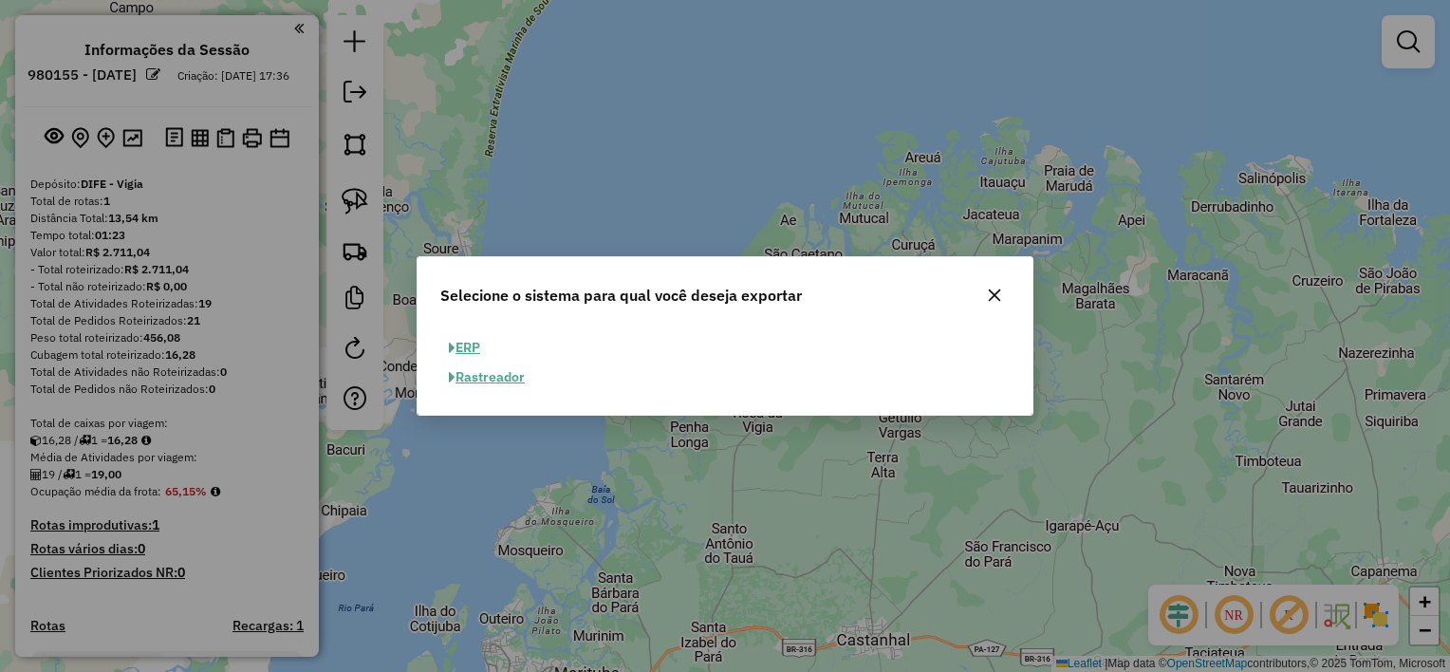
click at [459, 351] on button "ERP" at bounding box center [464, 347] width 48 height 29
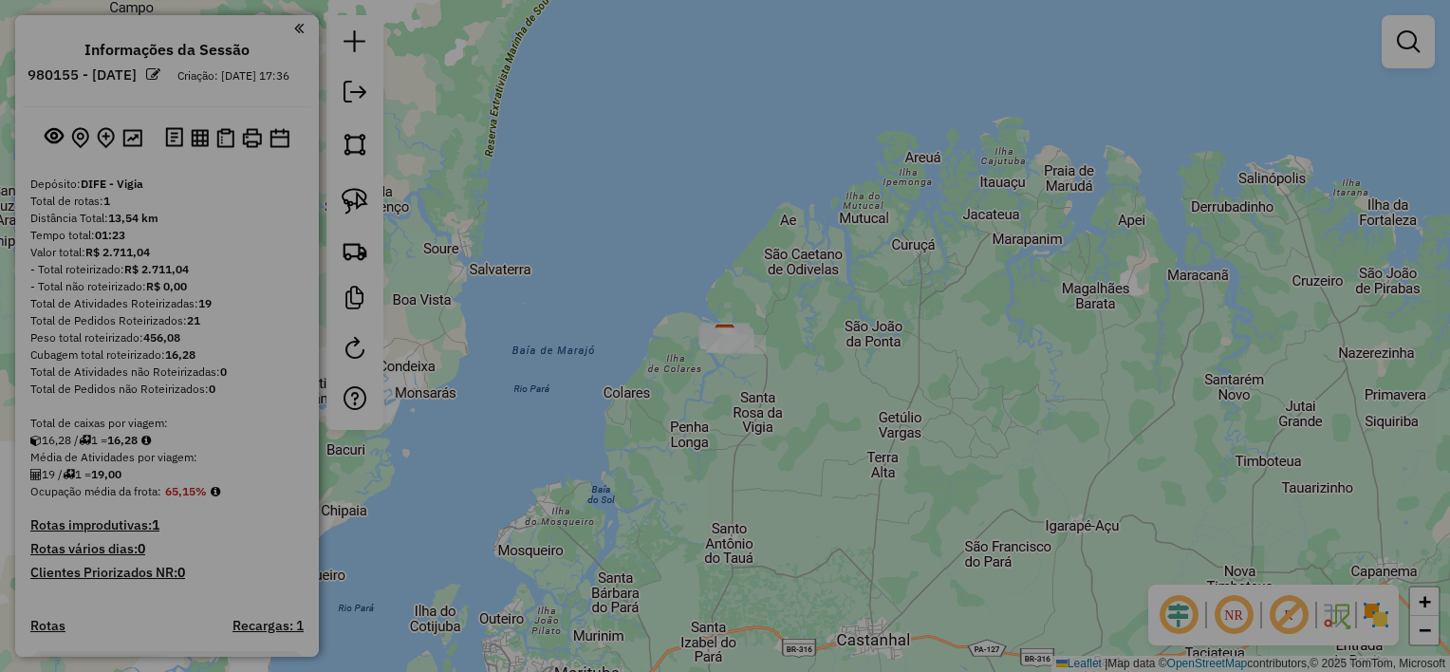
select select "**"
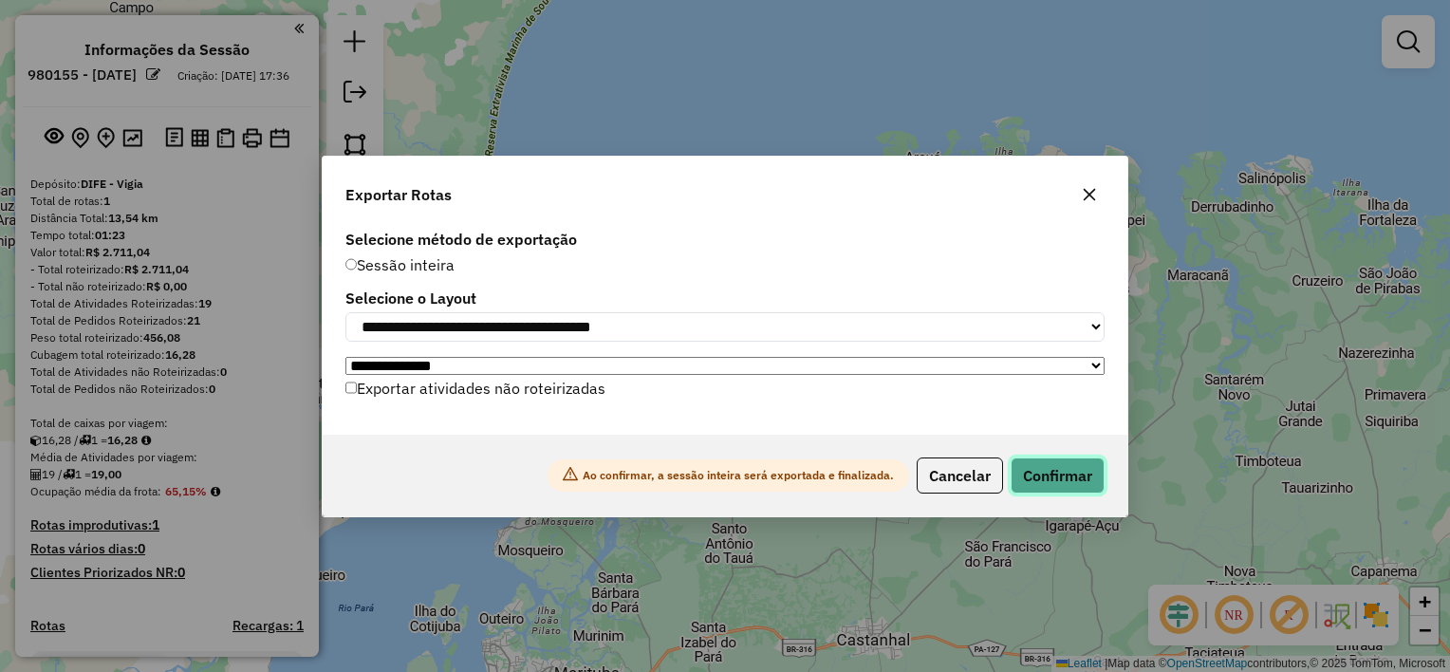
click at [1055, 490] on button "Confirmar" at bounding box center [1057, 475] width 94 height 36
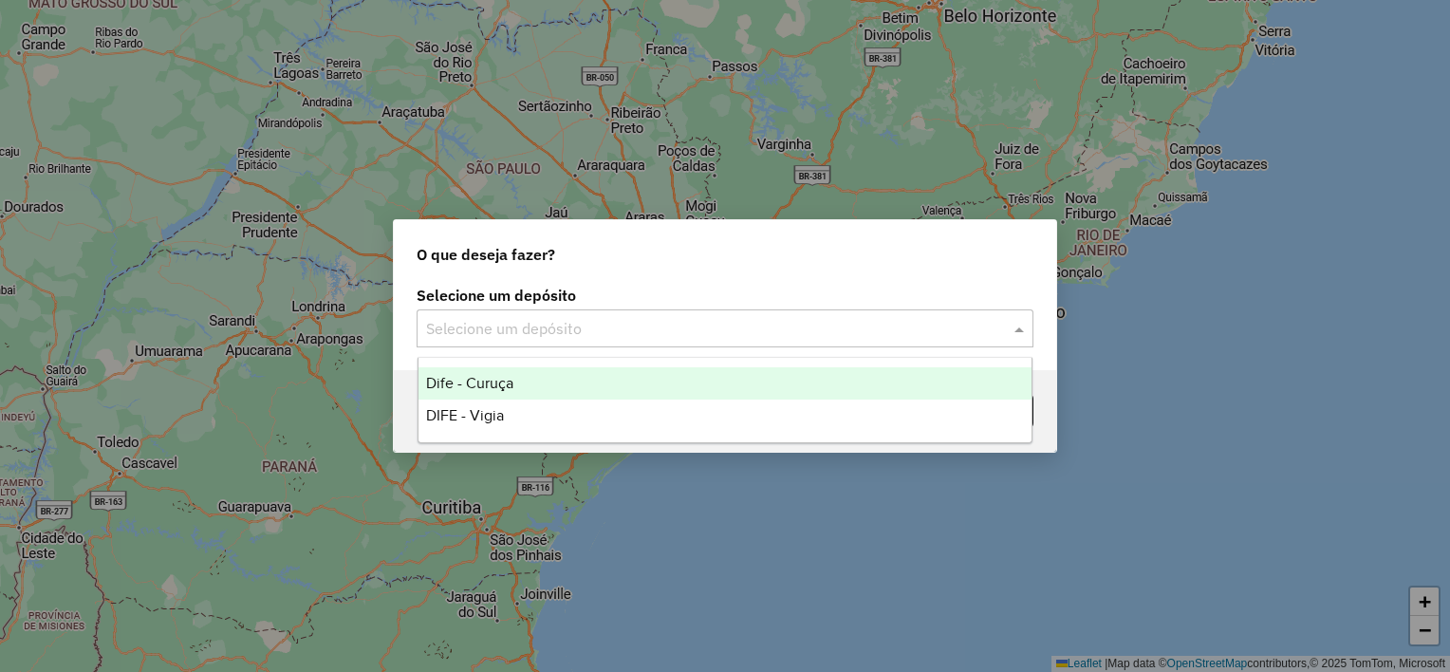
click at [516, 324] on input "text" at bounding box center [706, 329] width 560 height 23
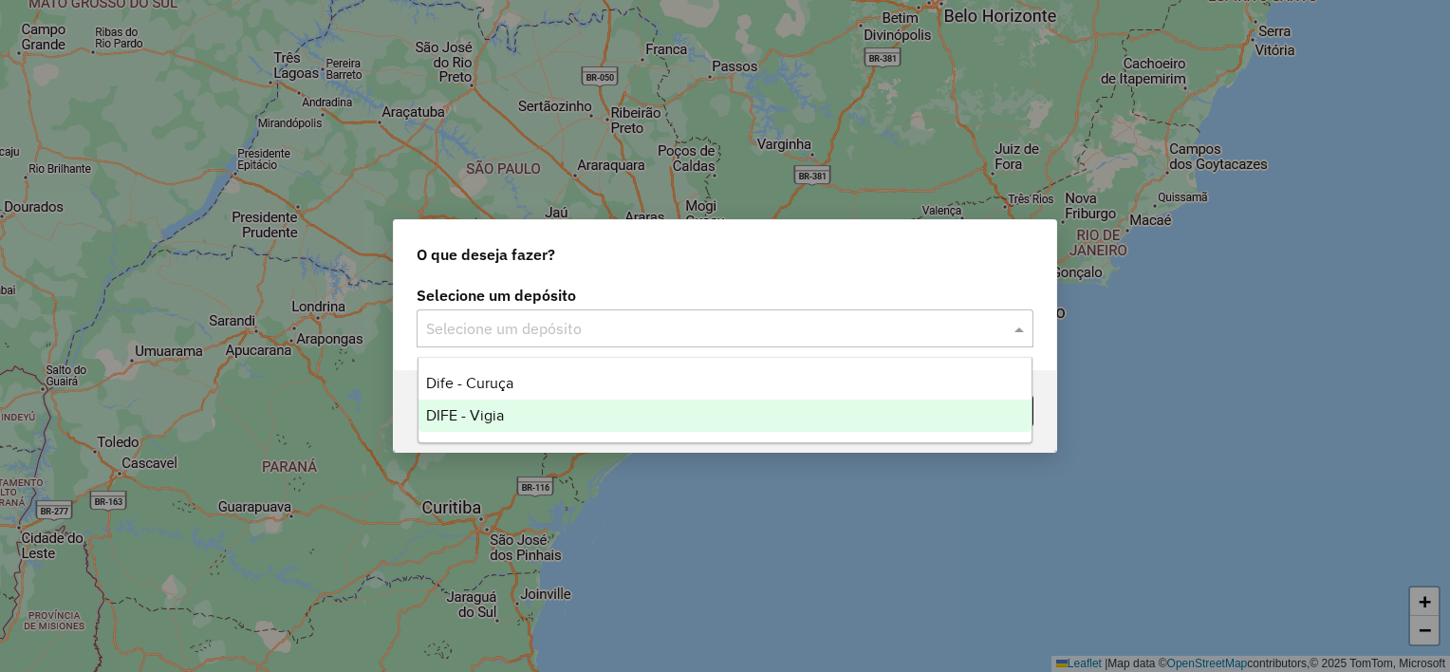
click at [526, 421] on div "DIFE - Vigia" at bounding box center [725, 415] width 614 height 32
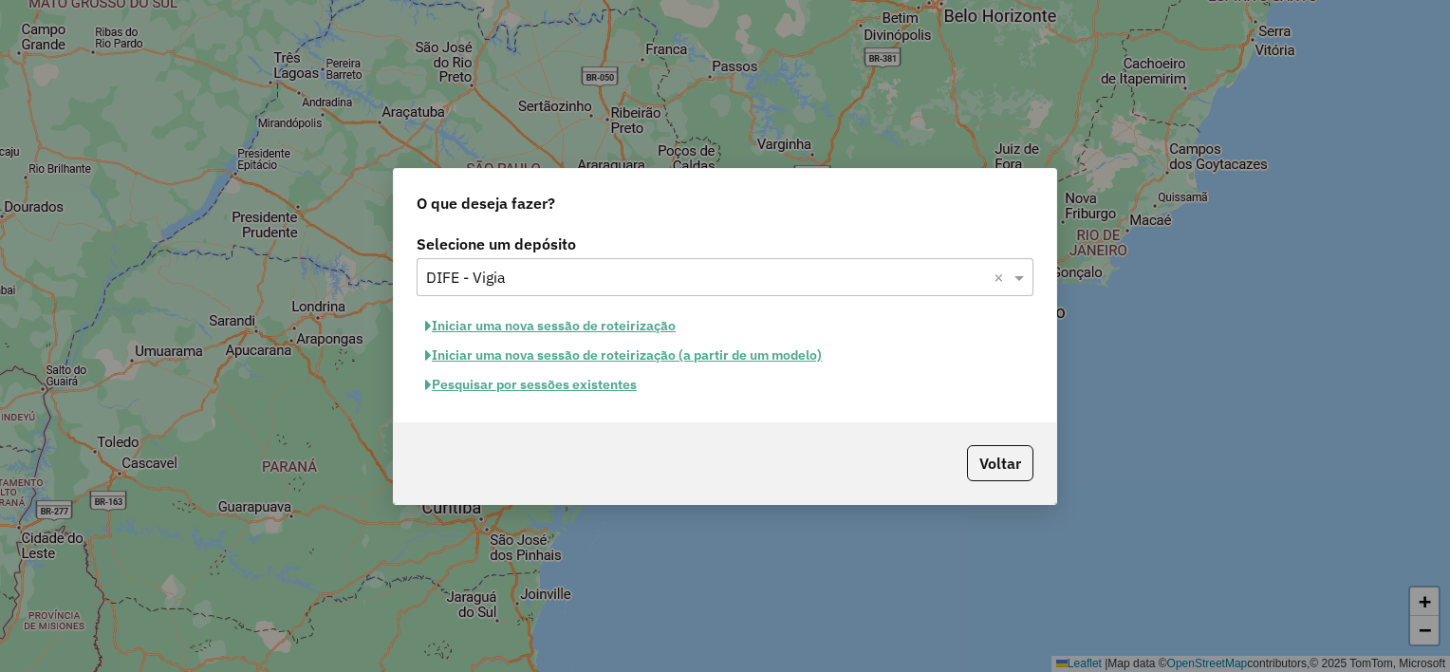
click at [531, 329] on button "Iniciar uma nova sessão de roteirização" at bounding box center [551, 325] width 268 height 29
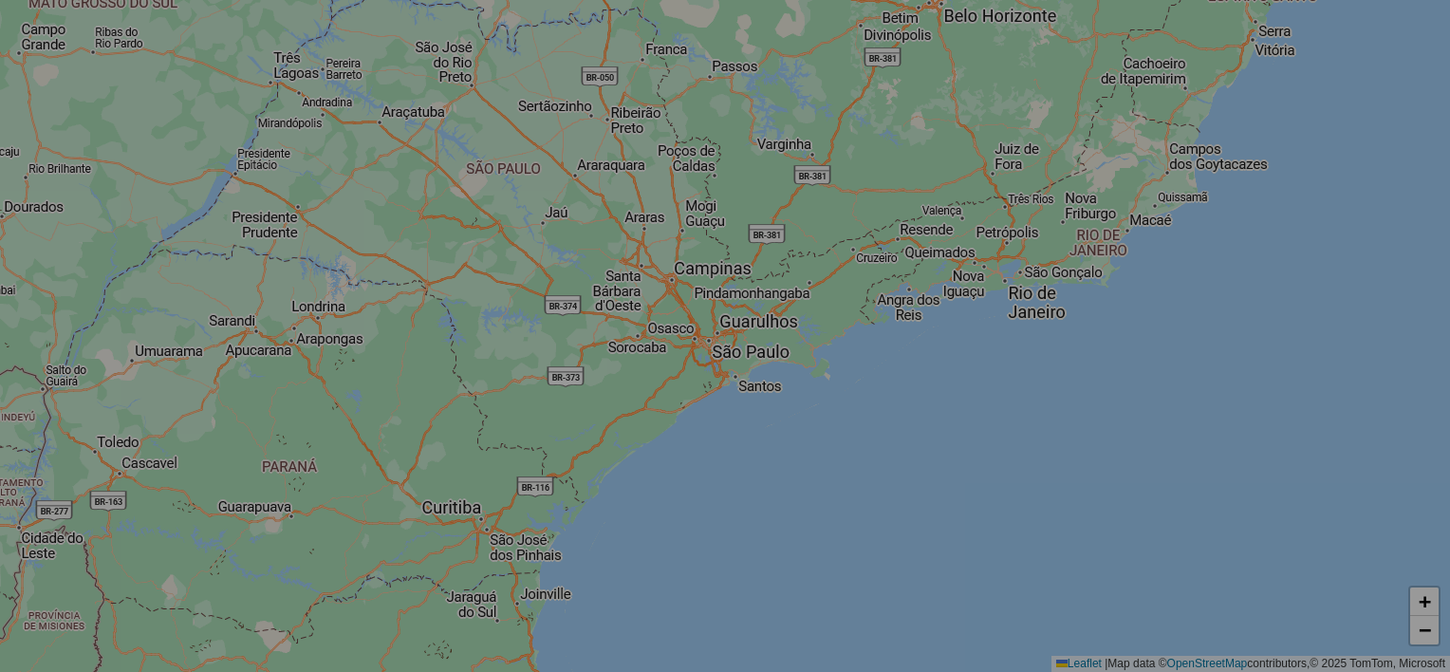
select select "*"
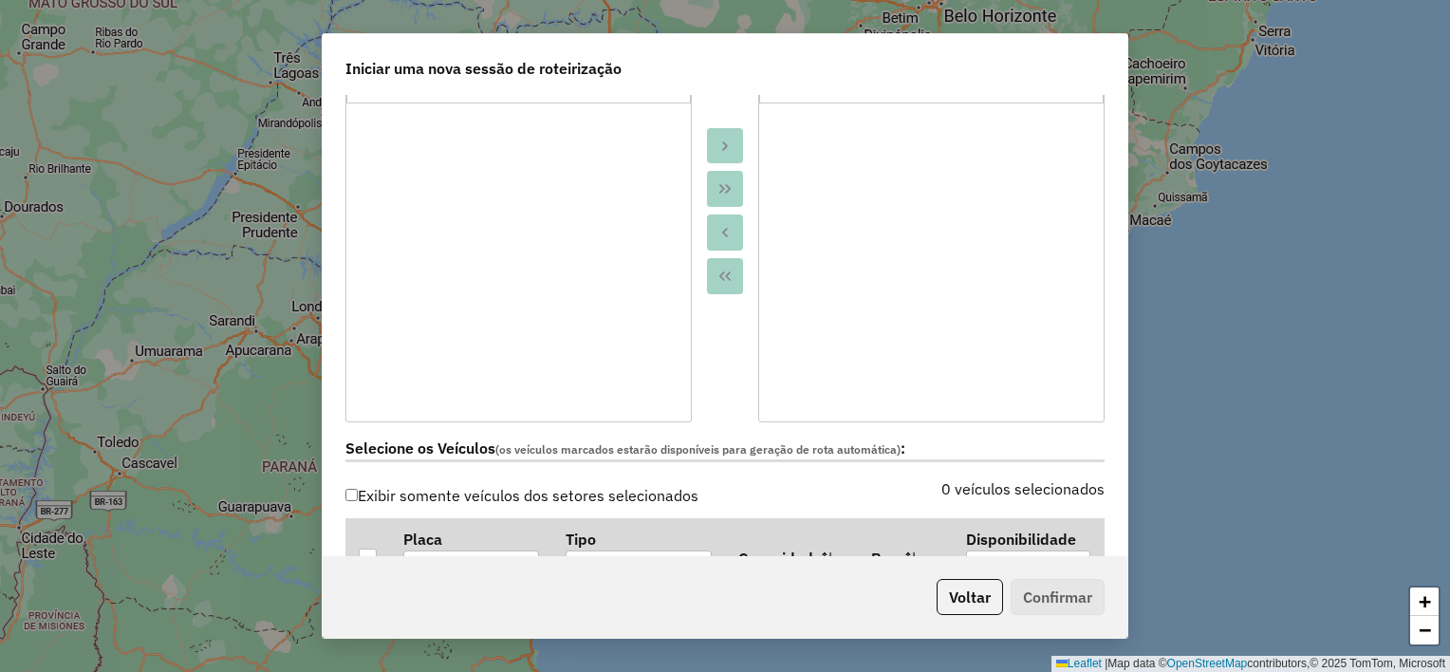
scroll to position [474, 0]
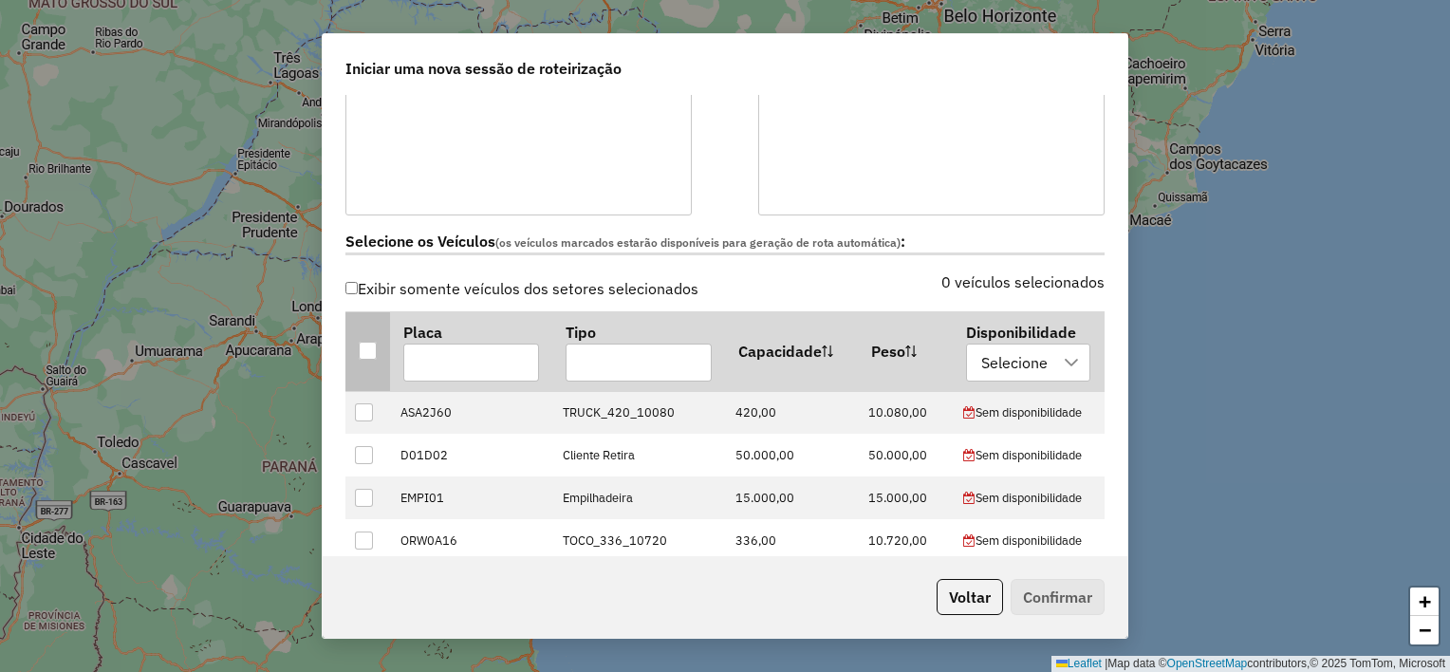
click at [369, 345] on div at bounding box center [368, 351] width 18 height 18
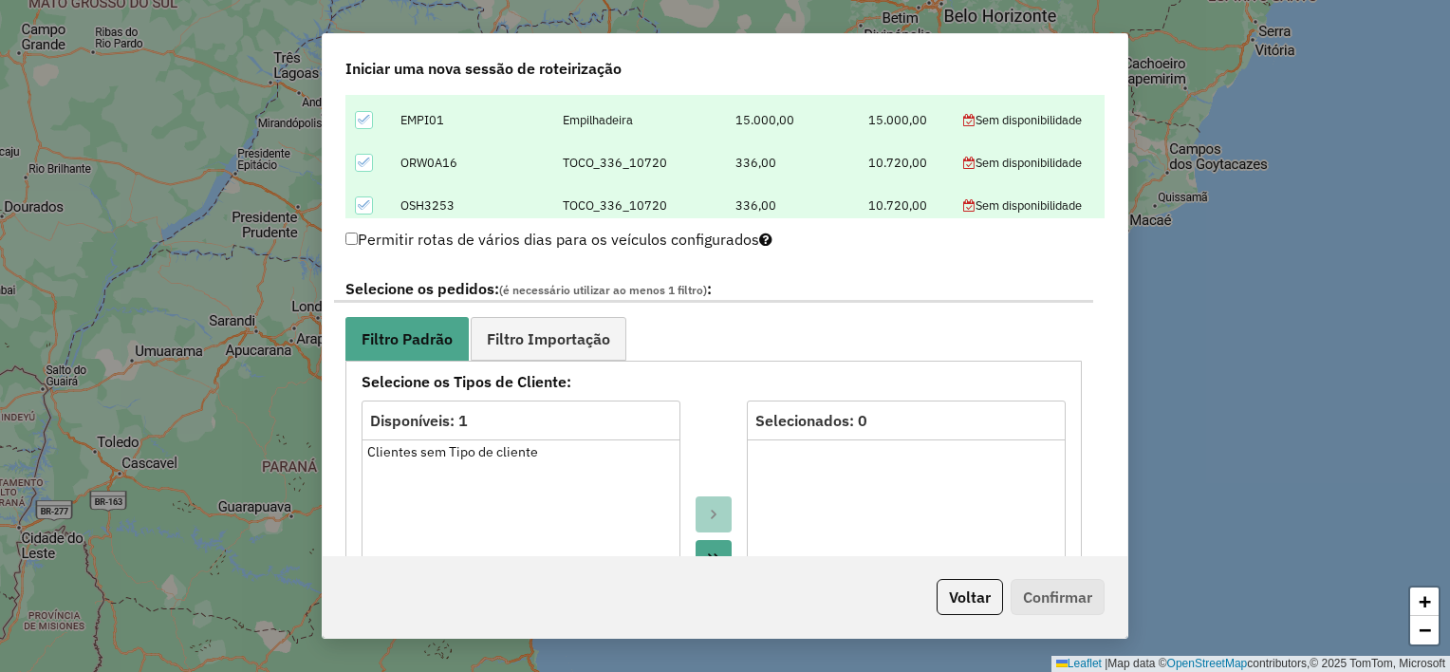
scroll to position [854, 0]
click at [576, 354] on link "Filtro Importação" at bounding box center [549, 336] width 156 height 43
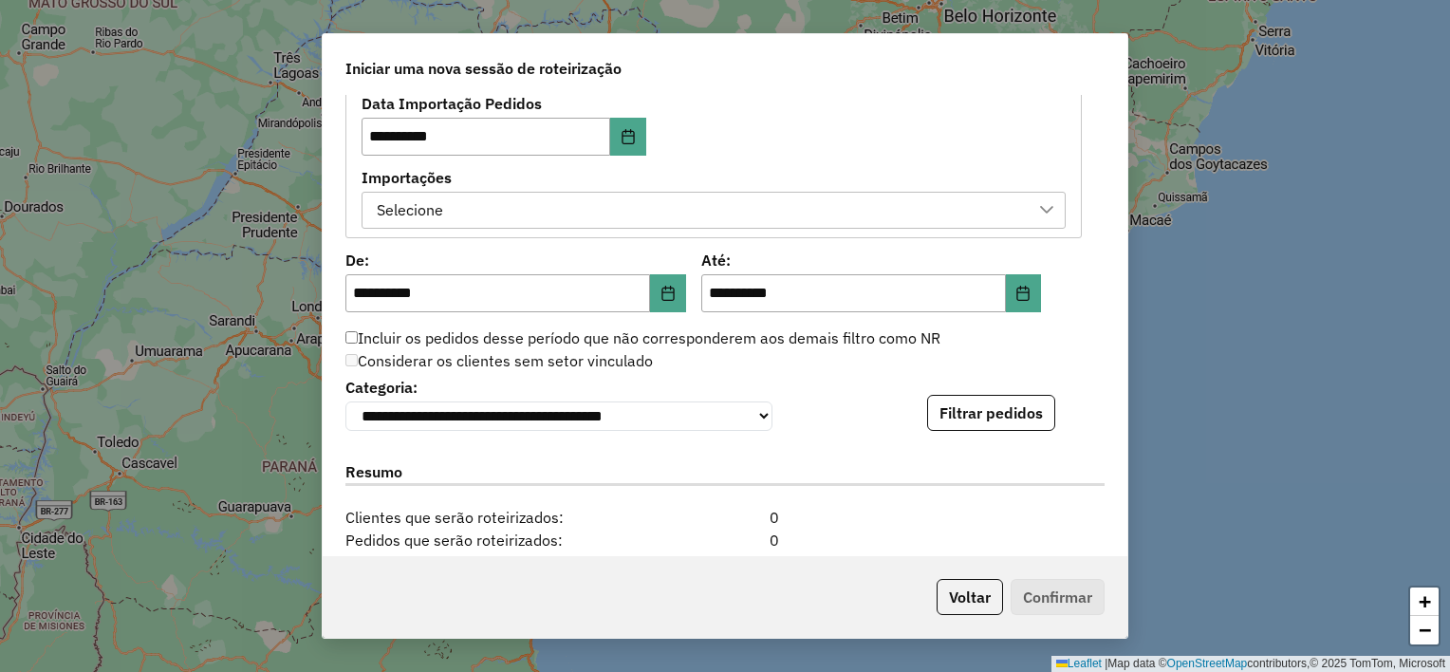
scroll to position [1139, 0]
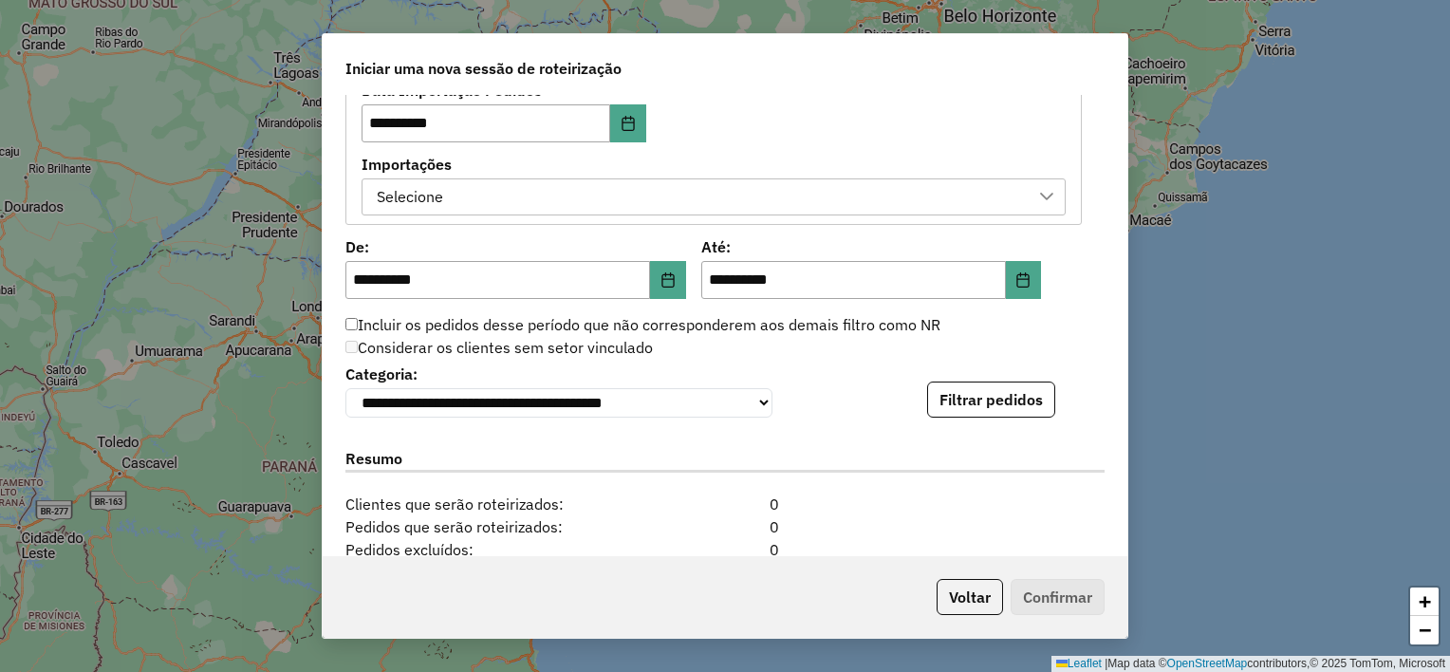
click at [452, 190] on div "Selecione" at bounding box center [699, 197] width 658 height 36
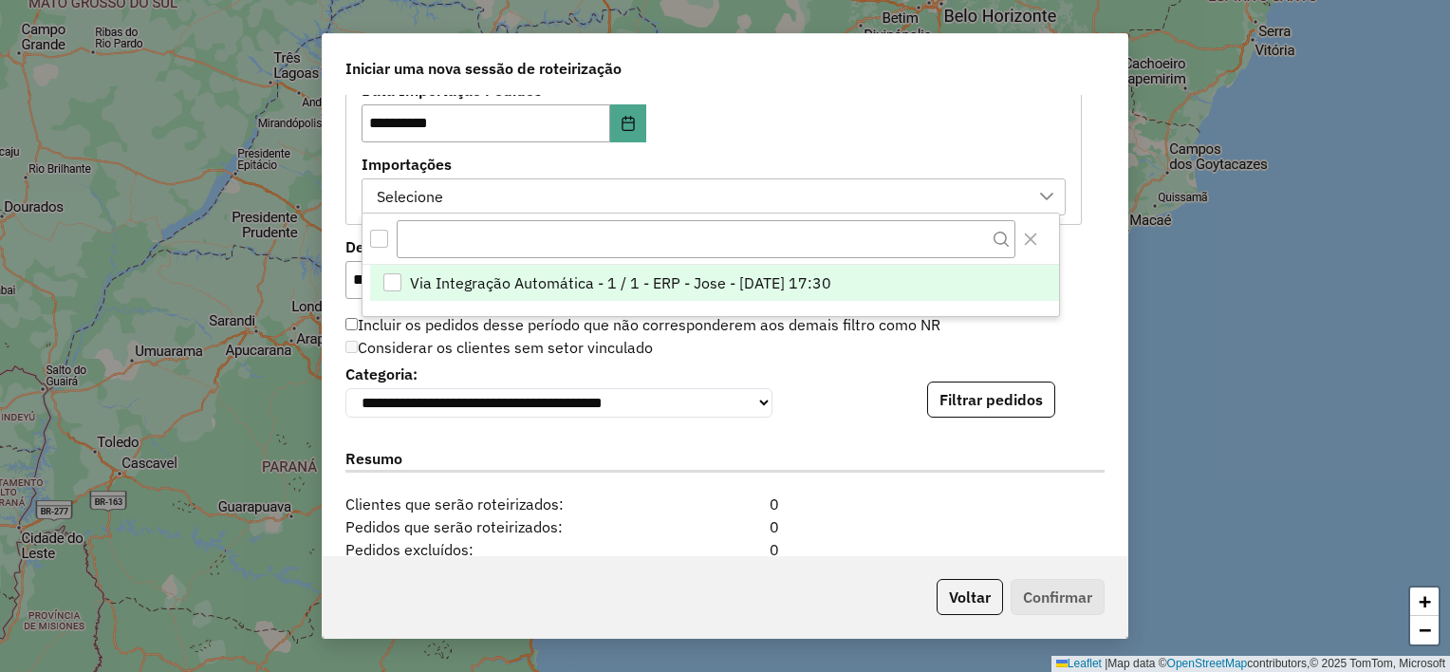
scroll to position [13, 85]
click at [435, 293] on li "Via Integração Automática - 1 / 1 - ERP - Jose - [DATE] 17:30" at bounding box center [714, 284] width 689 height 36
click at [800, 138] on div "**********" at bounding box center [713, 149] width 704 height 132
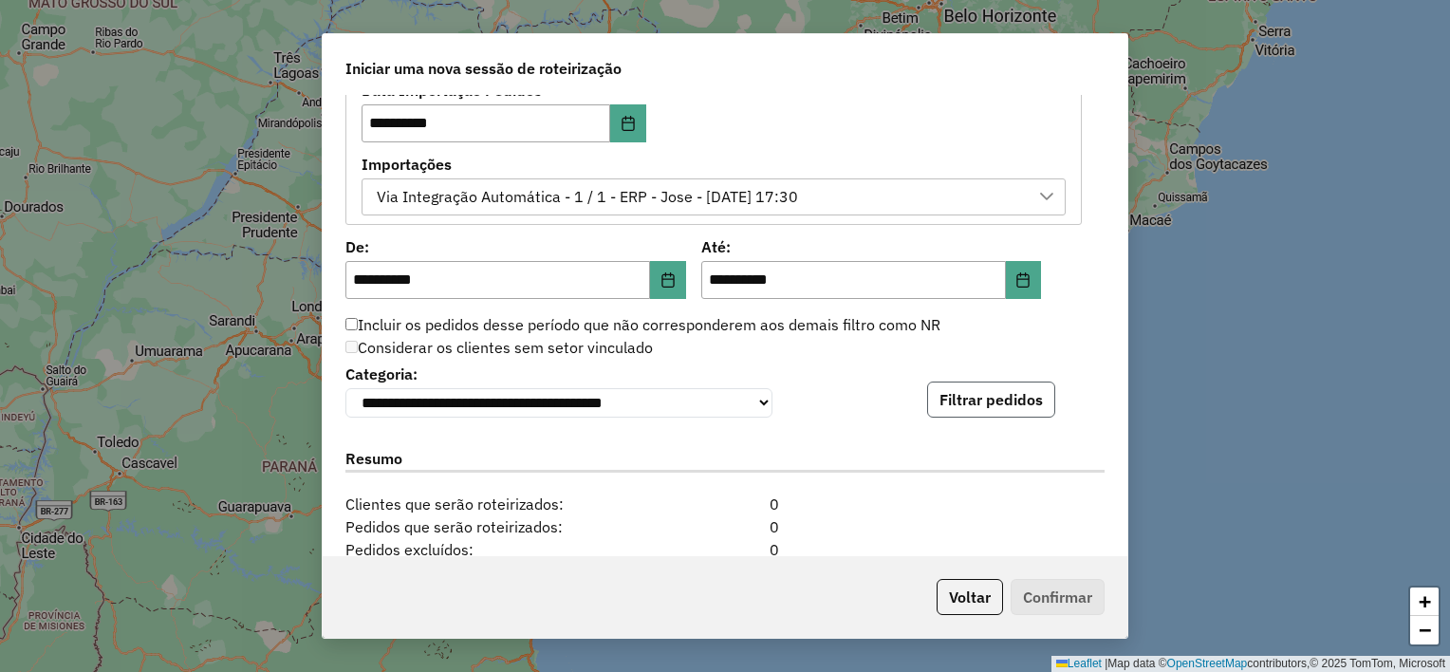
click at [1003, 396] on button "Filtrar pedidos" at bounding box center [991, 399] width 128 height 36
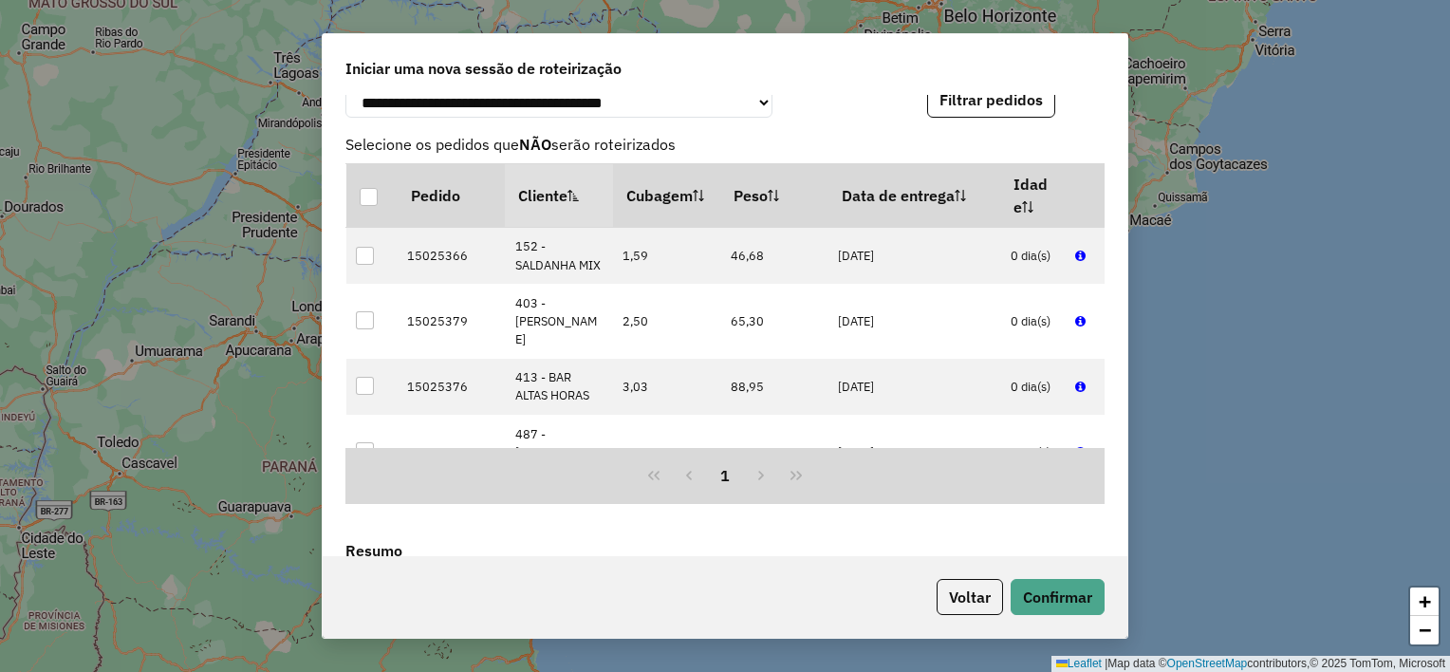
scroll to position [1782, 0]
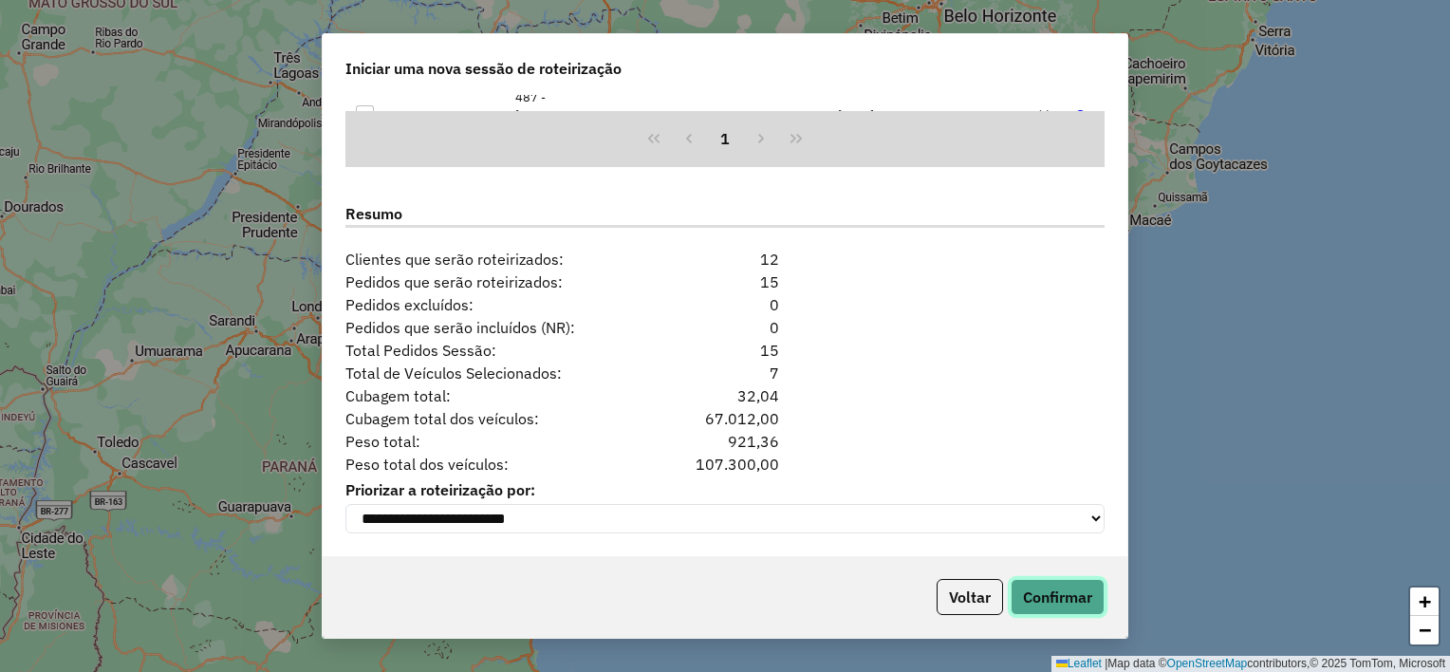
click at [1062, 595] on button "Confirmar" at bounding box center [1057, 597] width 94 height 36
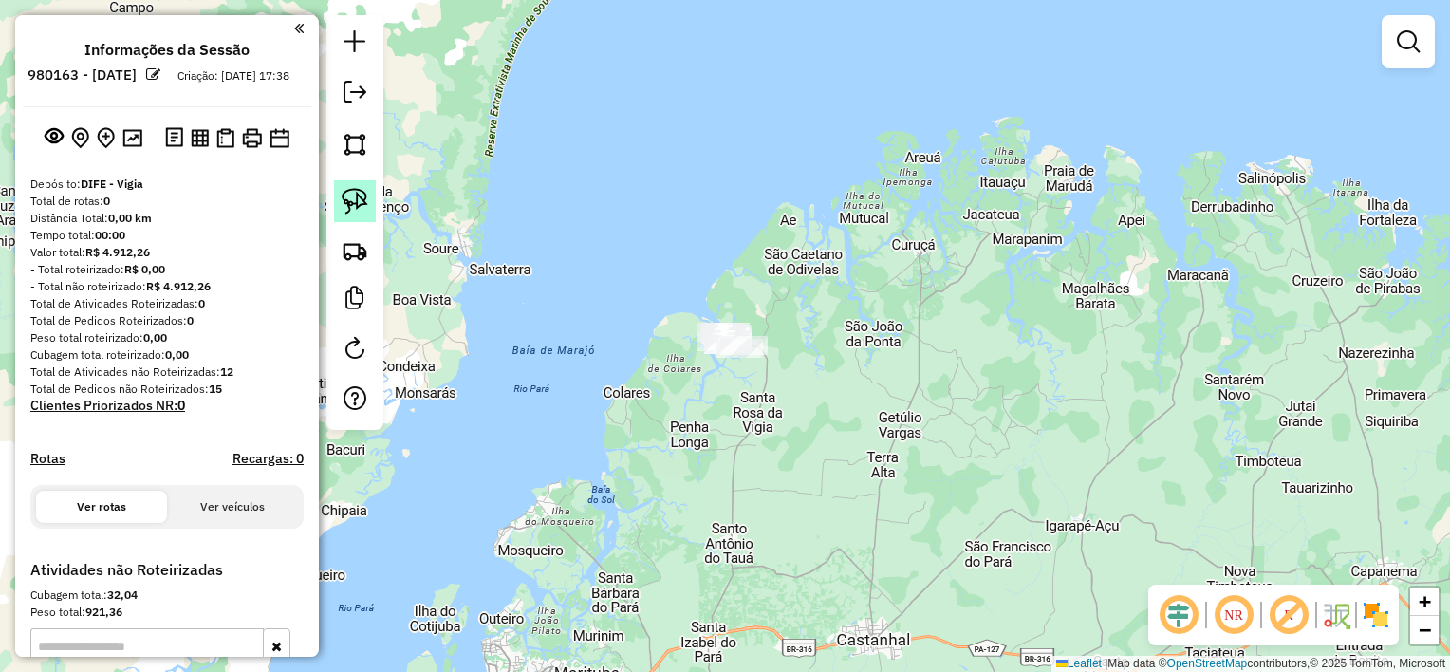
click at [365, 197] on img at bounding box center [355, 201] width 27 height 27
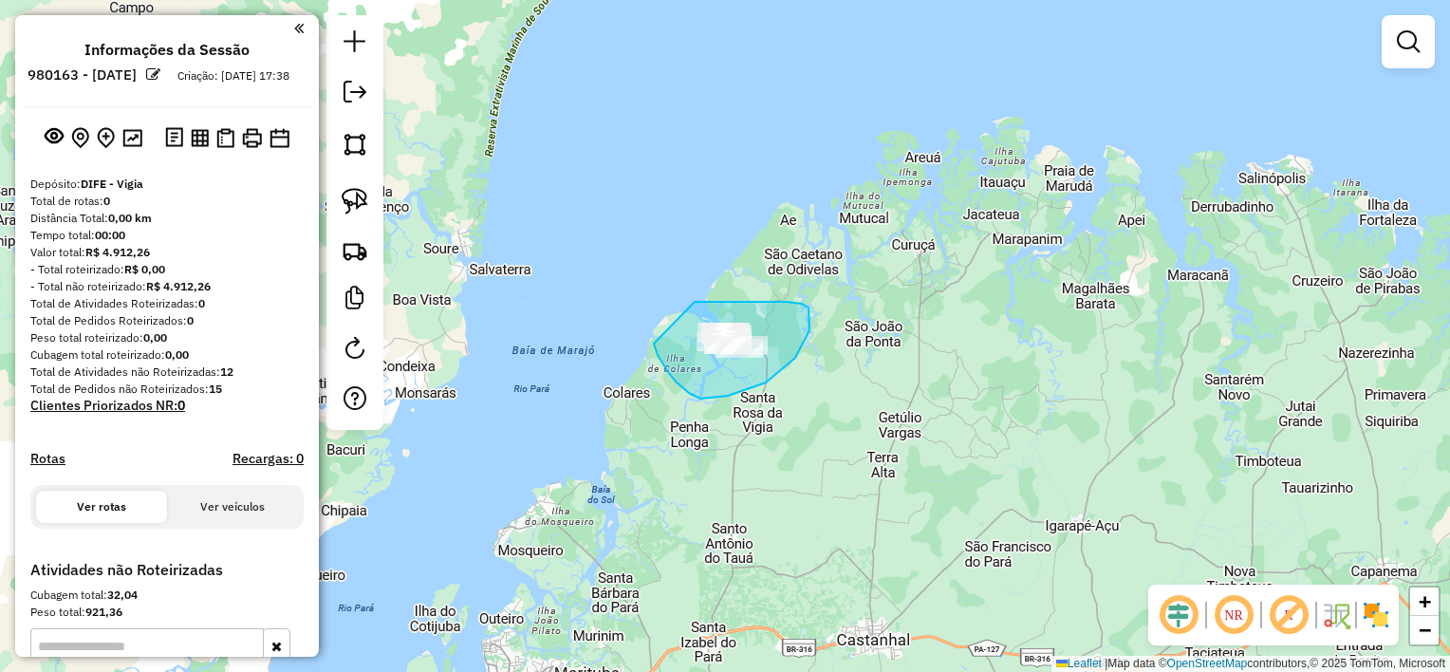
drag, startPoint x: 695, startPoint y: 302, endPoint x: 654, endPoint y: 342, distance: 57.0
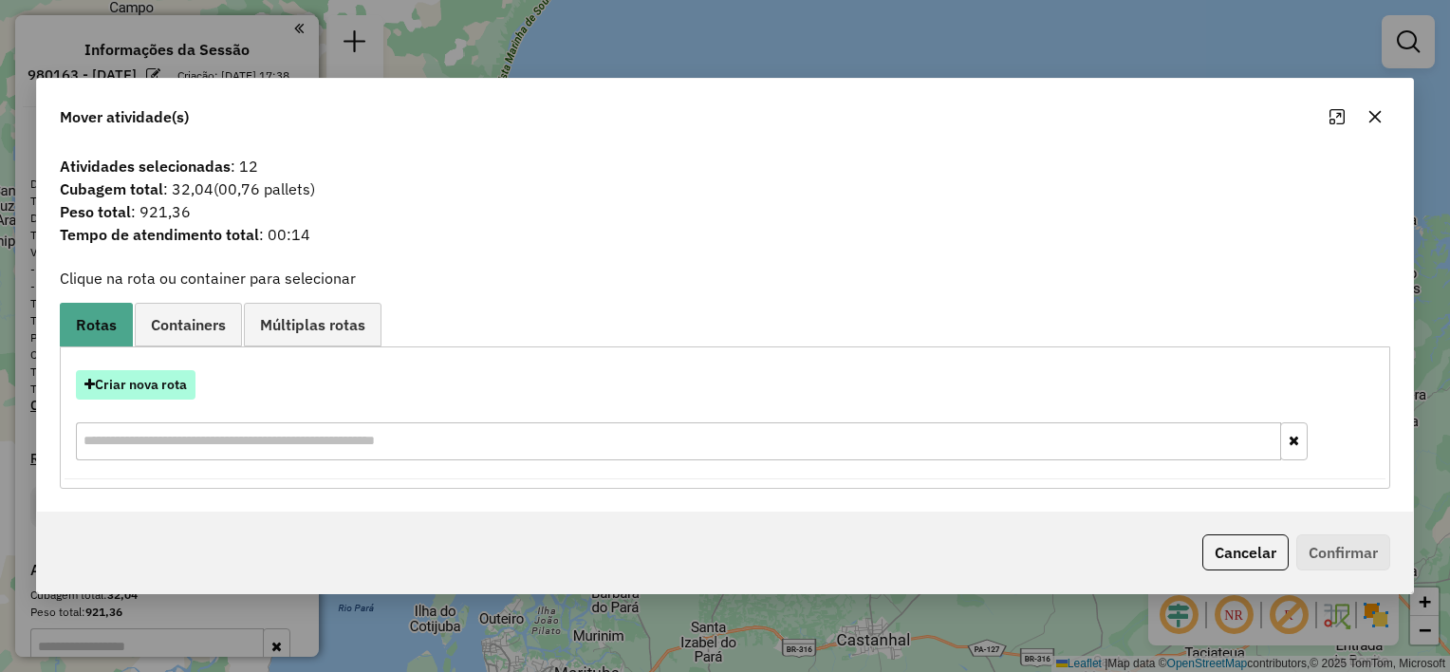
click at [160, 391] on button "Criar nova rota" at bounding box center [136, 384] width 120 height 29
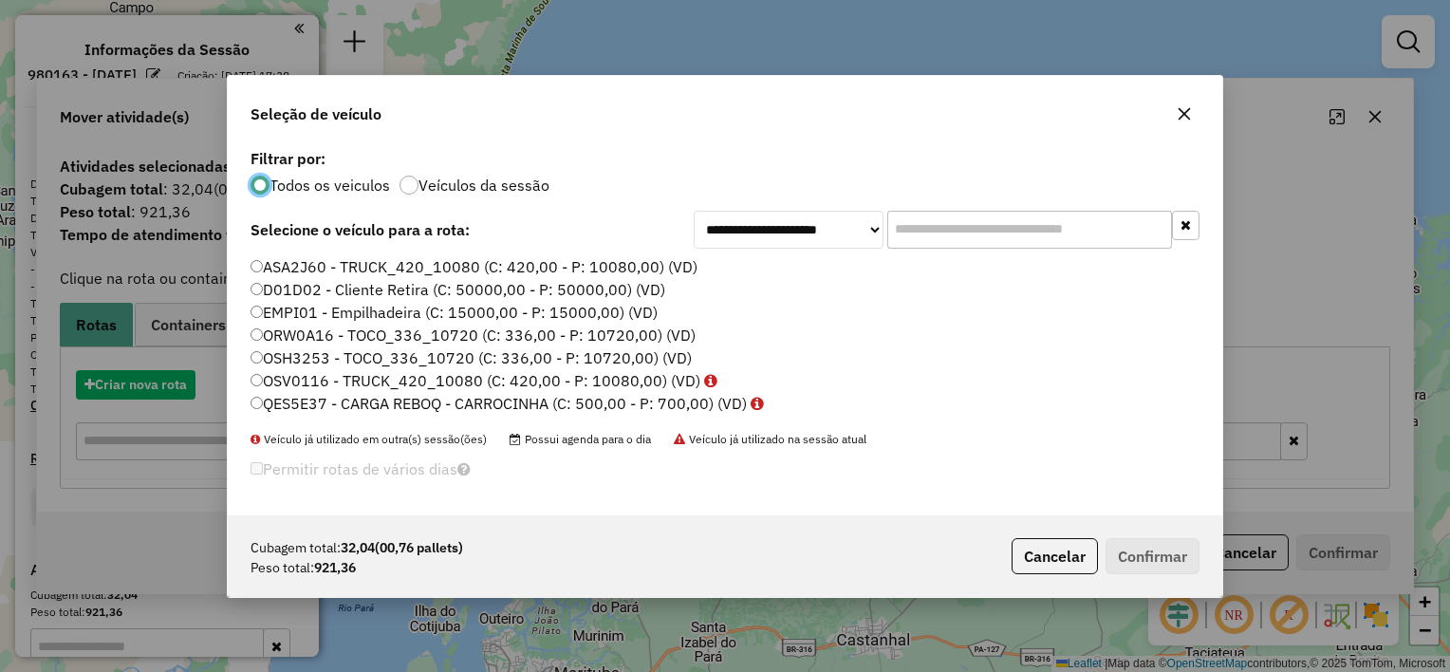
scroll to position [9, 6]
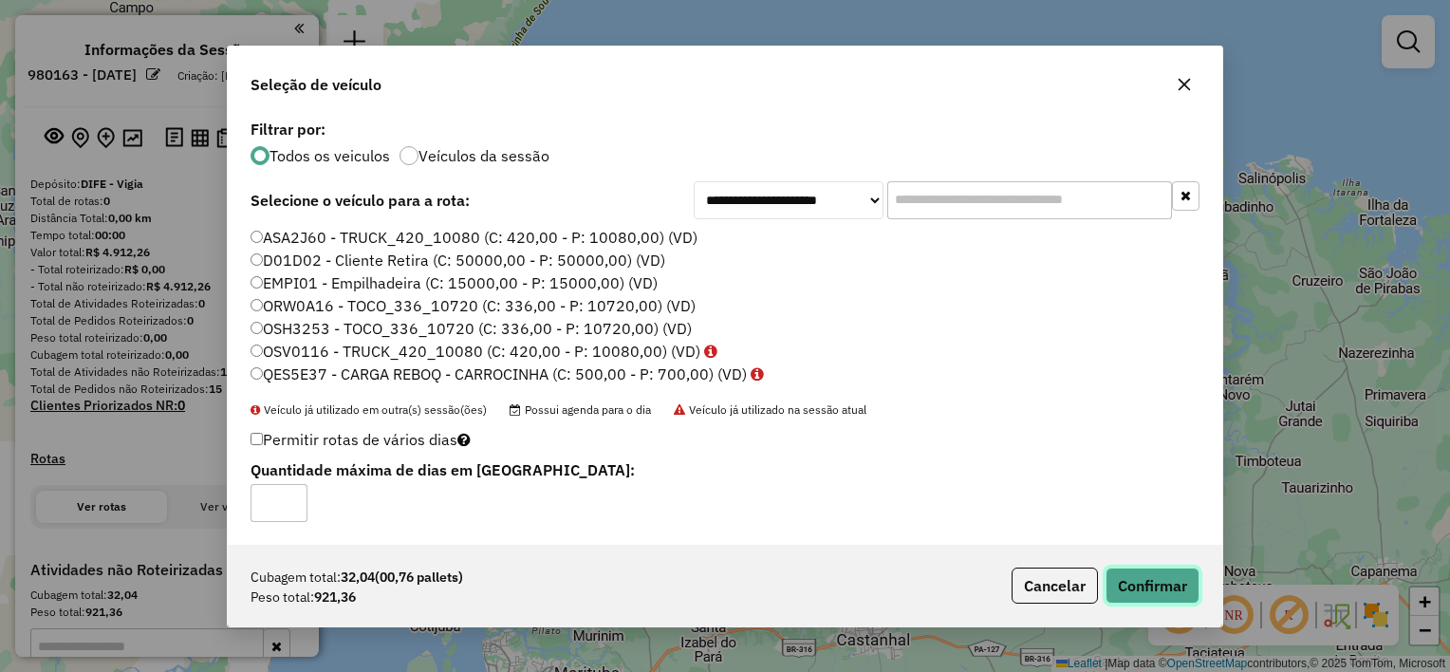
click at [1115, 571] on button "Confirmar" at bounding box center [1152, 585] width 94 height 36
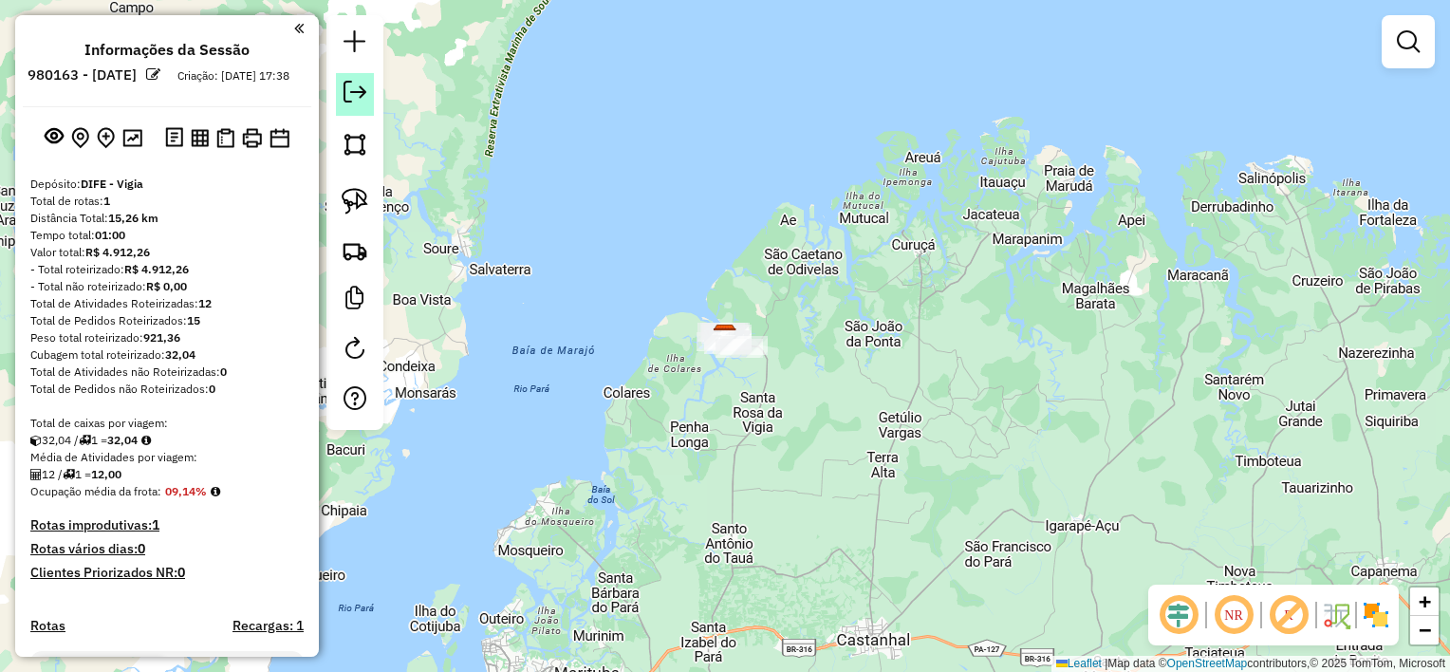
click at [339, 102] on link at bounding box center [355, 94] width 38 height 43
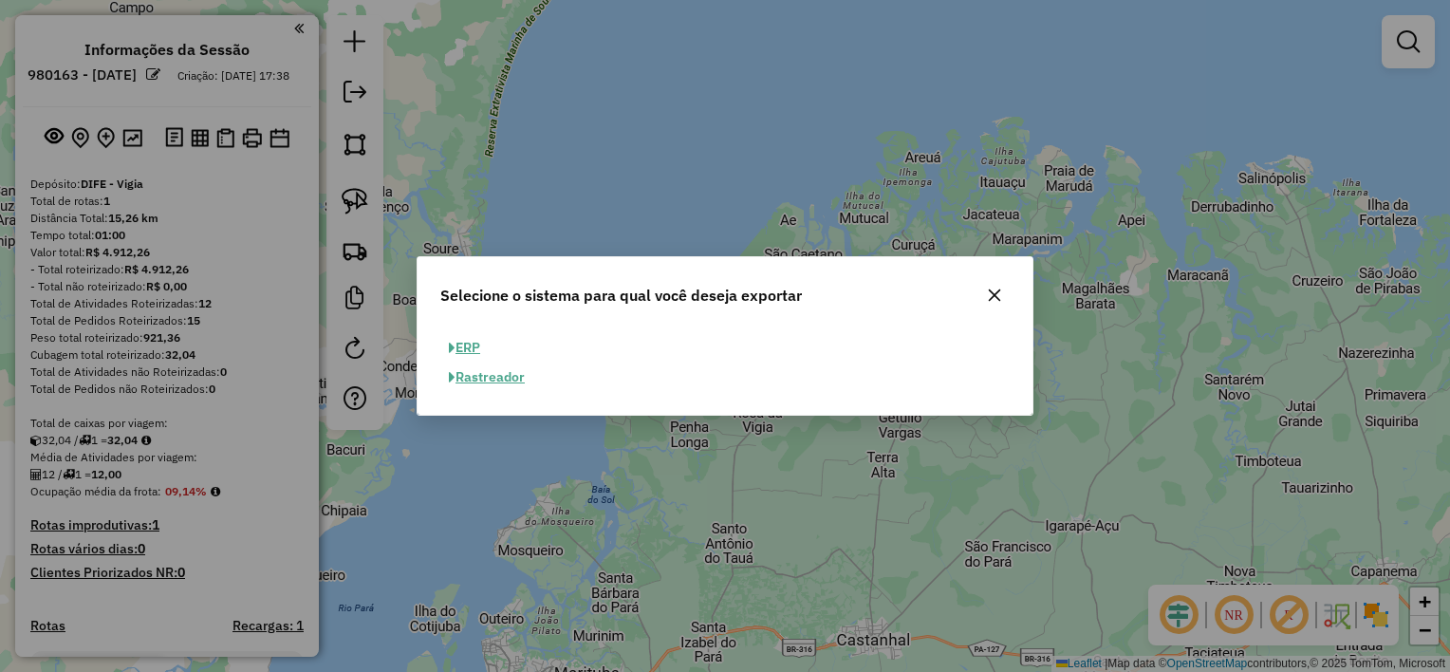
click at [470, 351] on button "ERP" at bounding box center [464, 347] width 48 height 29
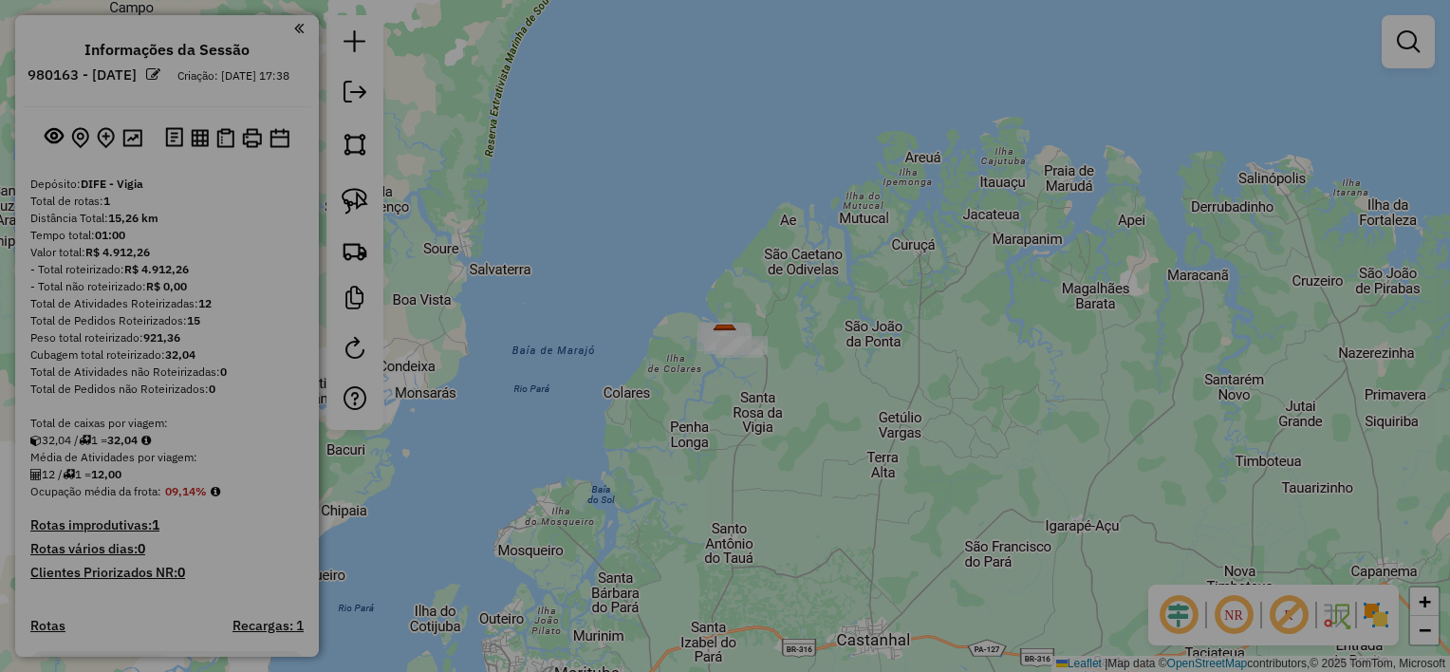
select select "**"
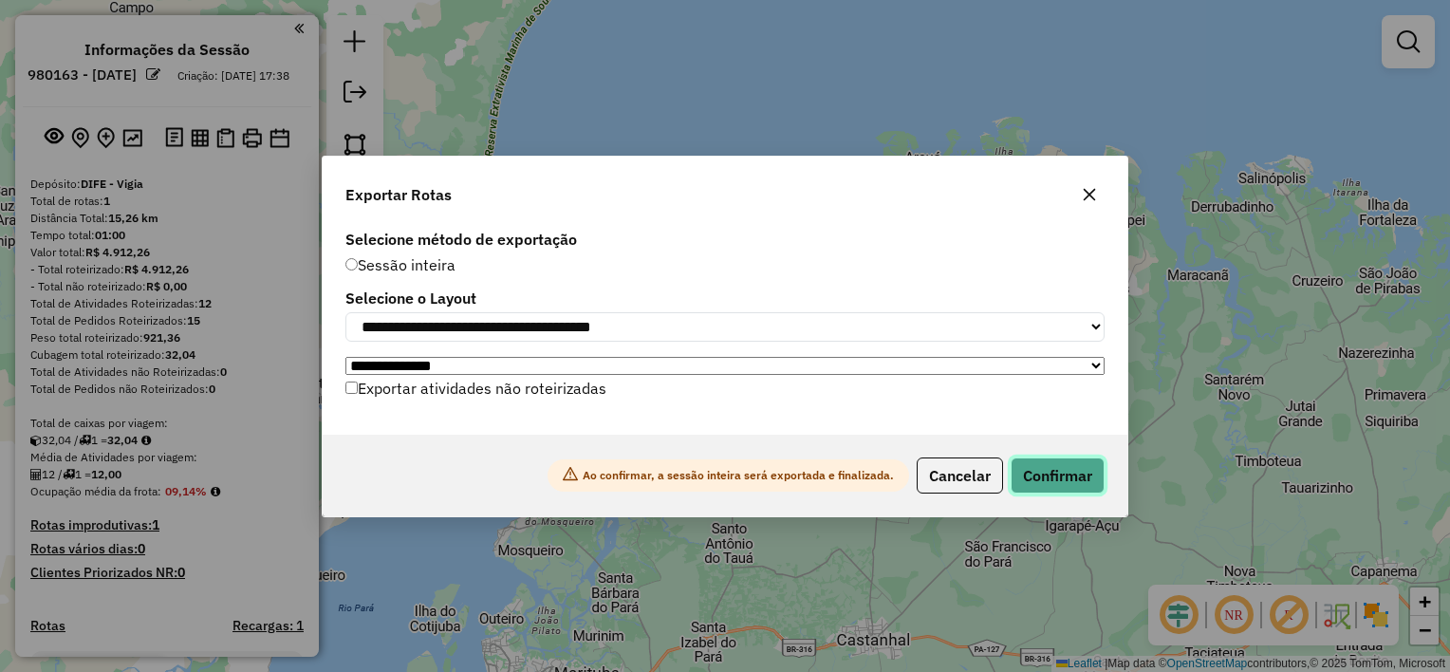
click at [1074, 481] on button "Confirmar" at bounding box center [1057, 475] width 94 height 36
